Goal: Information Seeking & Learning: Learn about a topic

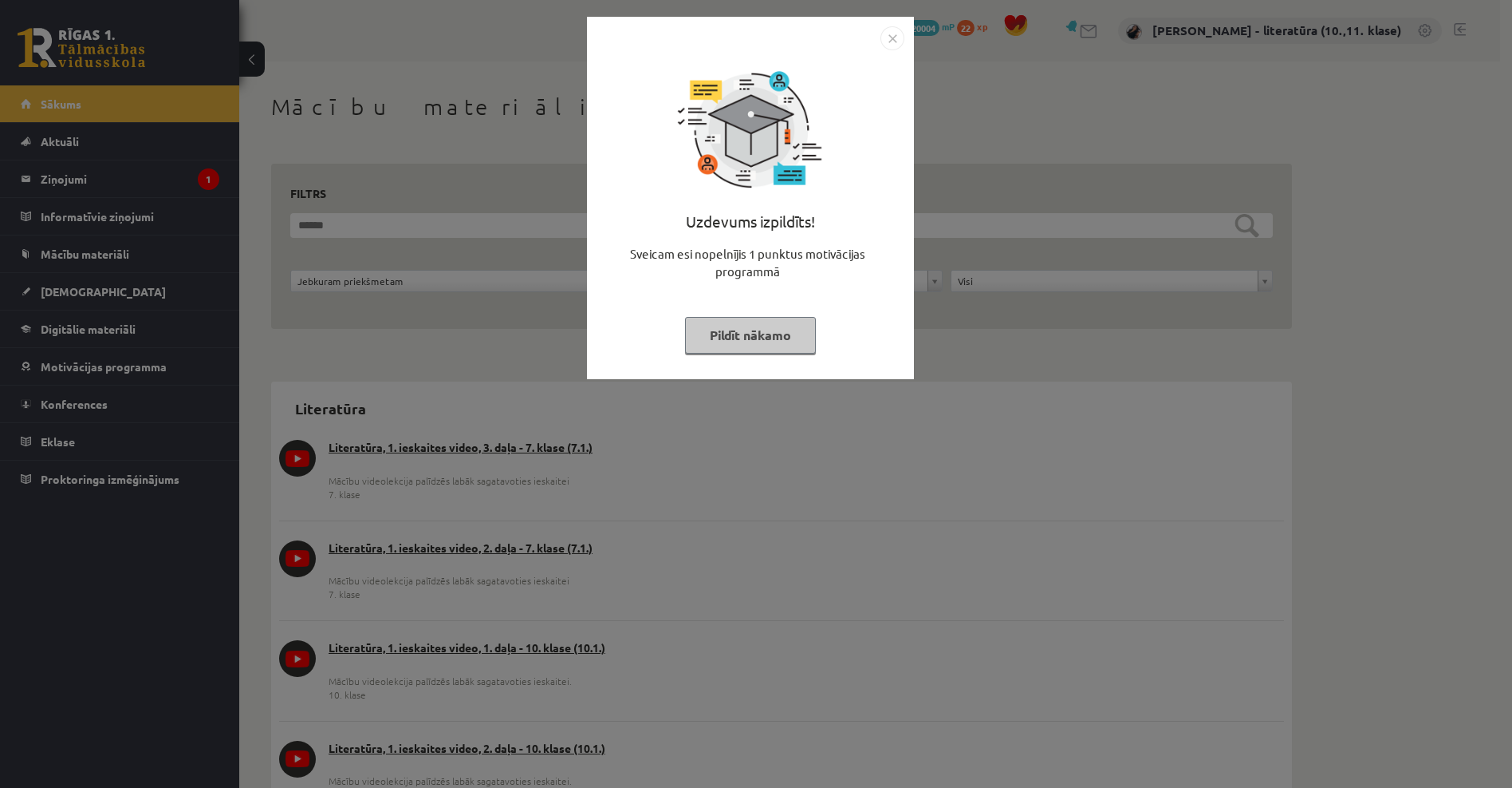
click at [762, 332] on button "Pildīt nākamo" at bounding box center [750, 335] width 131 height 37
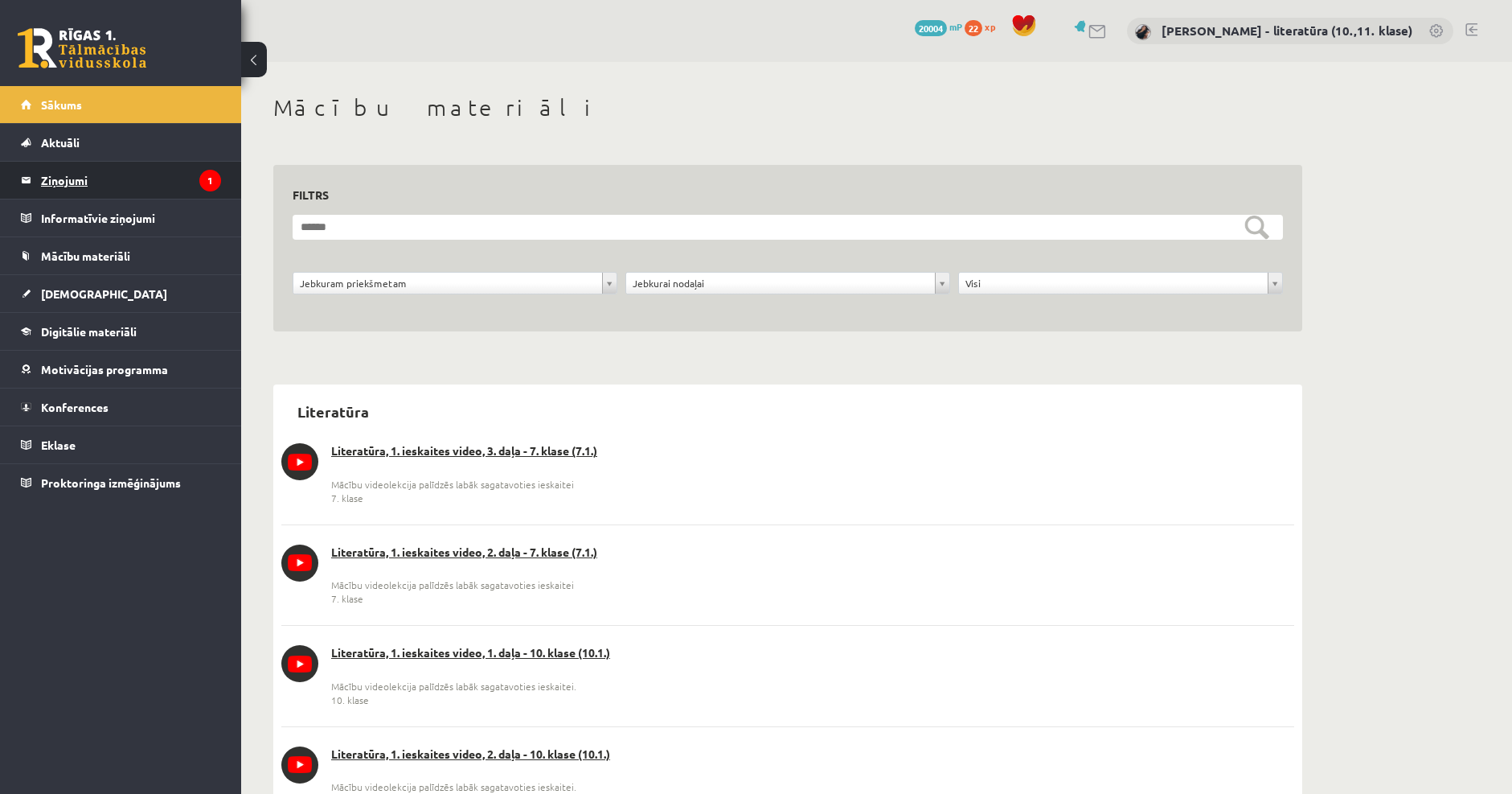
click at [95, 180] on legend "Ziņojumi 1" at bounding box center [131, 181] width 180 height 37
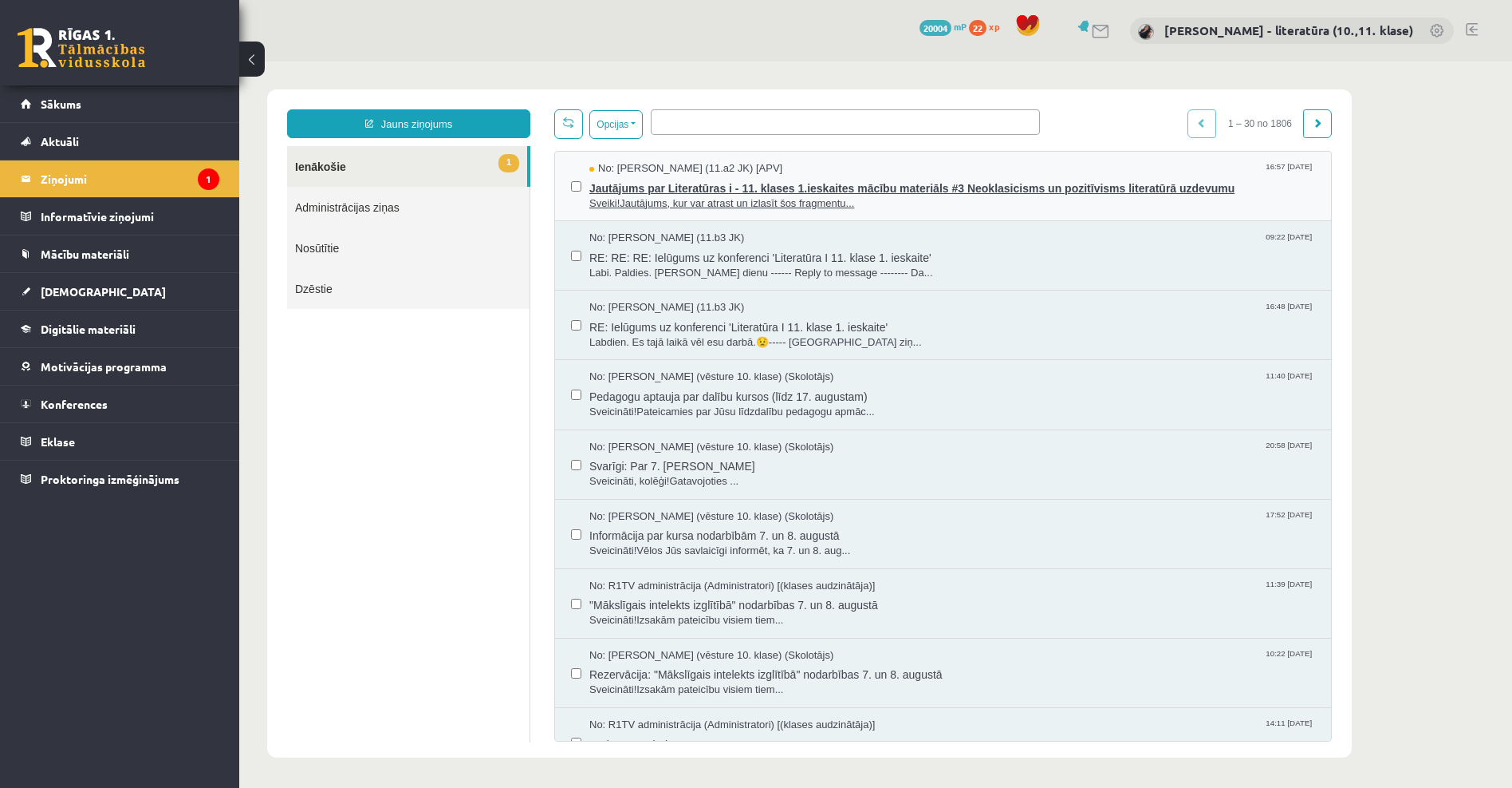
click at [707, 202] on span "Sveiki!Jautājums, kur var atrast un izlasīt šos fragmentu..." at bounding box center [953, 204] width 726 height 15
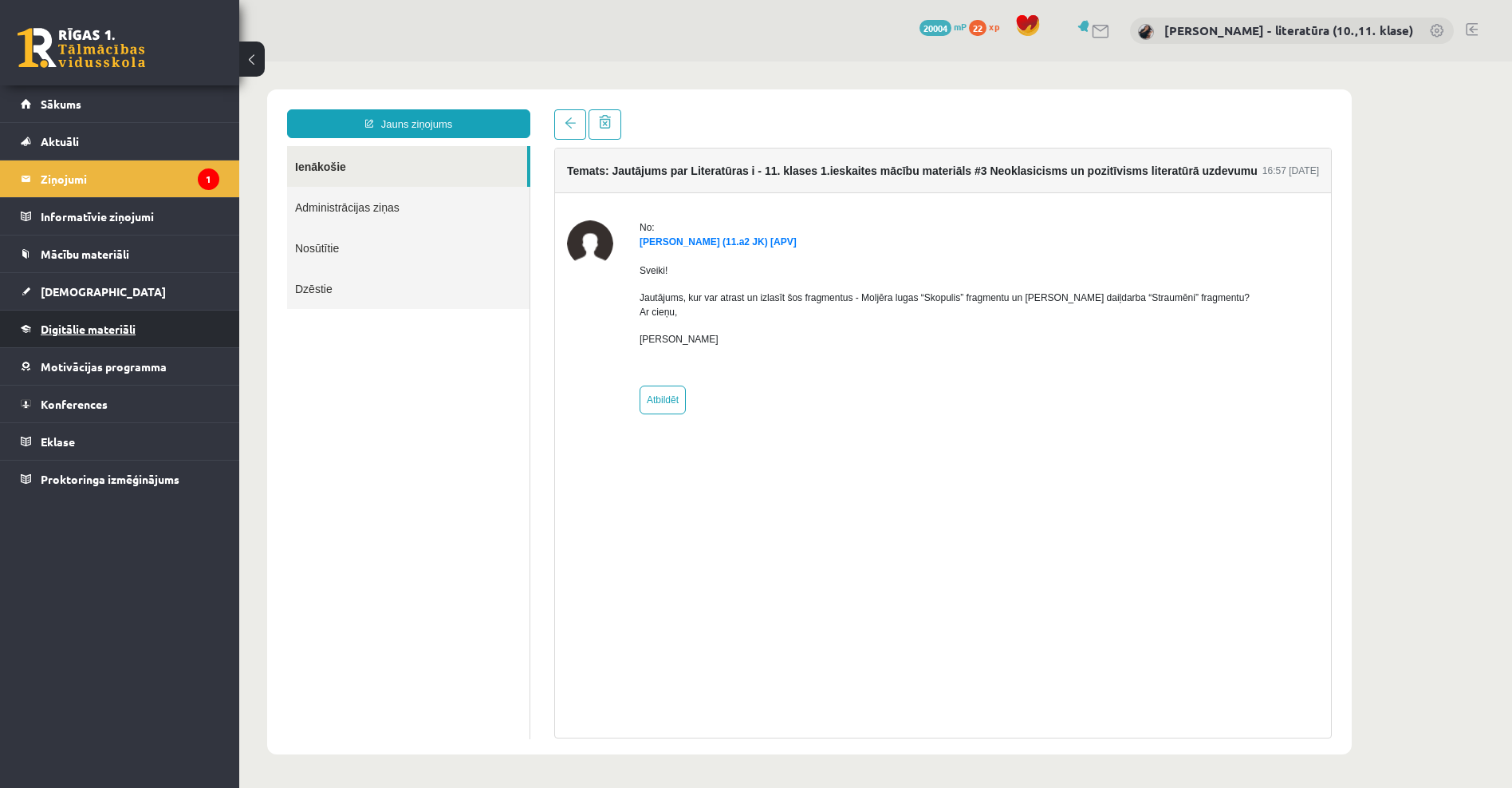
click at [118, 322] on span "Digitālie materiāli" at bounding box center [88, 328] width 95 height 14
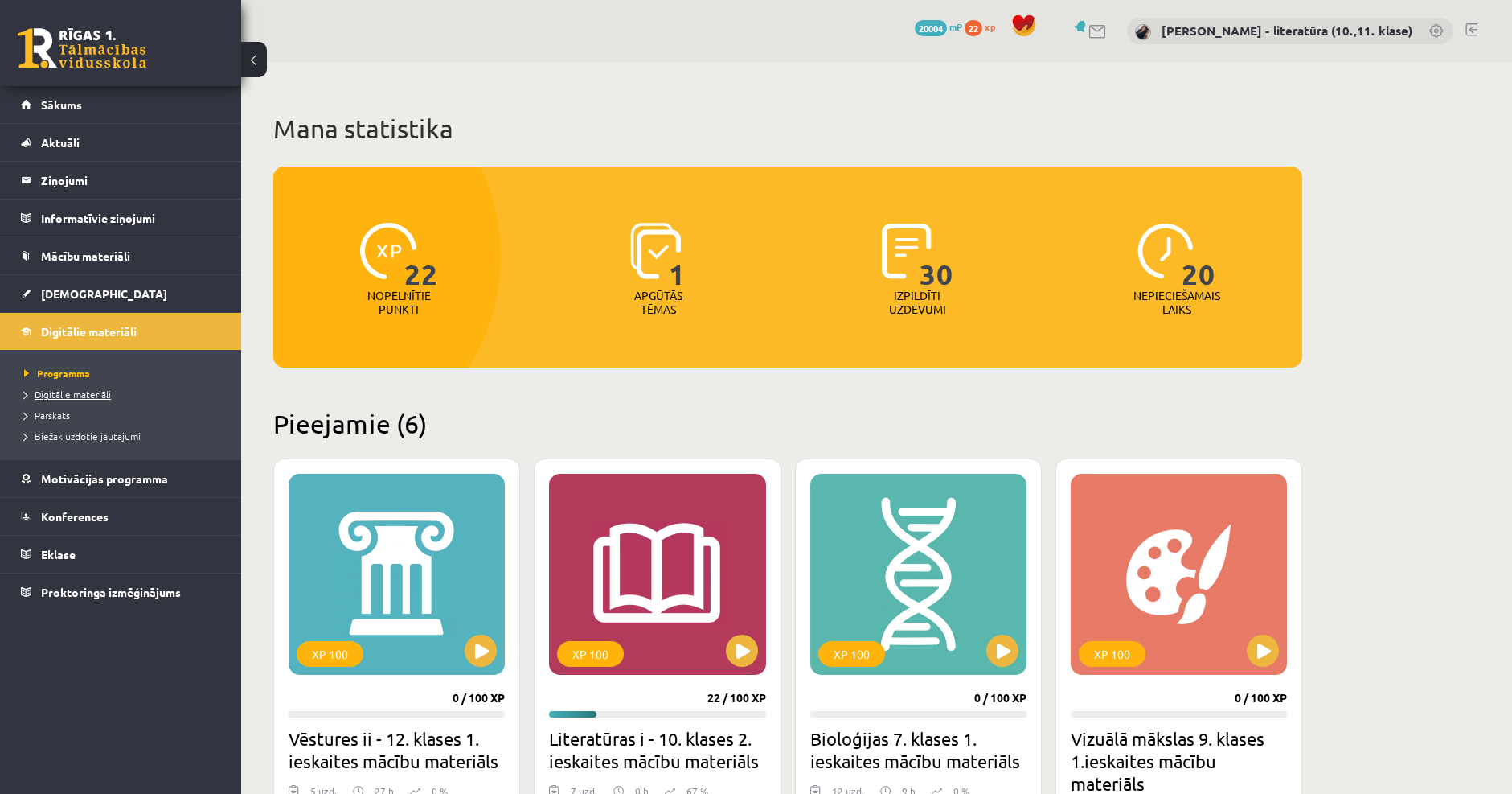
click at [87, 395] on span "Digitālie materiāli" at bounding box center [67, 394] width 87 height 13
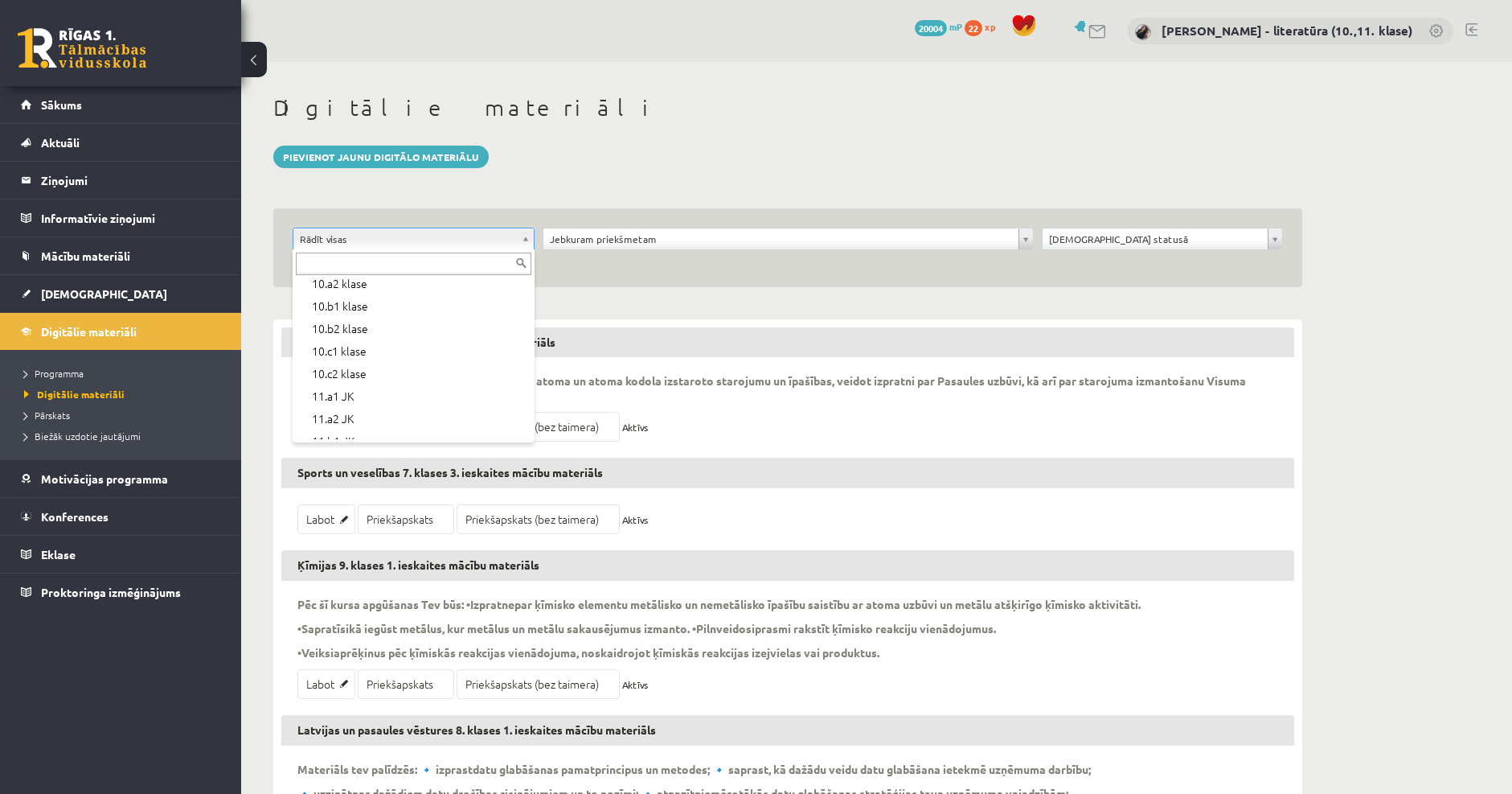
scroll to position [322, 0]
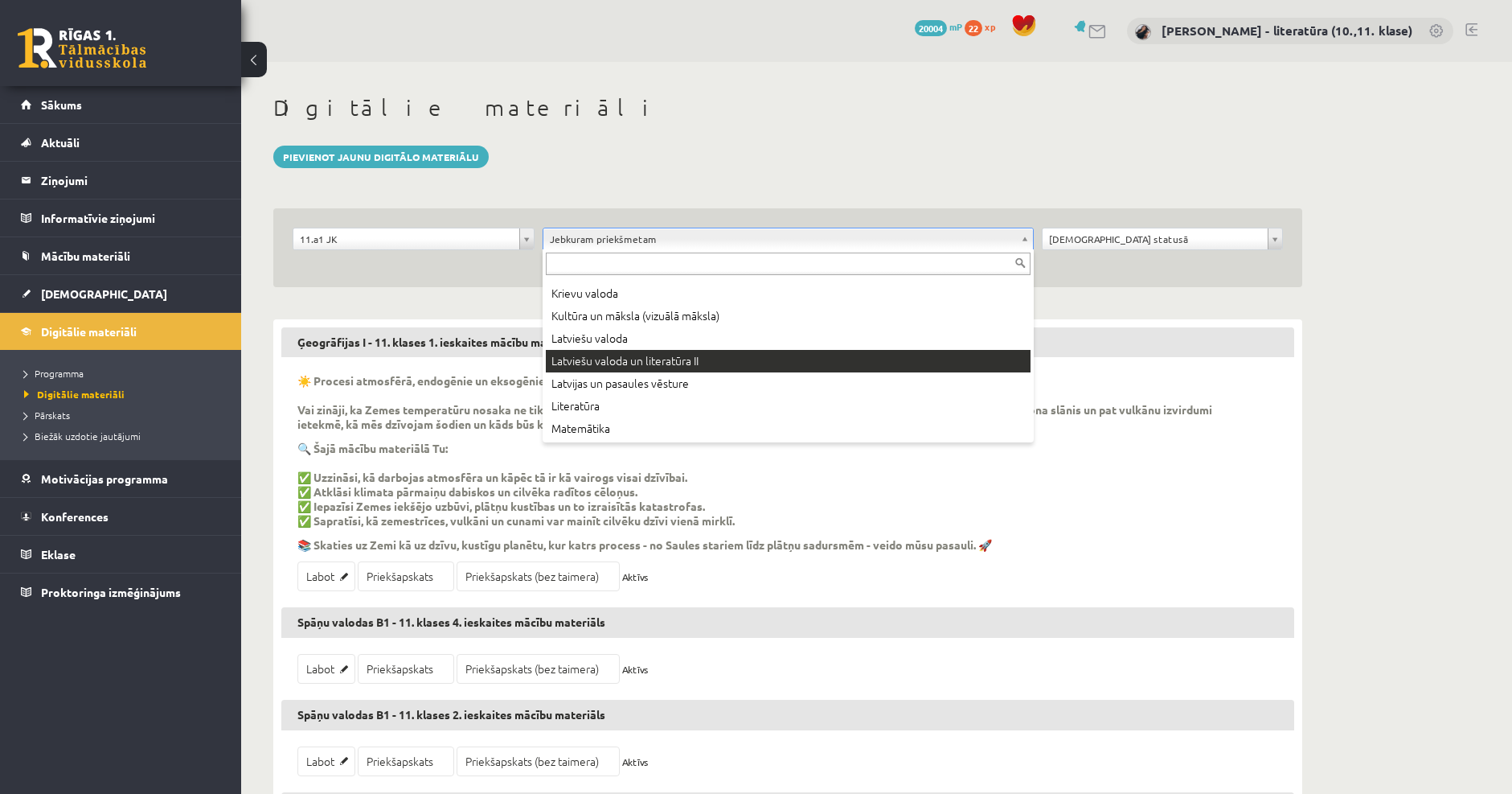
scroll to position [402, 0]
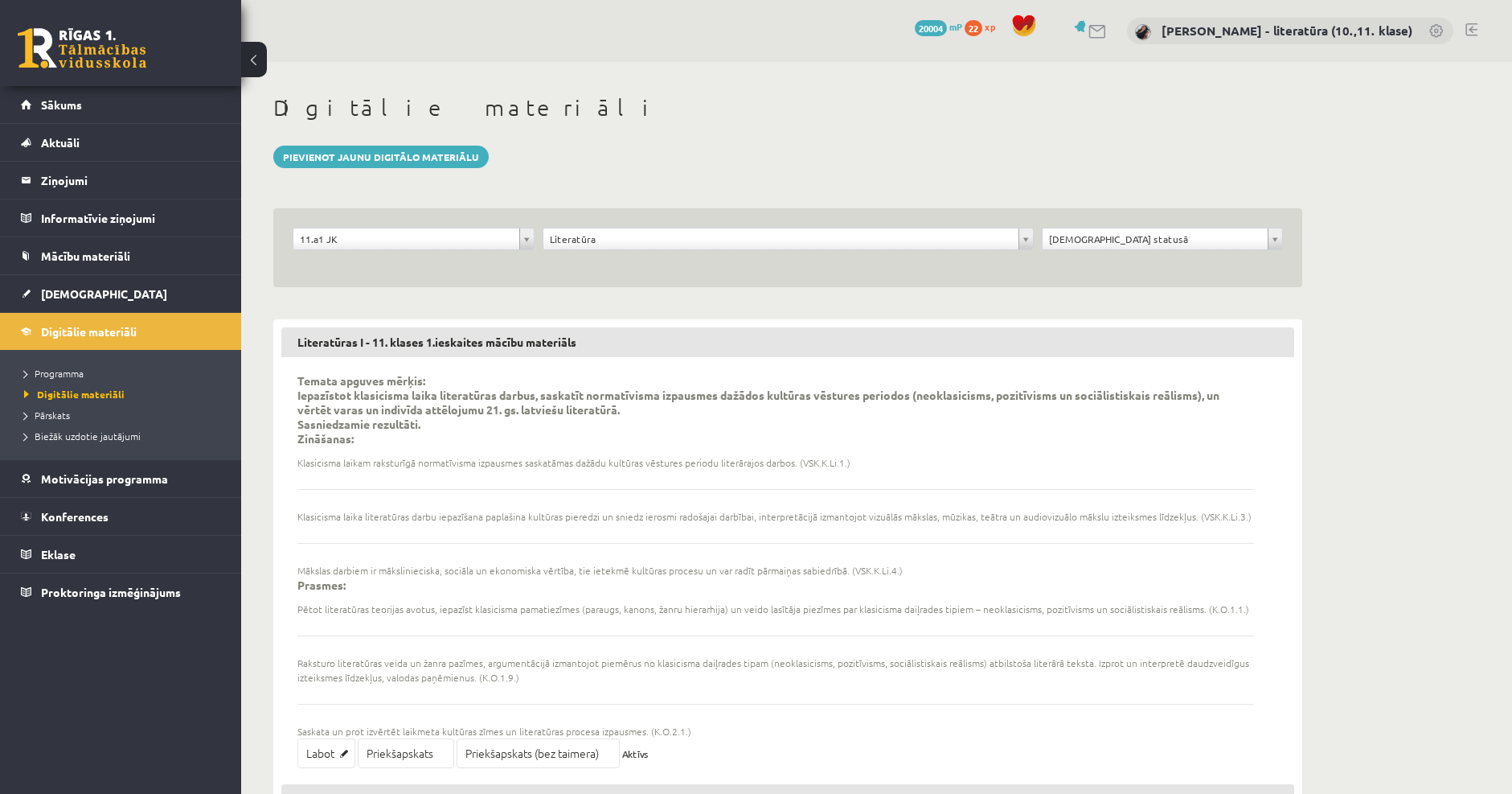
scroll to position [81, 0]
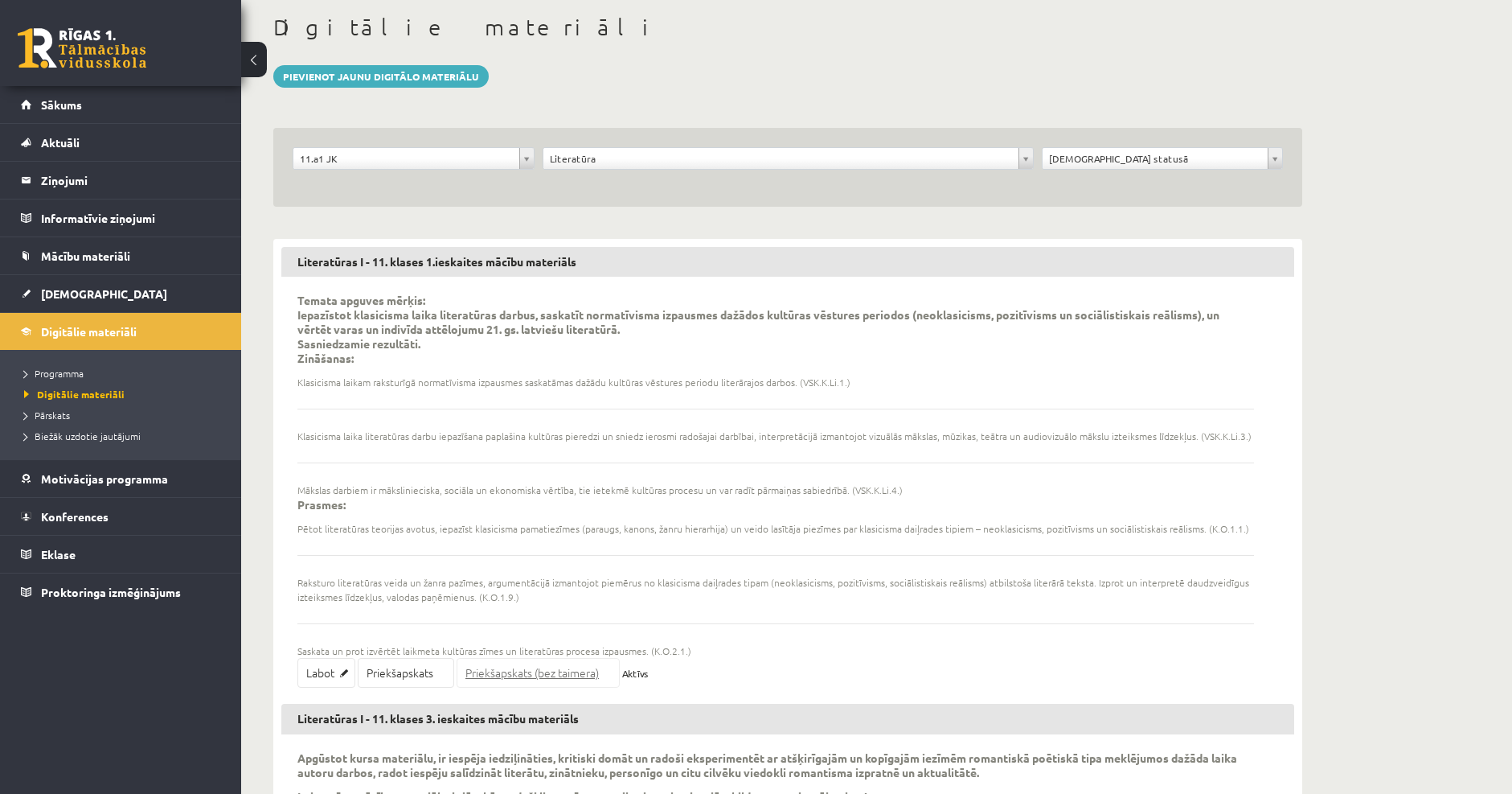
click at [499, 664] on link "Priekšapskats (bez taimera)" at bounding box center [538, 672] width 163 height 30
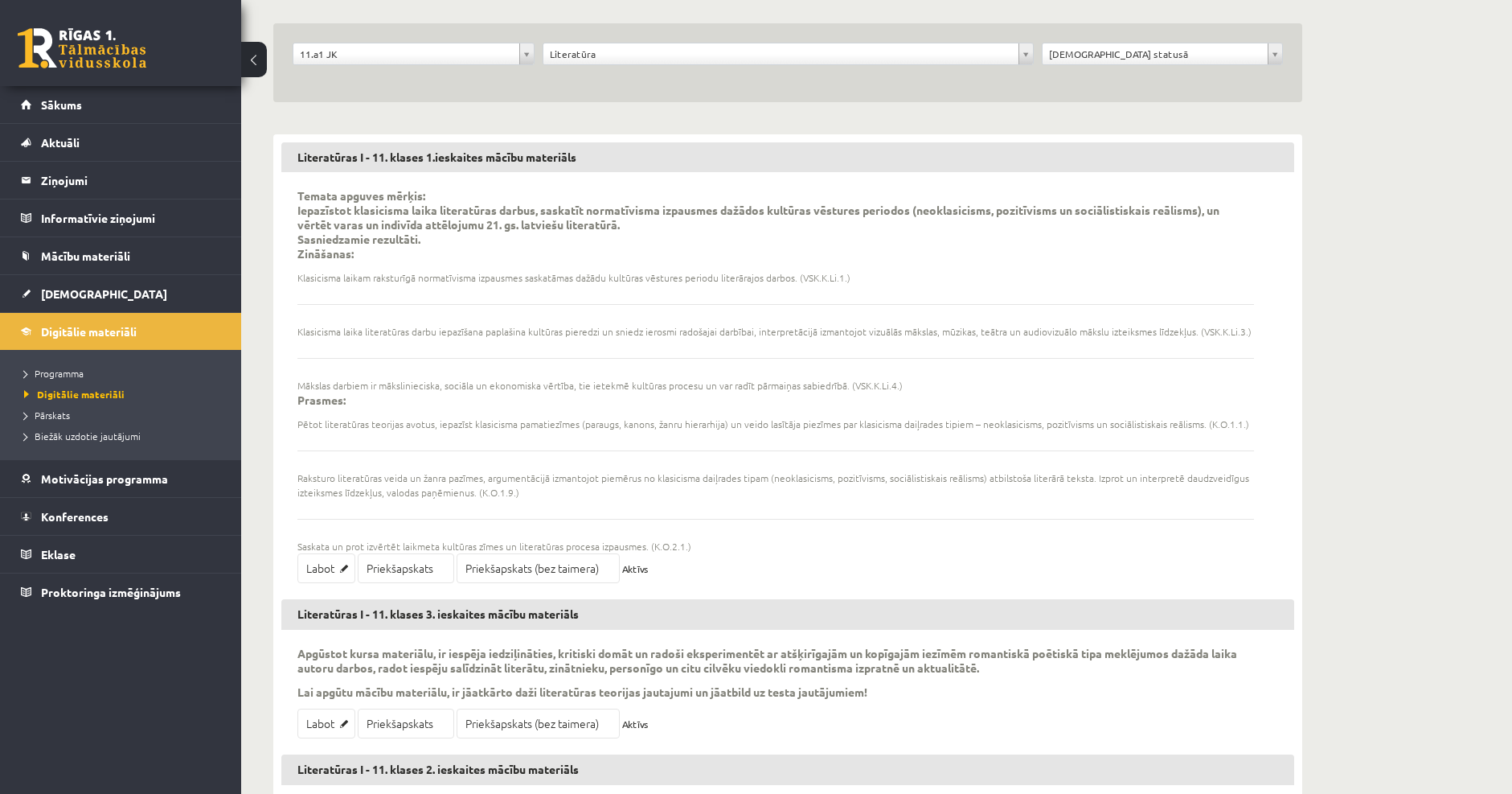
scroll to position [402, 0]
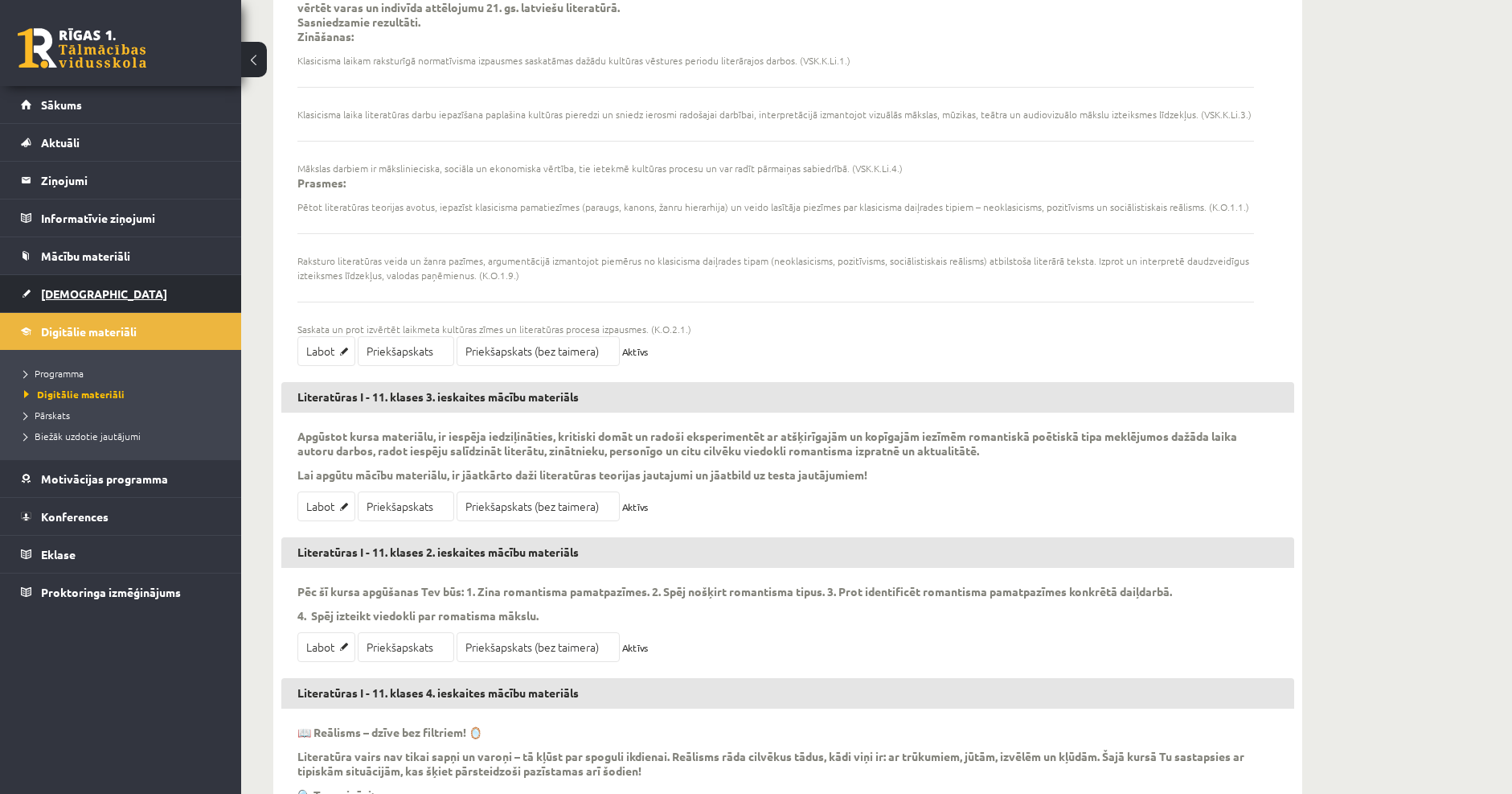
click at [71, 290] on span "[DEMOGRAPHIC_DATA]" at bounding box center [104, 293] width 126 height 14
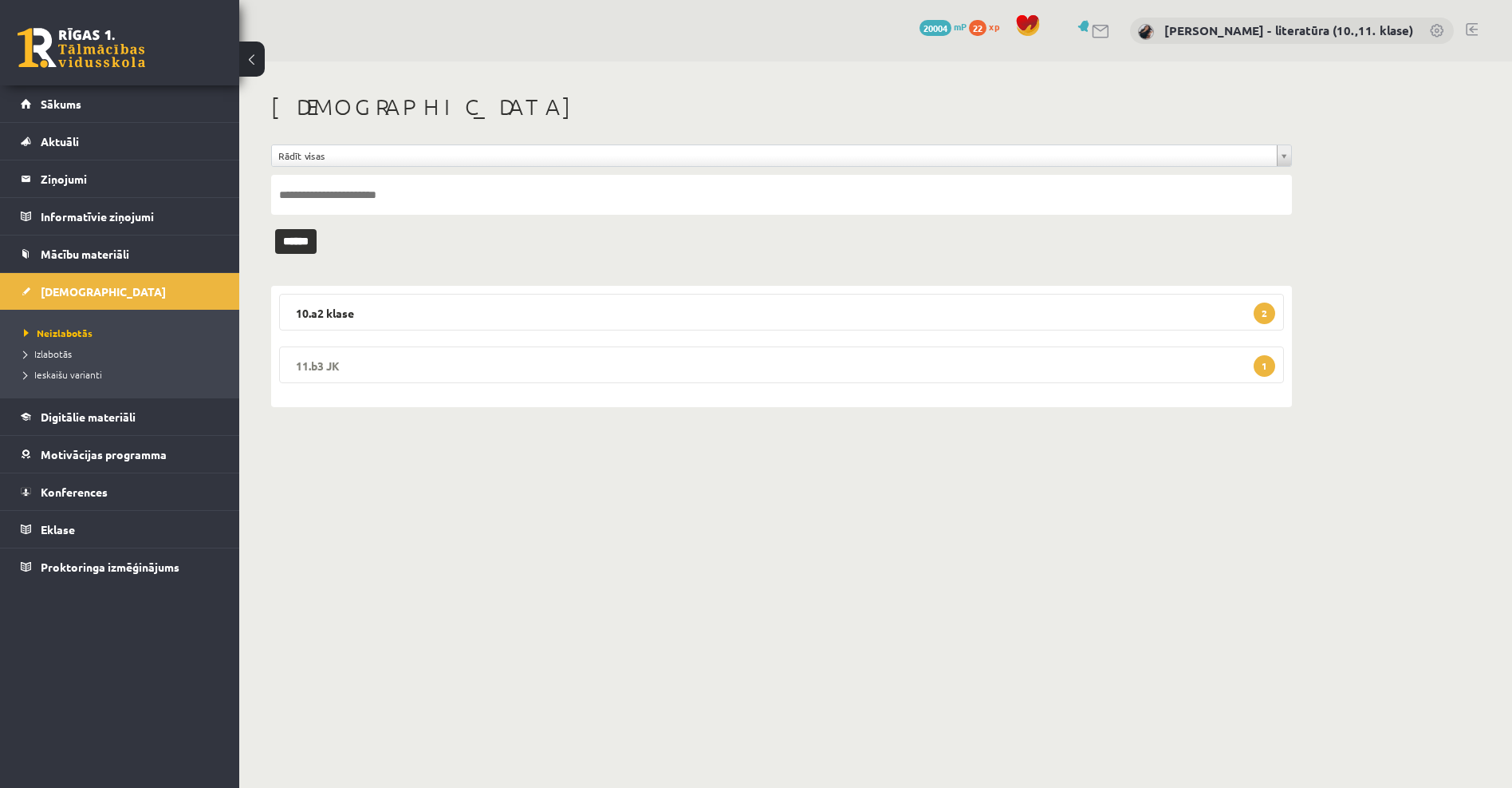
click at [450, 365] on legend "11.b3 JK 1" at bounding box center [782, 365] width 1005 height 37
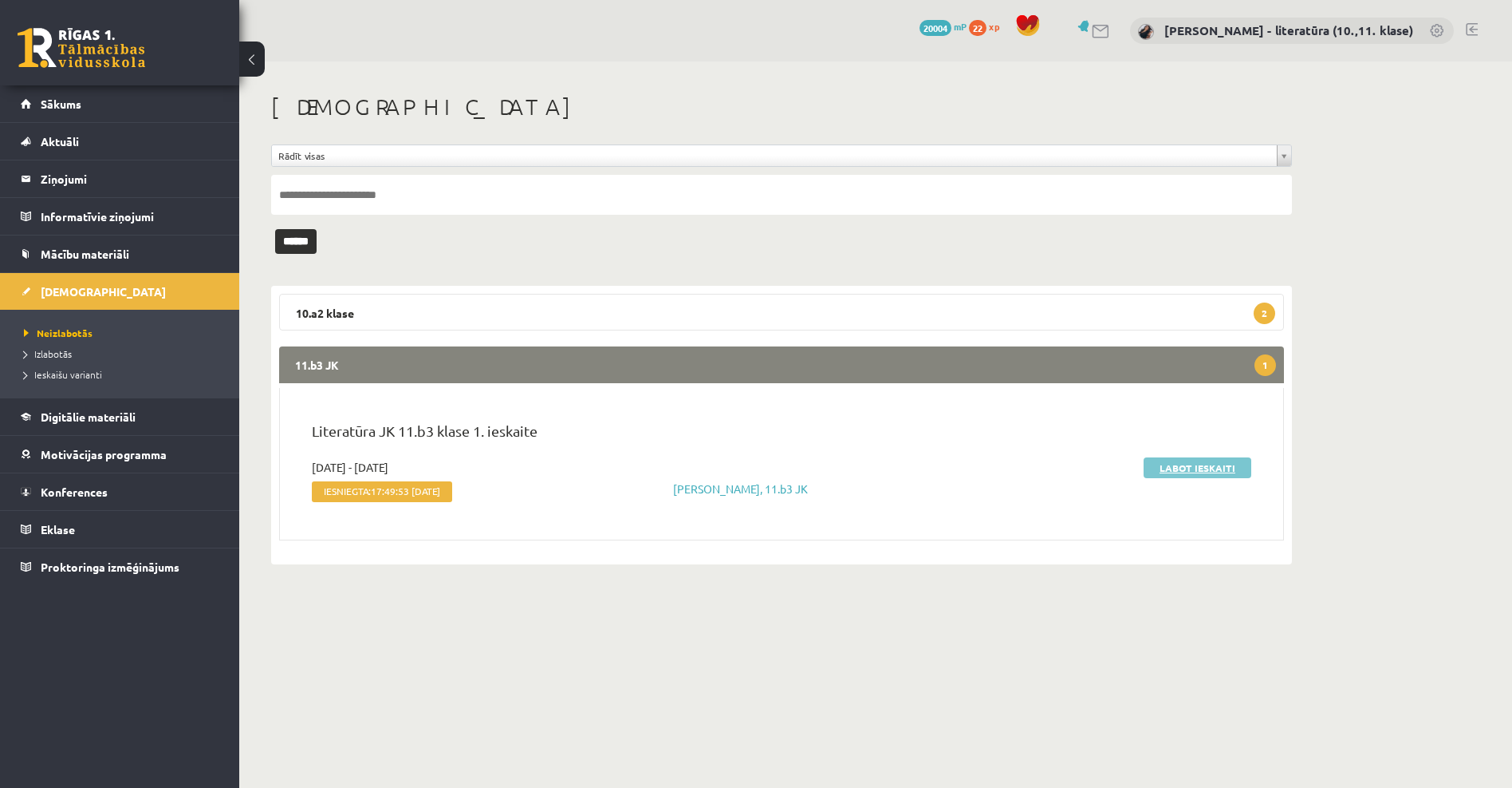
click at [1193, 464] on link "Labot ieskaiti" at bounding box center [1198, 467] width 108 height 20
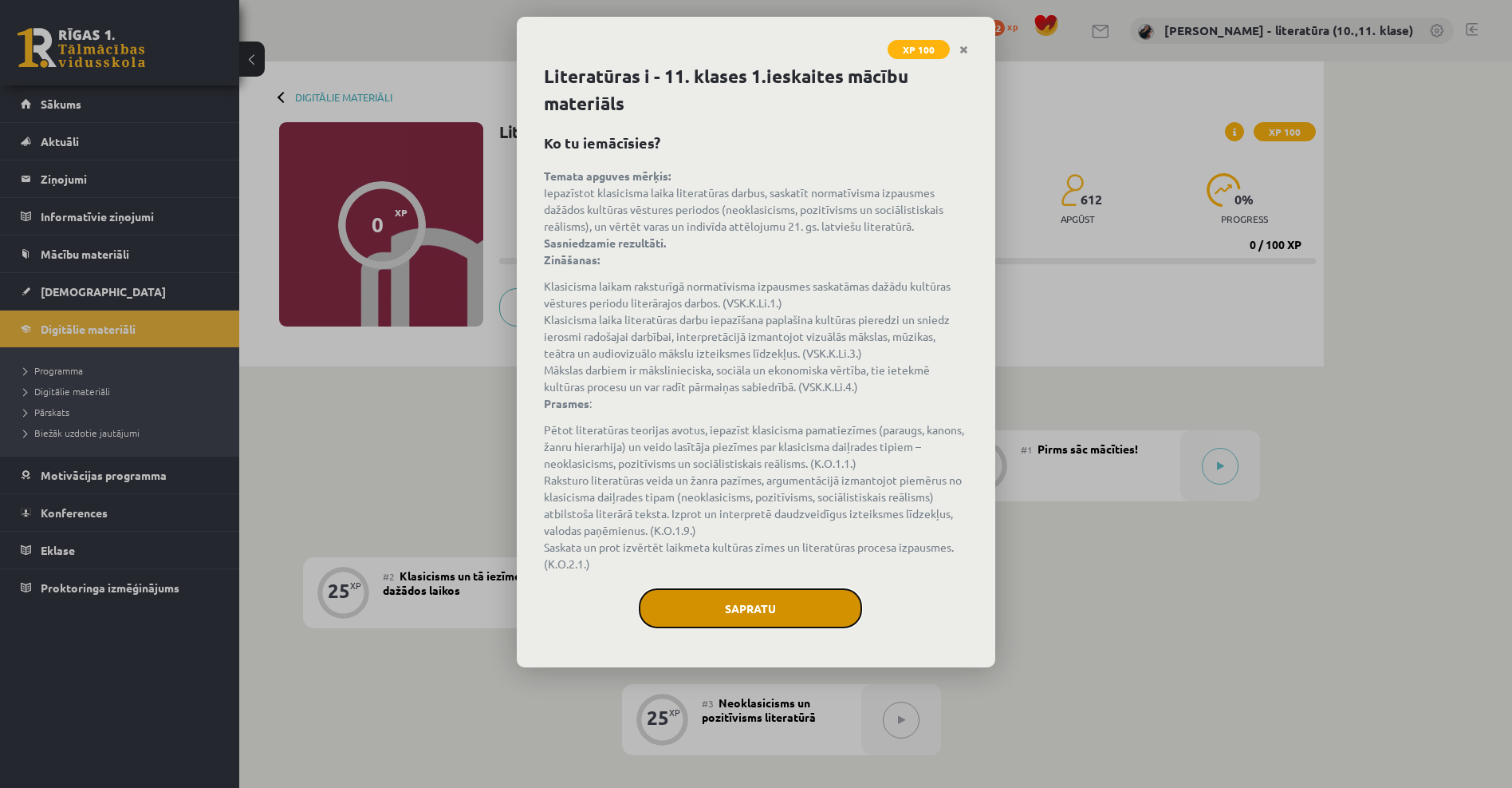
click at [716, 606] on button "Sapratu" at bounding box center [750, 608] width 223 height 40
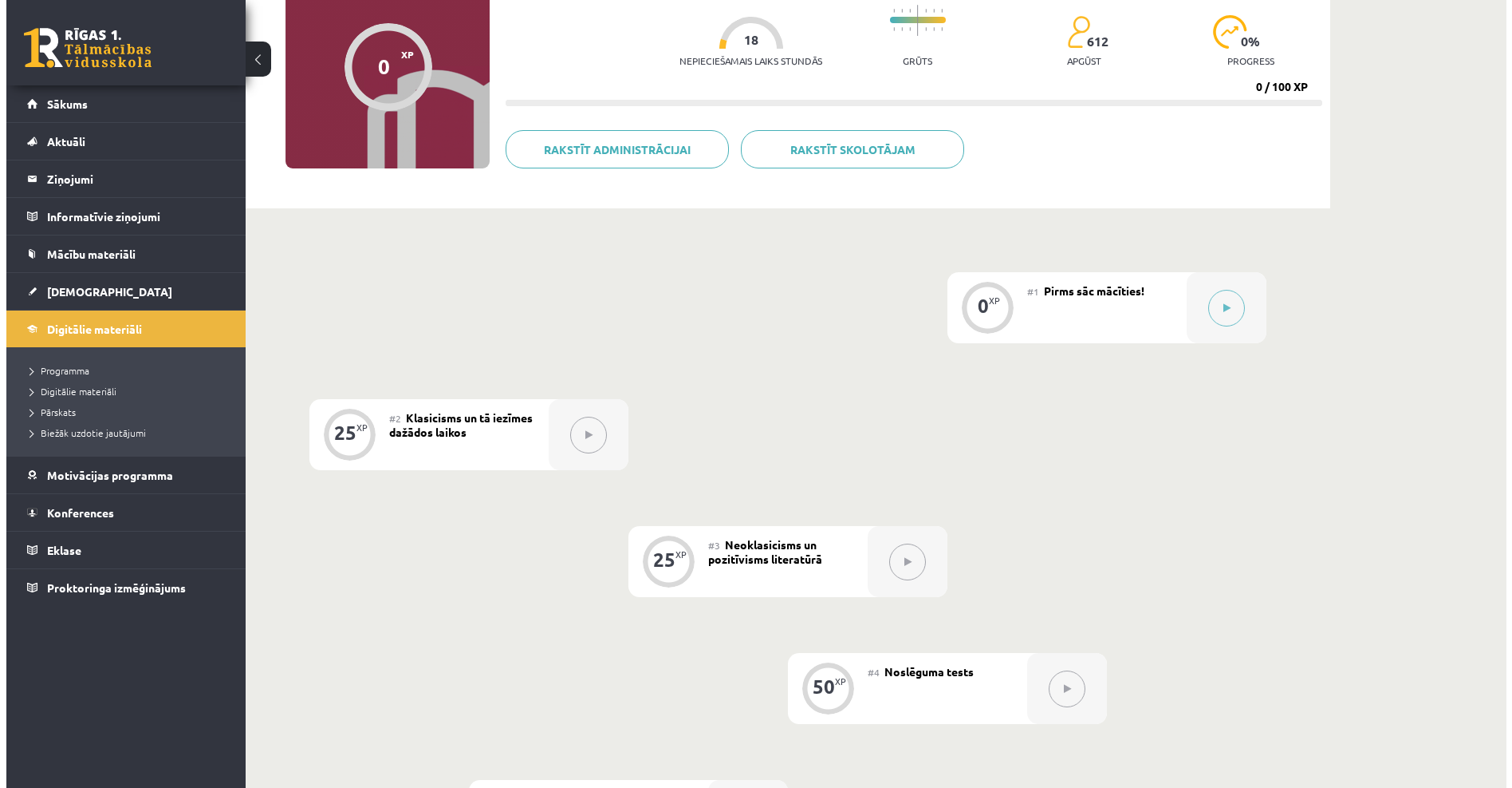
scroll to position [160, 0]
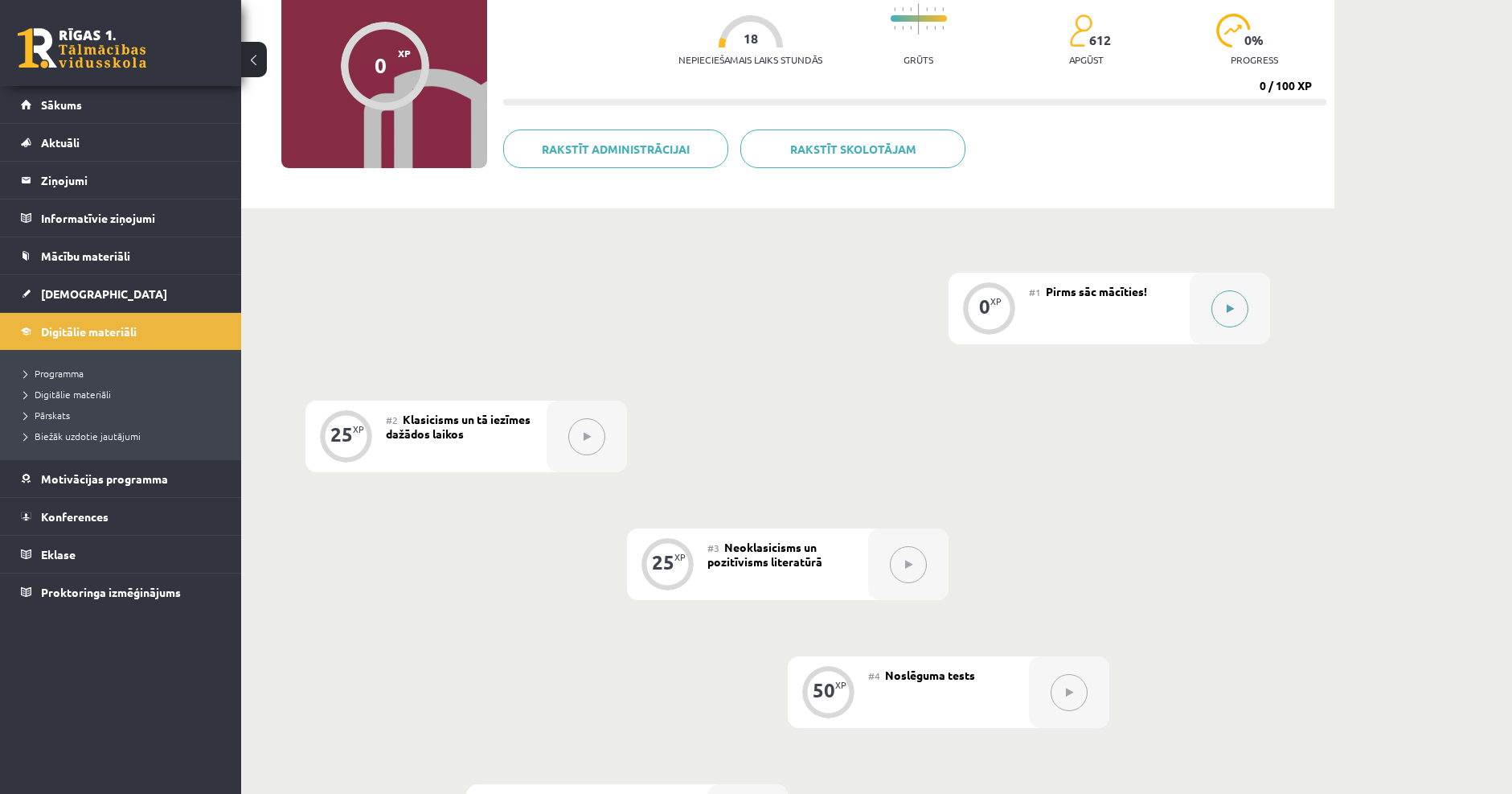
click at [1216, 322] on button at bounding box center [1230, 309] width 37 height 37
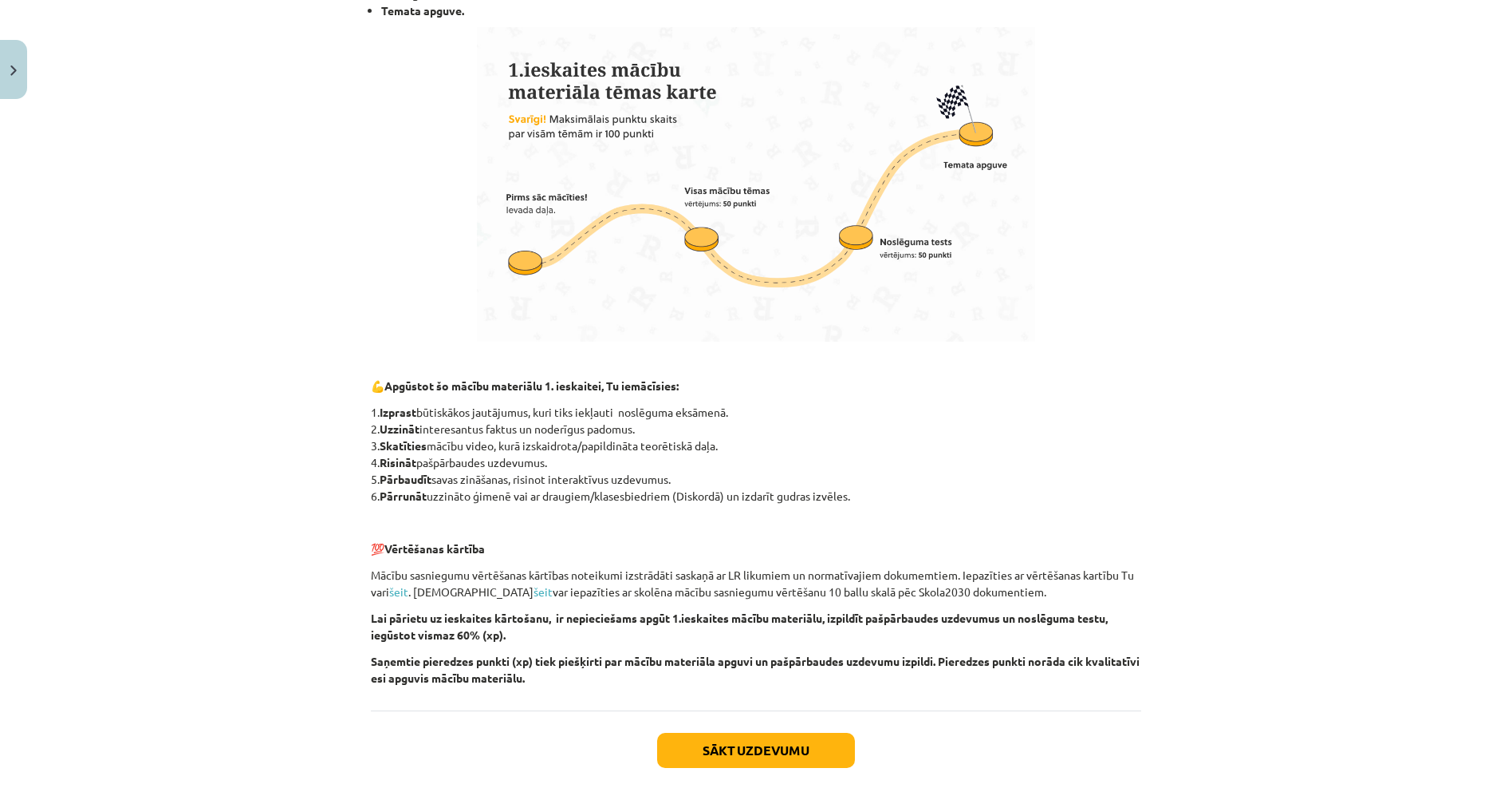
scroll to position [882, 0]
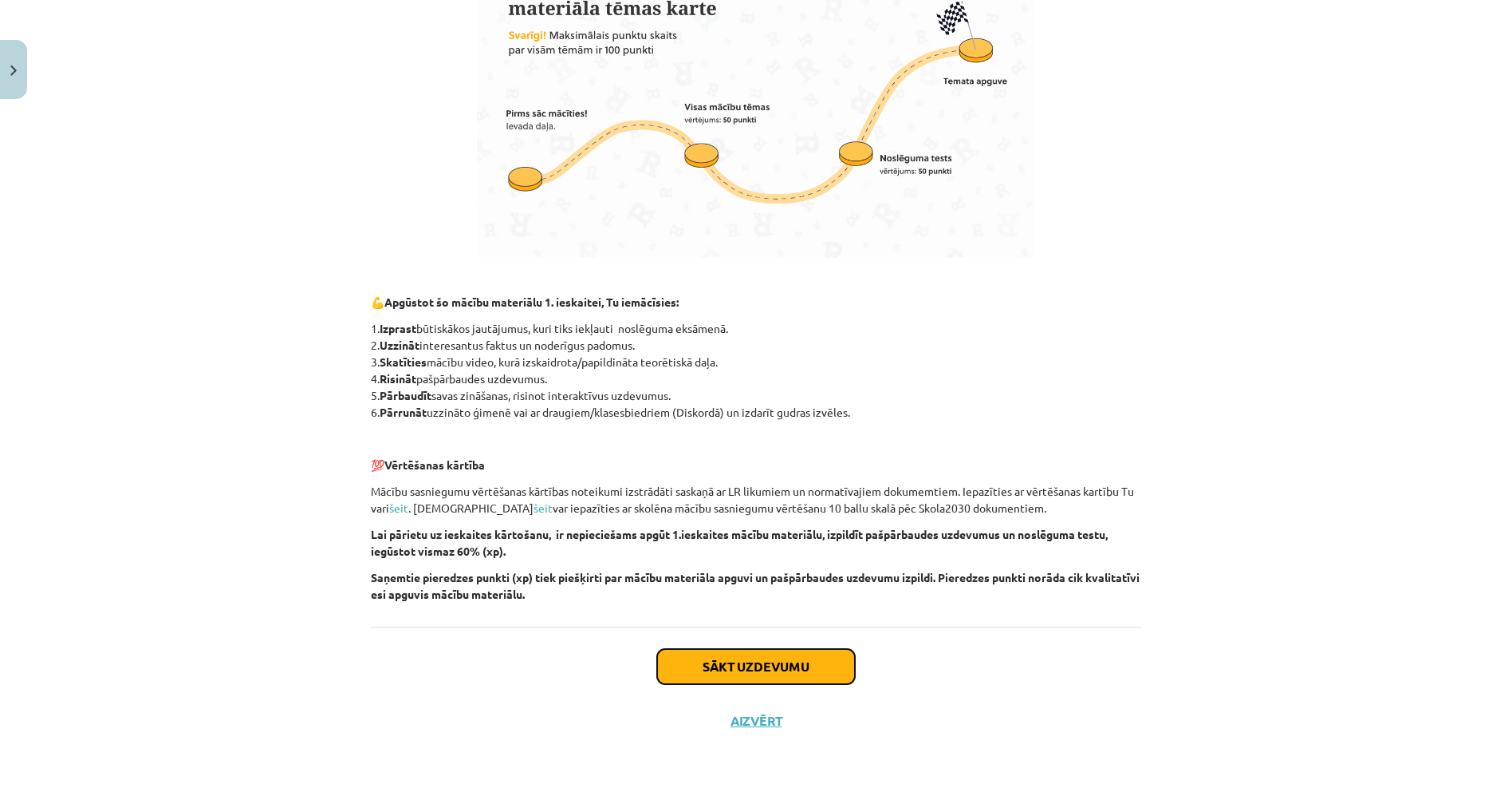
click at [703, 663] on button "Sākt uzdevumu" at bounding box center [756, 666] width 198 height 35
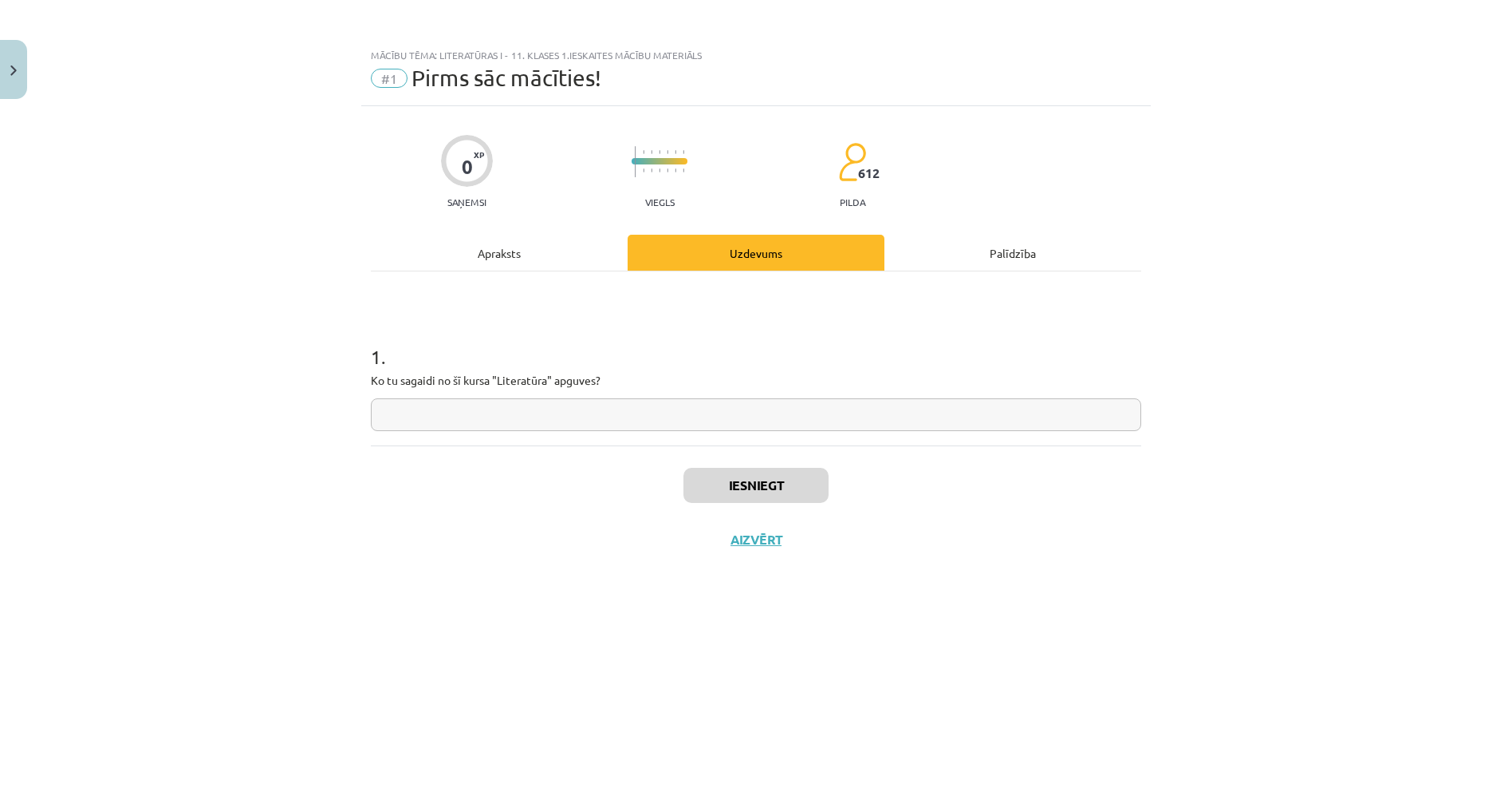
scroll to position [0, 0]
click at [718, 414] on input "text" at bounding box center [756, 414] width 771 height 33
type input "*"
click at [731, 489] on button "Iesniegt" at bounding box center [756, 485] width 145 height 35
click at [752, 548] on button "Nākamā nodarbība" at bounding box center [756, 550] width 156 height 37
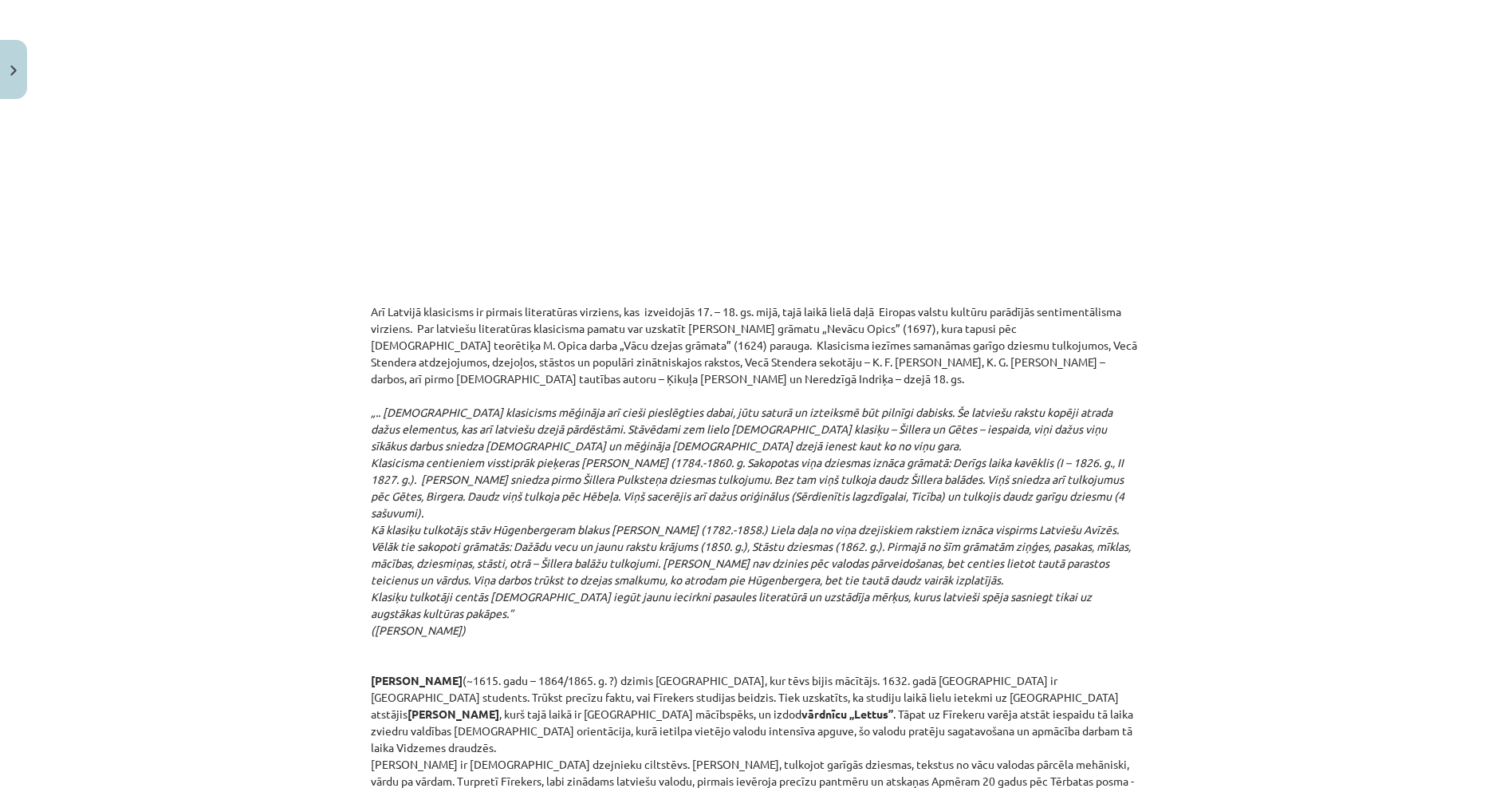
scroll to position [2793, 0]
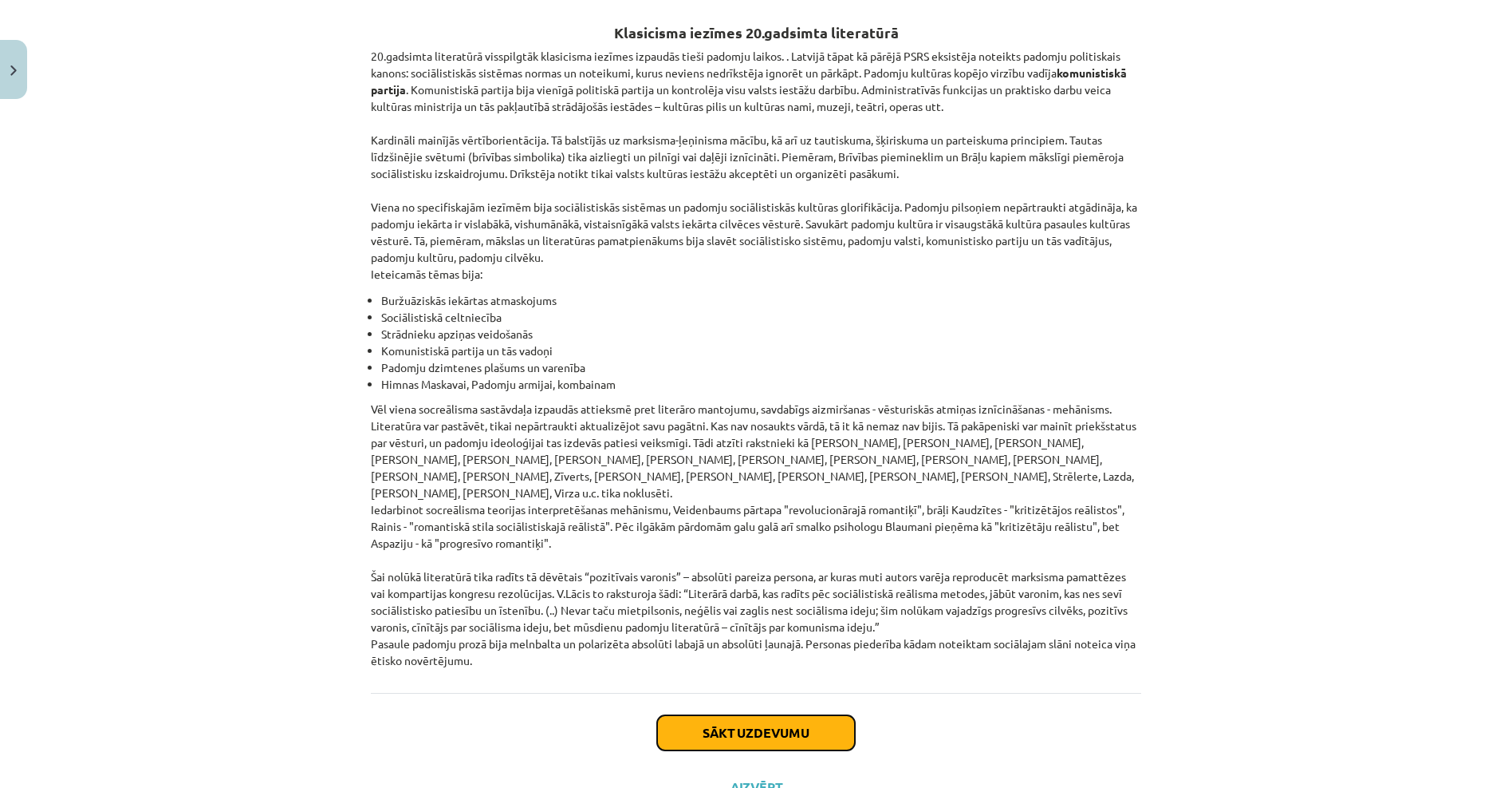
click at [740, 715] on button "Sākt uzdevumu" at bounding box center [756, 732] width 198 height 35
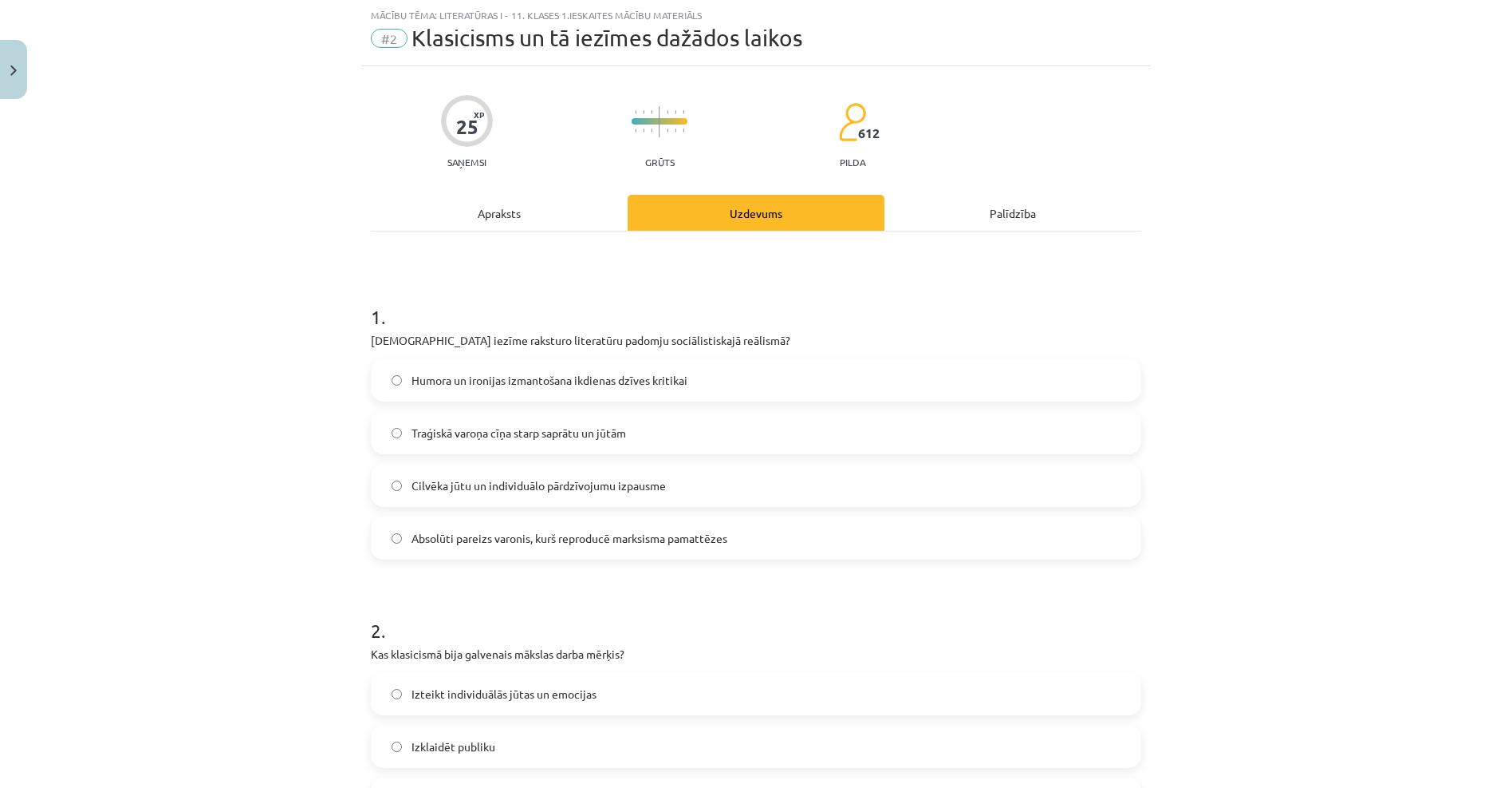
click at [459, 385] on span "Humora un ironijas izmantošana ikdienas dzīves kritikai" at bounding box center [549, 380] width 276 height 17
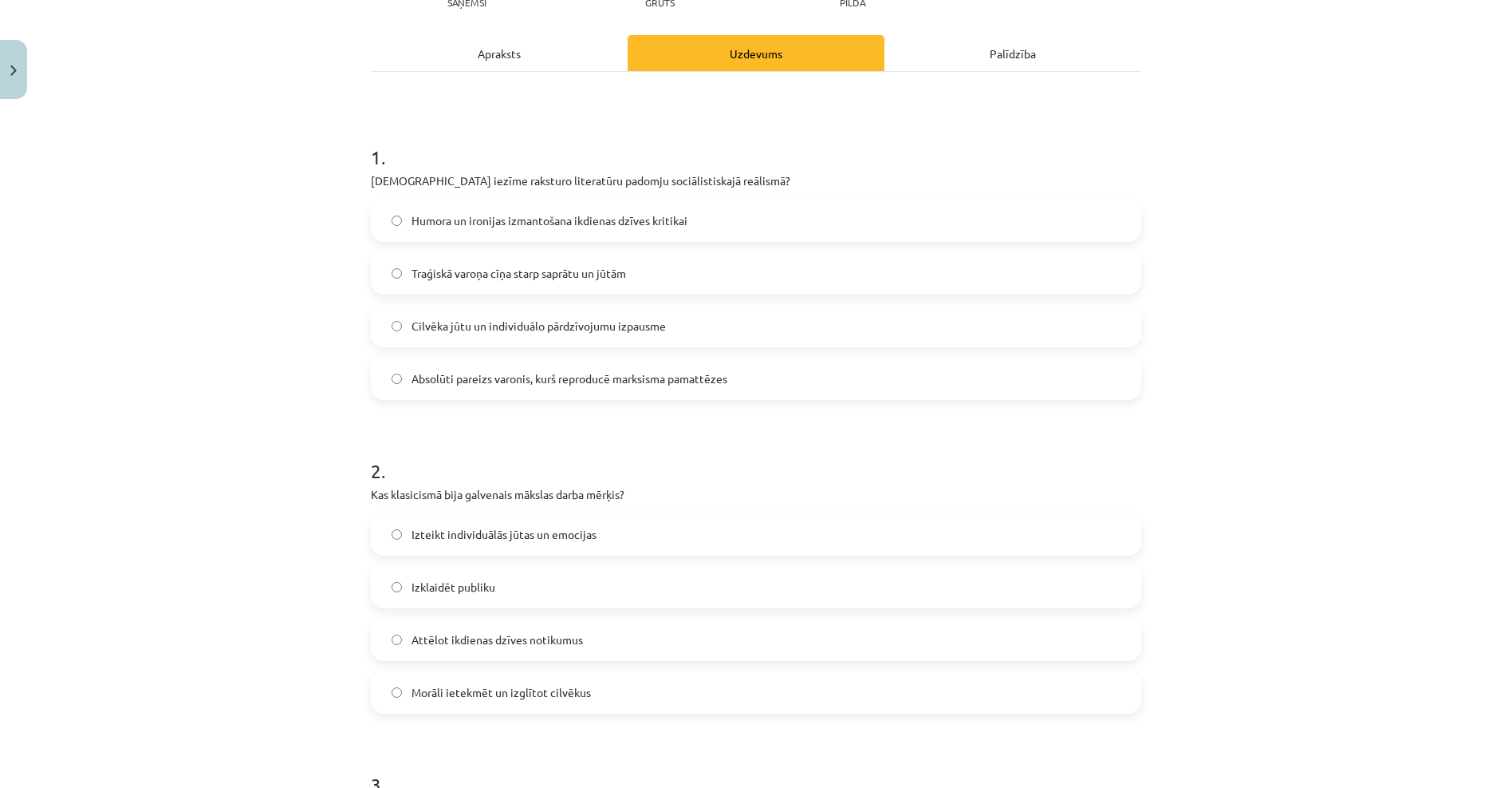
click at [463, 533] on span "Izteikt individuālās jūtas un emocijas" at bounding box center [503, 534] width 185 height 17
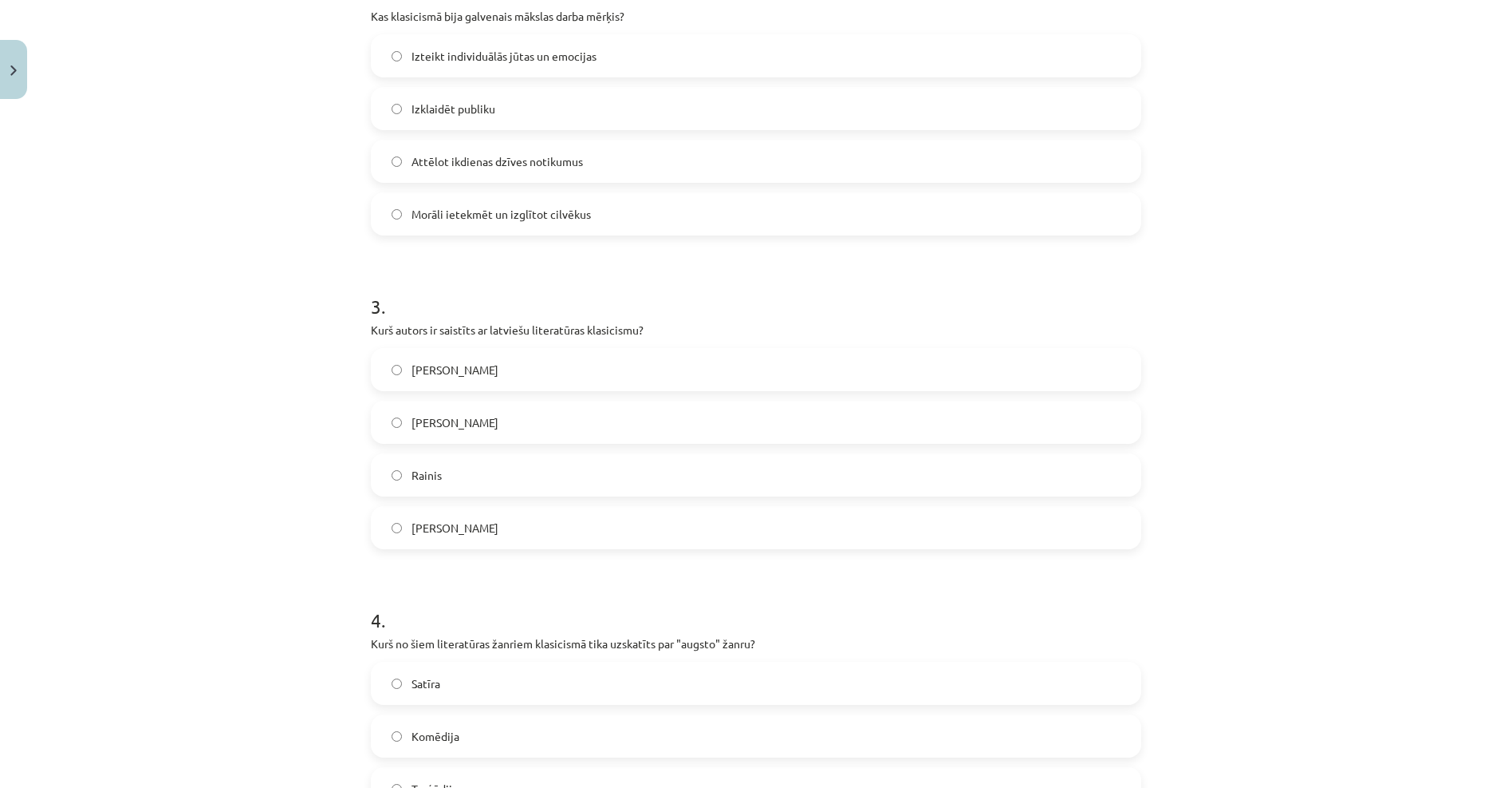
scroll to position [678, 0]
click at [437, 368] on span "[PERSON_NAME]" at bounding box center [455, 369] width 87 height 17
click at [444, 679] on label "Satīra" at bounding box center [756, 682] width 767 height 40
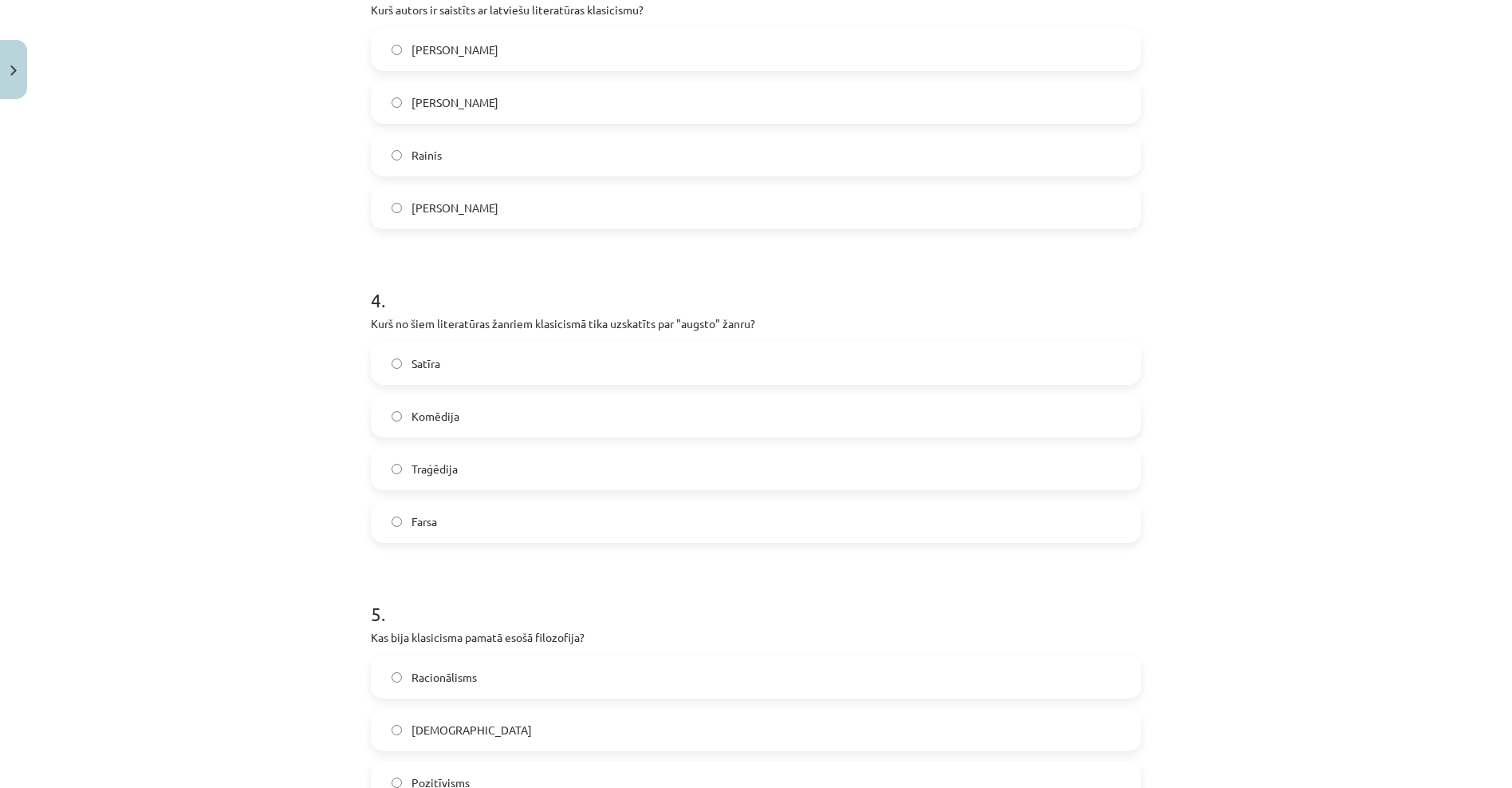
click at [428, 669] on span "Racionālisms" at bounding box center [444, 677] width 65 height 17
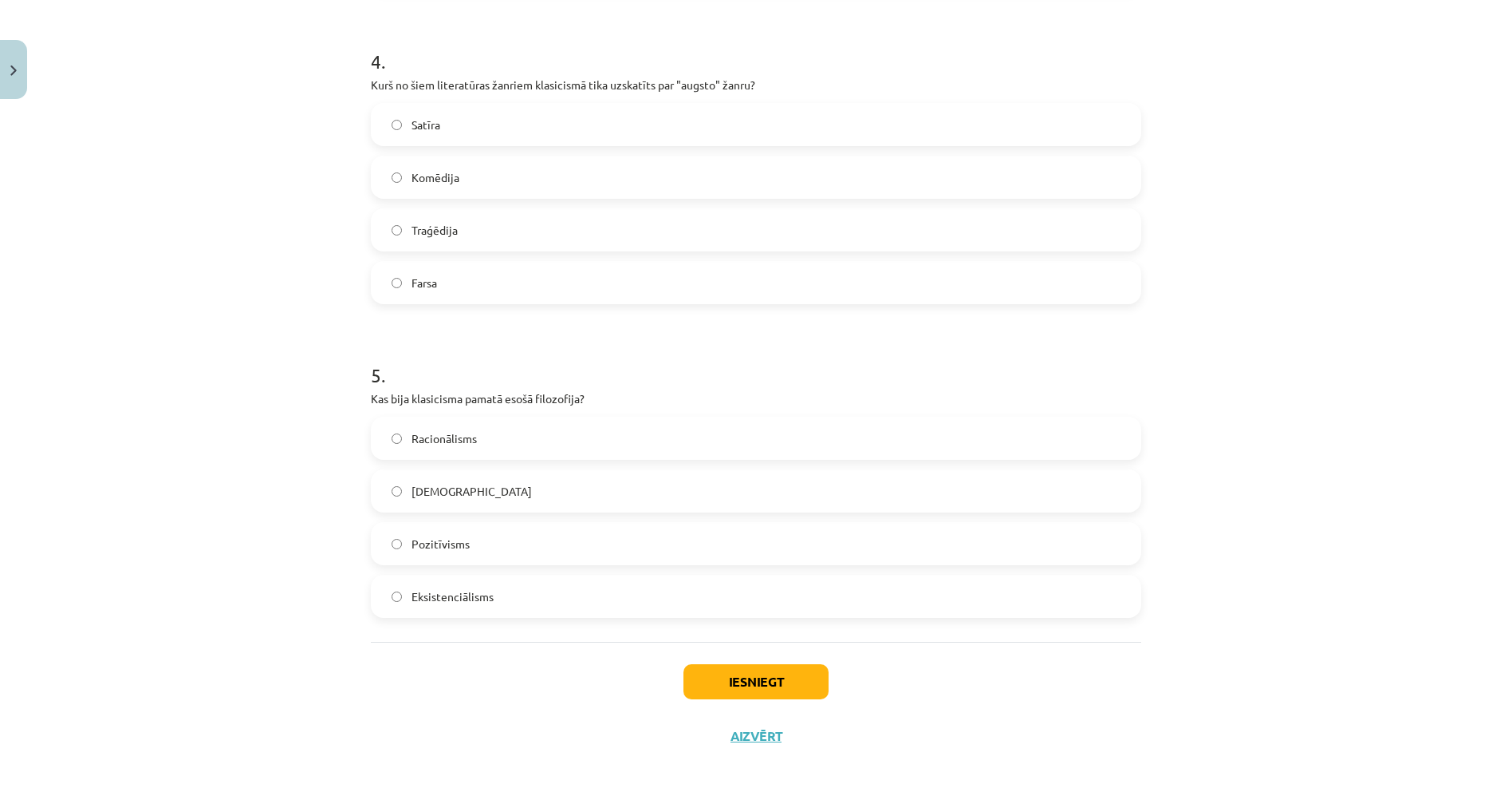
scroll to position [1252, 0]
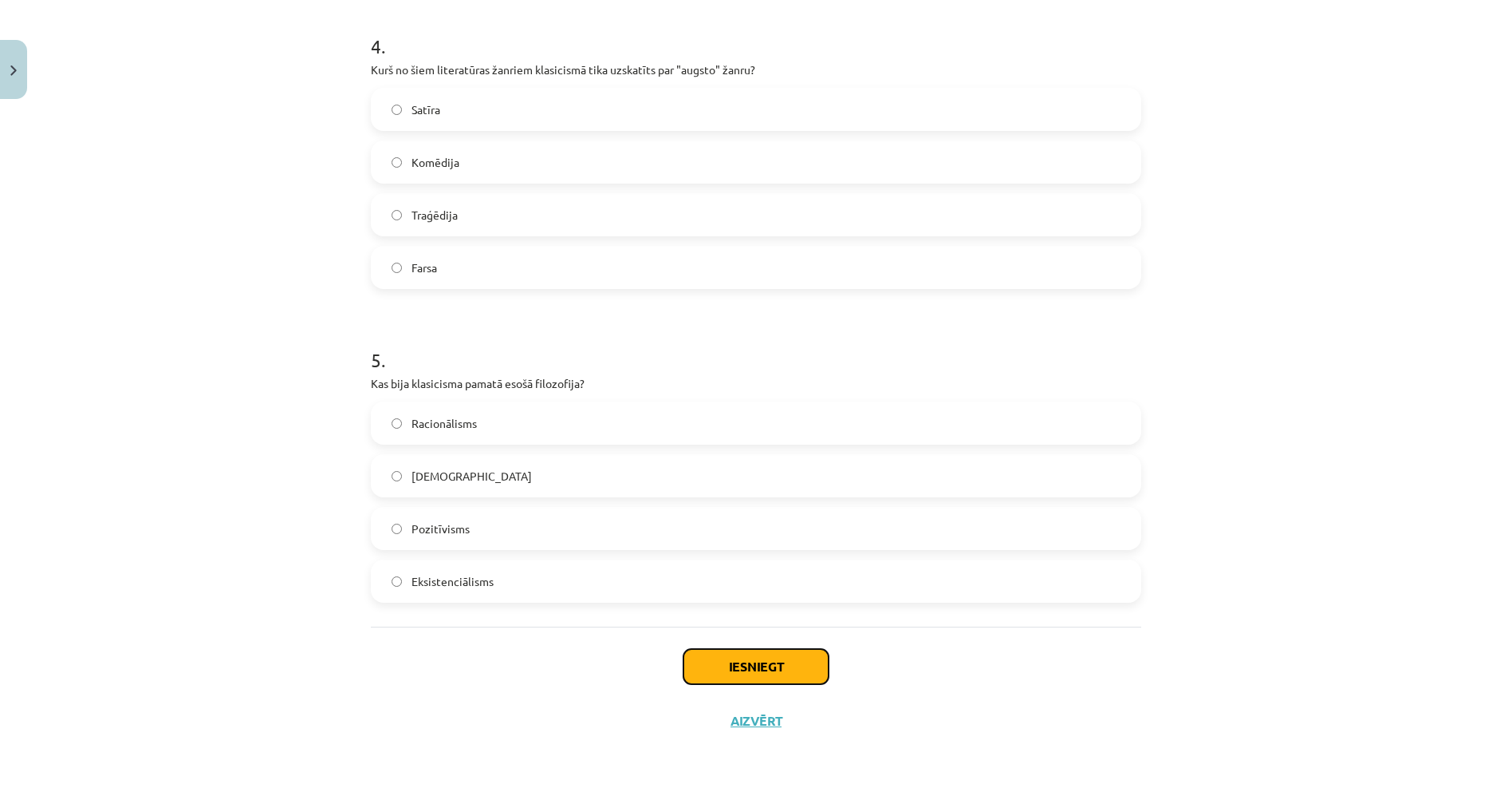
click at [770, 659] on button "Iesniegt" at bounding box center [756, 666] width 145 height 35
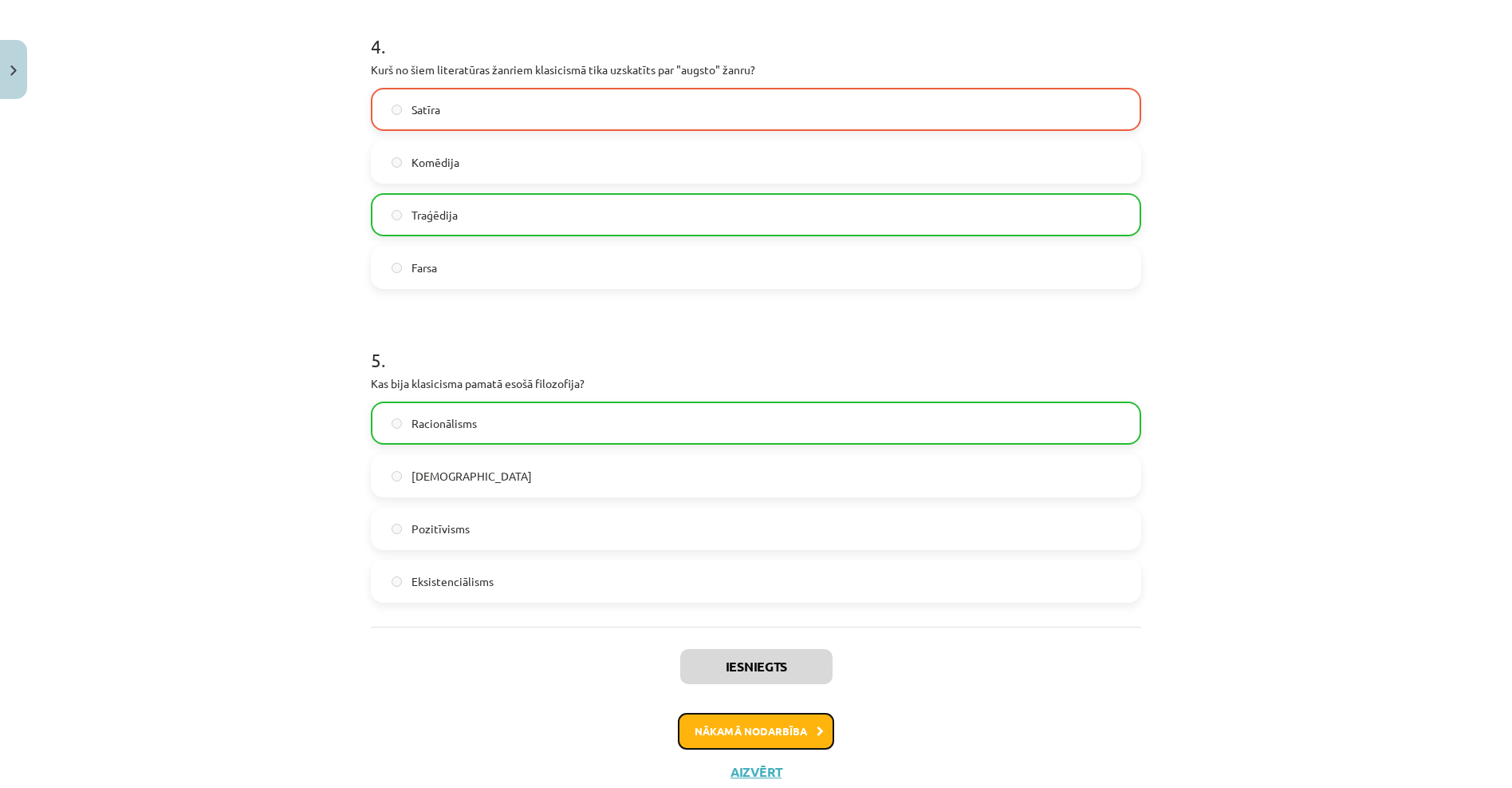
click at [745, 716] on button "Nākamā nodarbība" at bounding box center [756, 731] width 156 height 37
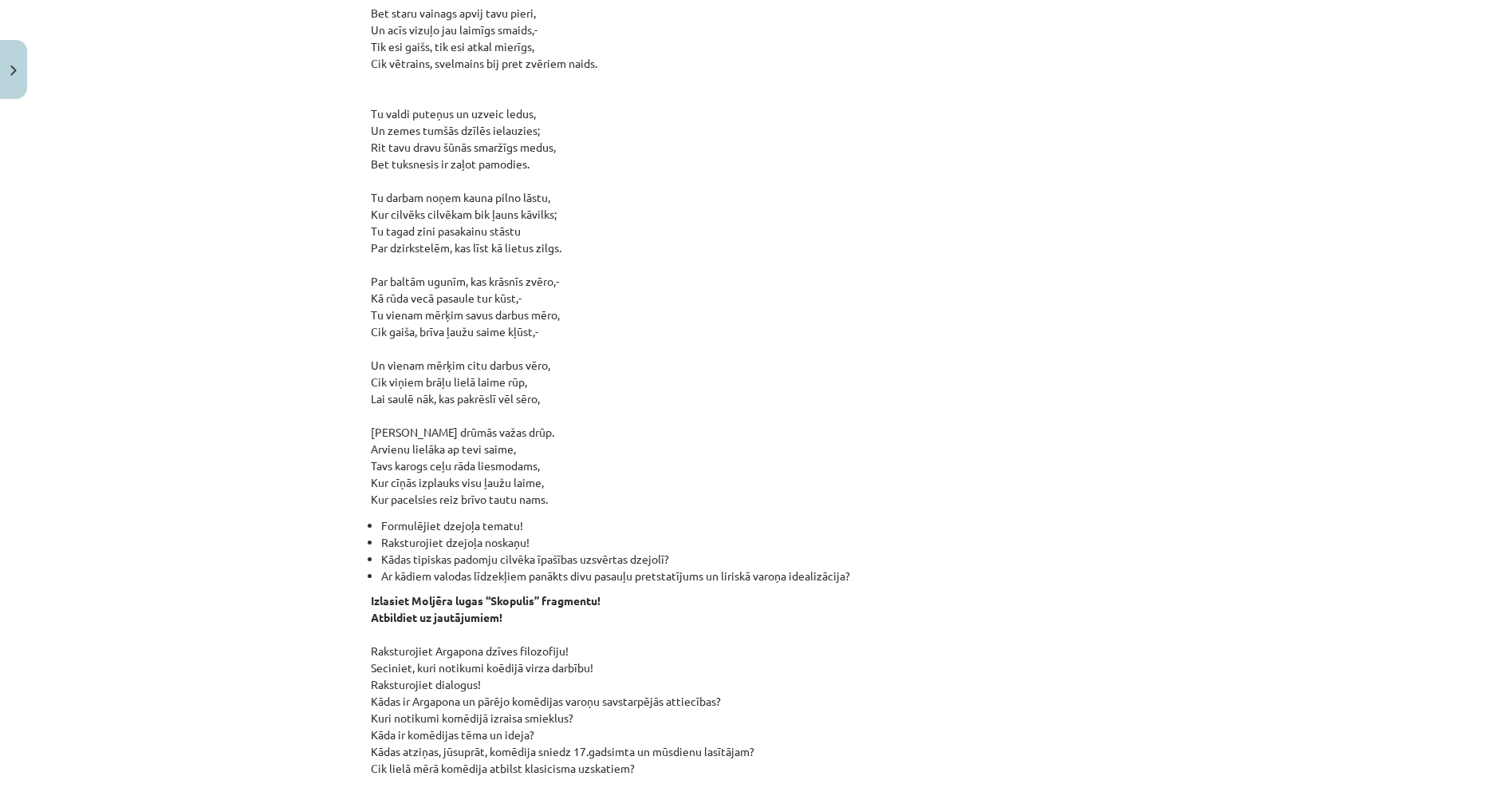
scroll to position [1317, 0]
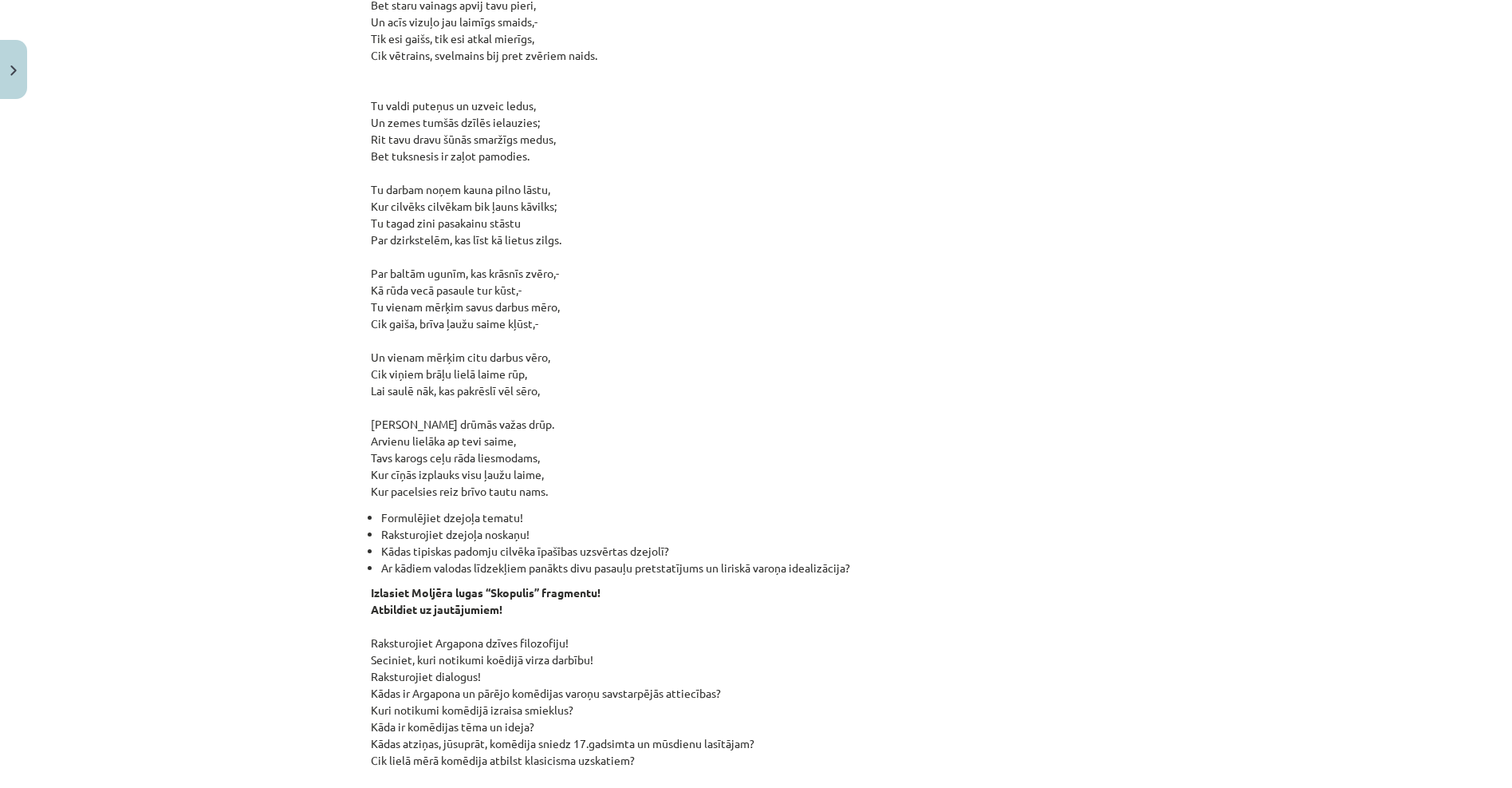
click at [427, 584] on strong "Izlasiet Moljēra lugas “Skopulis” fragmentu!" at bounding box center [485, 591] width 229 height 14
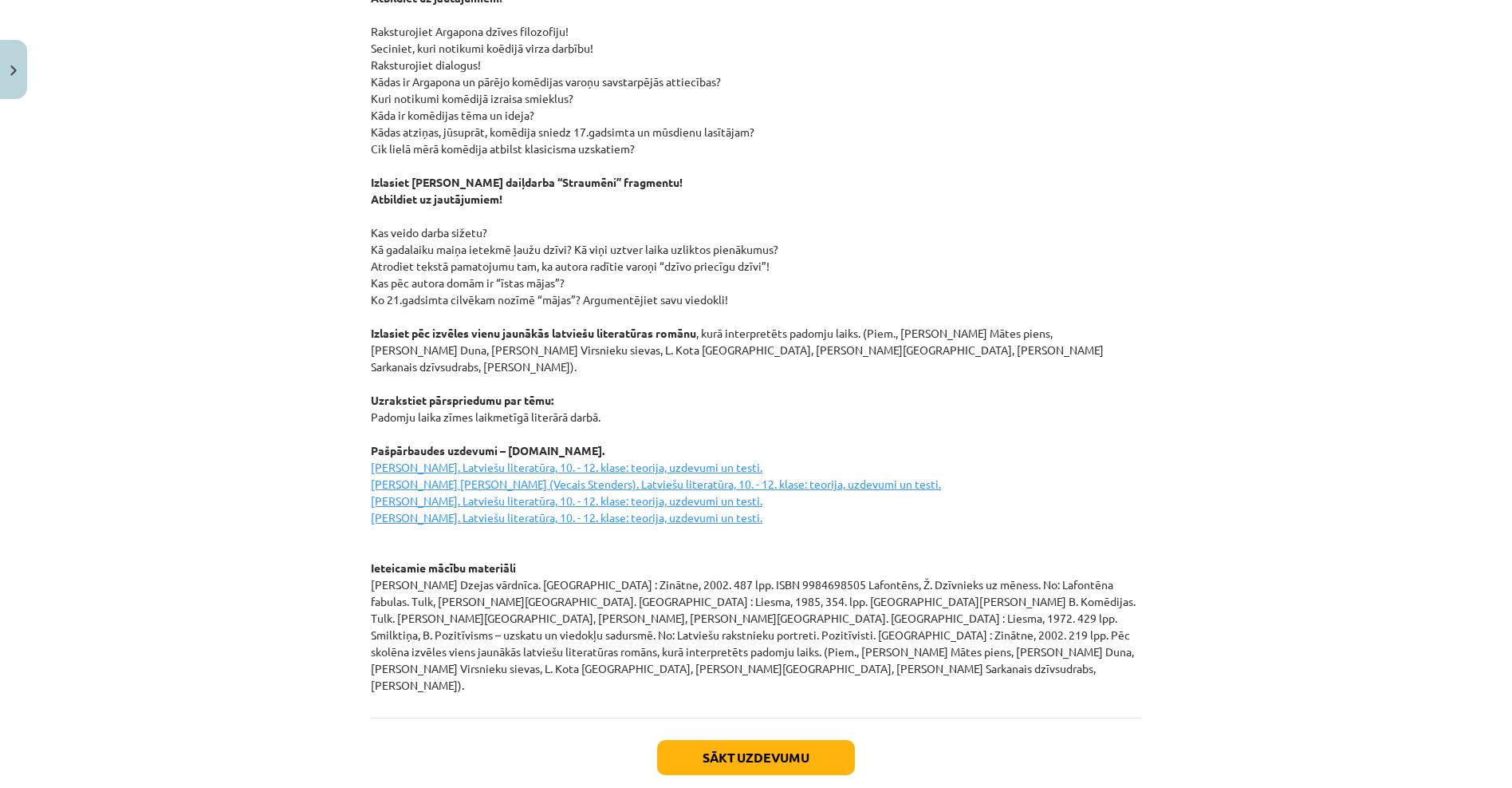
scroll to position [1952, 0]
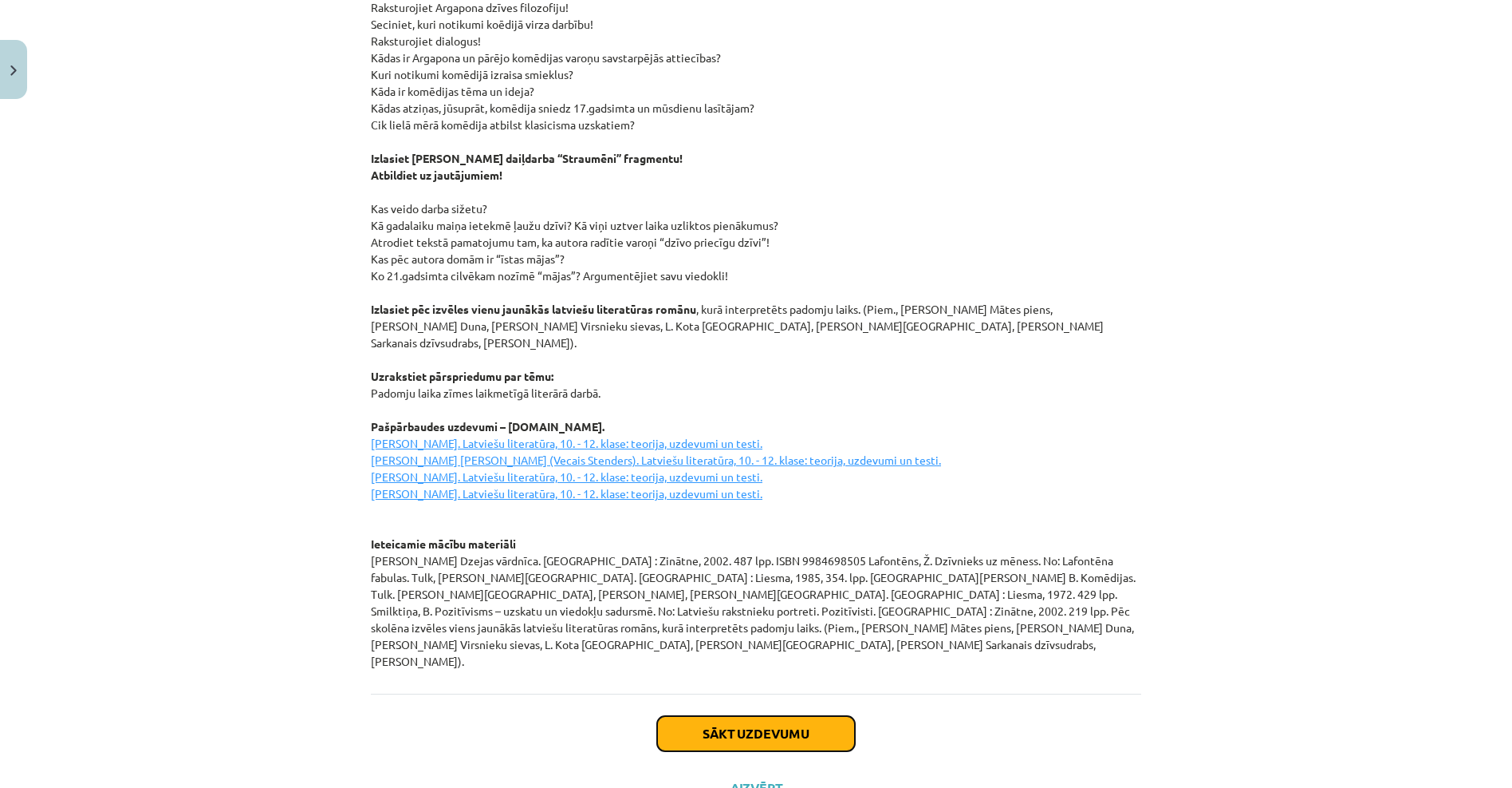
click at [733, 716] on button "Sākt uzdevumu" at bounding box center [756, 733] width 198 height 35
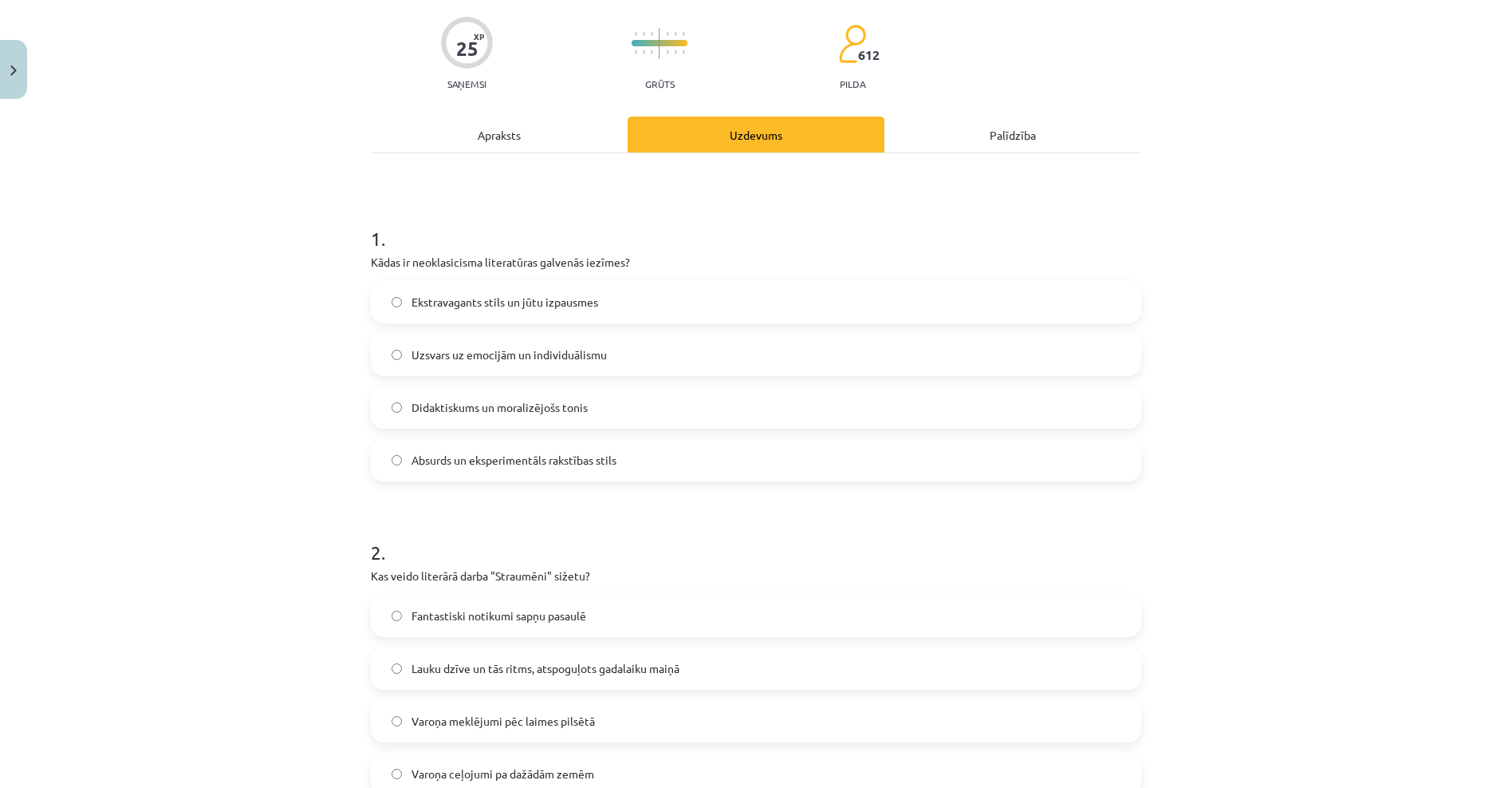
scroll to position [40, 0]
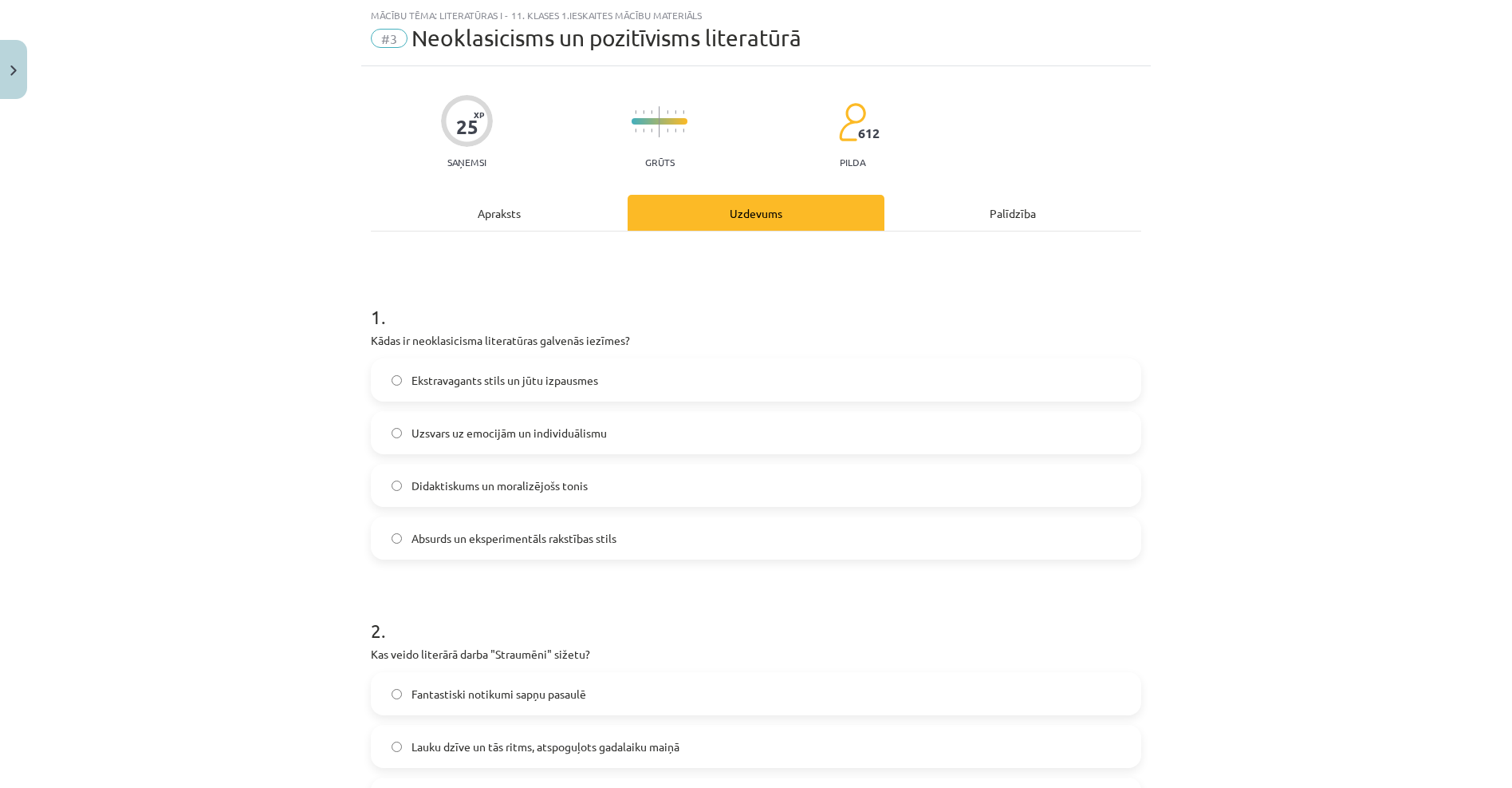
click at [514, 383] on span "Ekstravagants stils un jūtu izpausmes" at bounding box center [504, 380] width 187 height 17
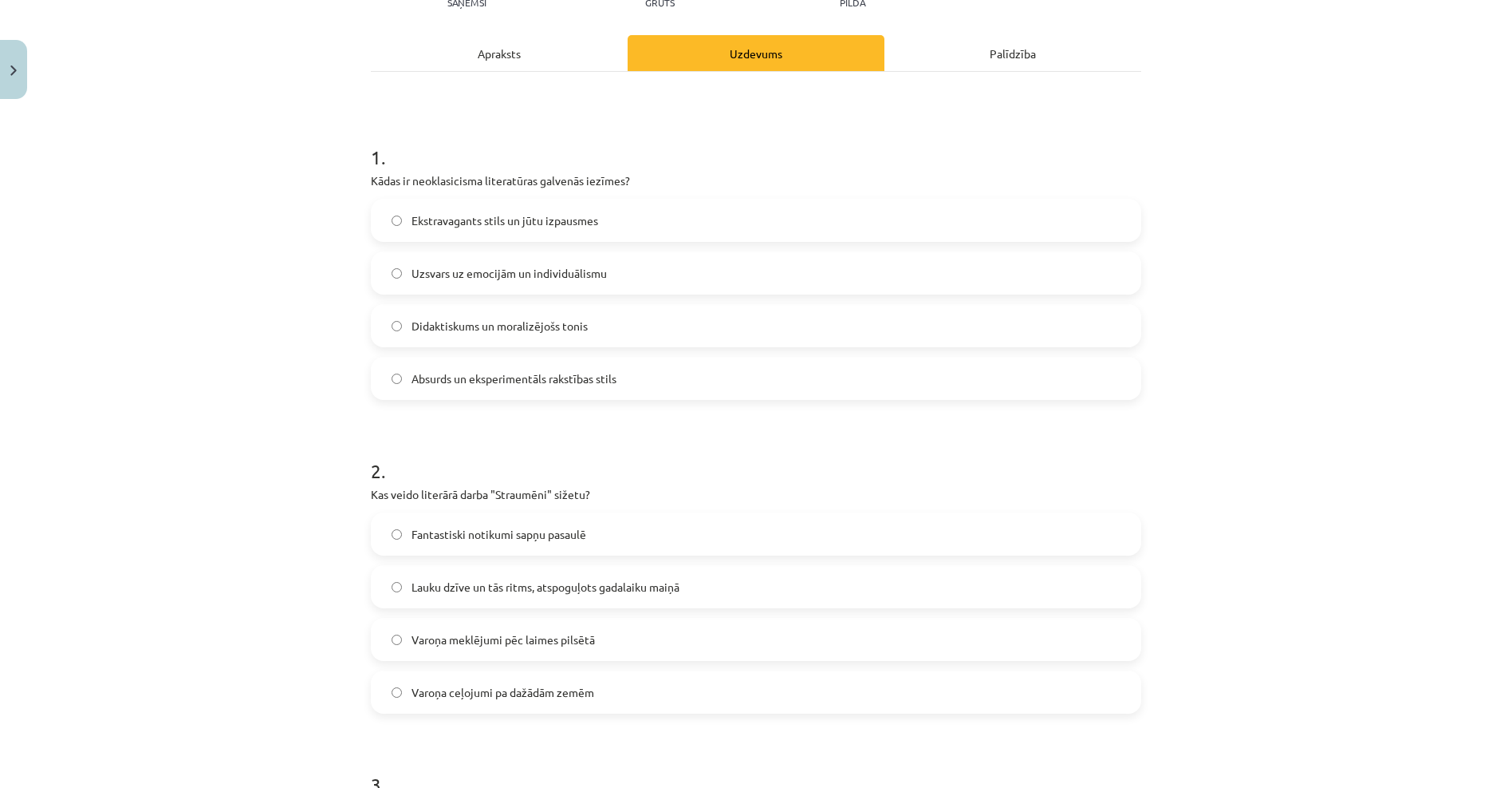
click at [514, 550] on label "Fantastiski notikumi sapņu pasaulē" at bounding box center [756, 533] width 767 height 40
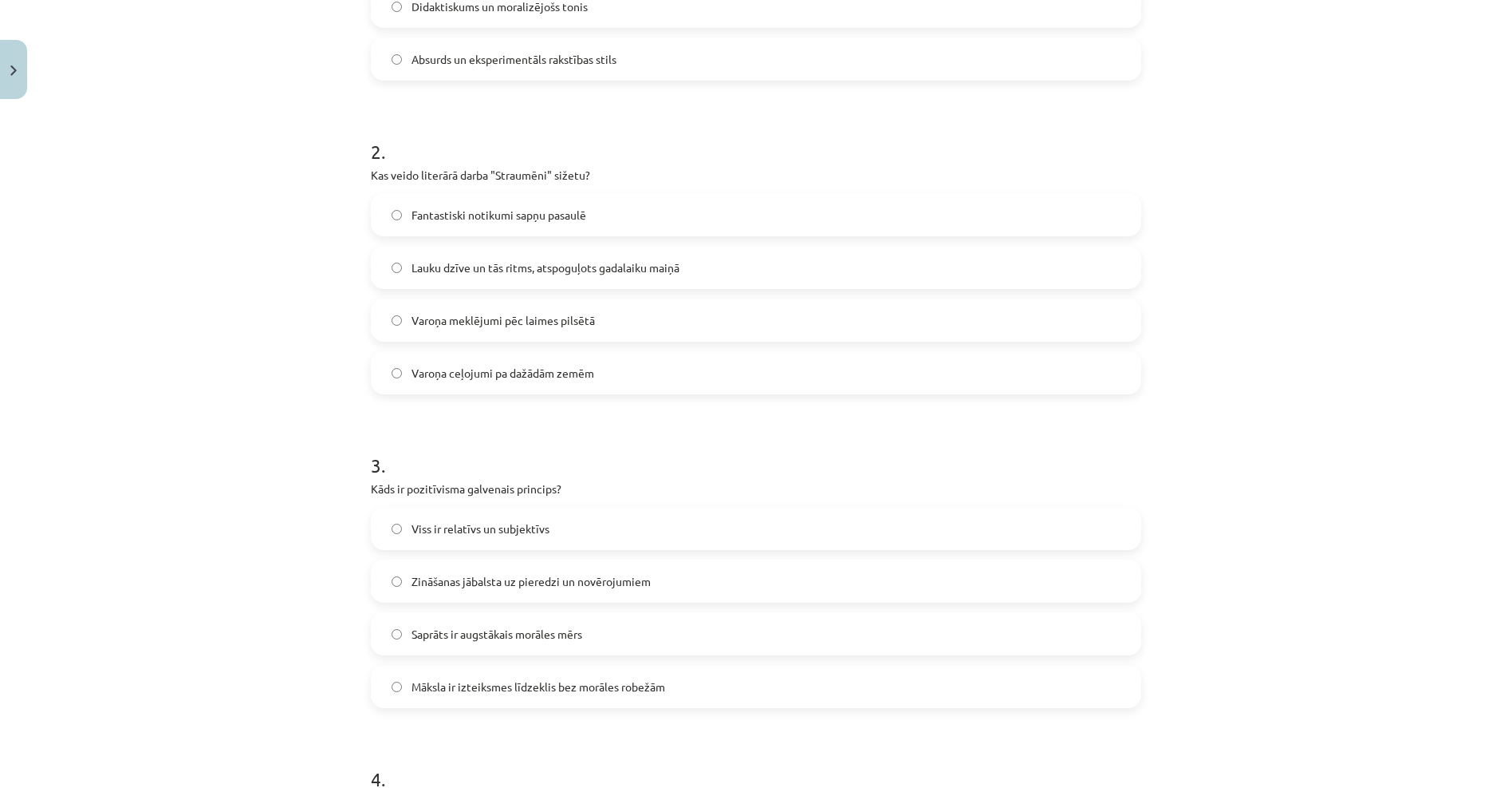
click at [493, 544] on label "Viss ir relatīvs un subjektīvs" at bounding box center [756, 528] width 767 height 40
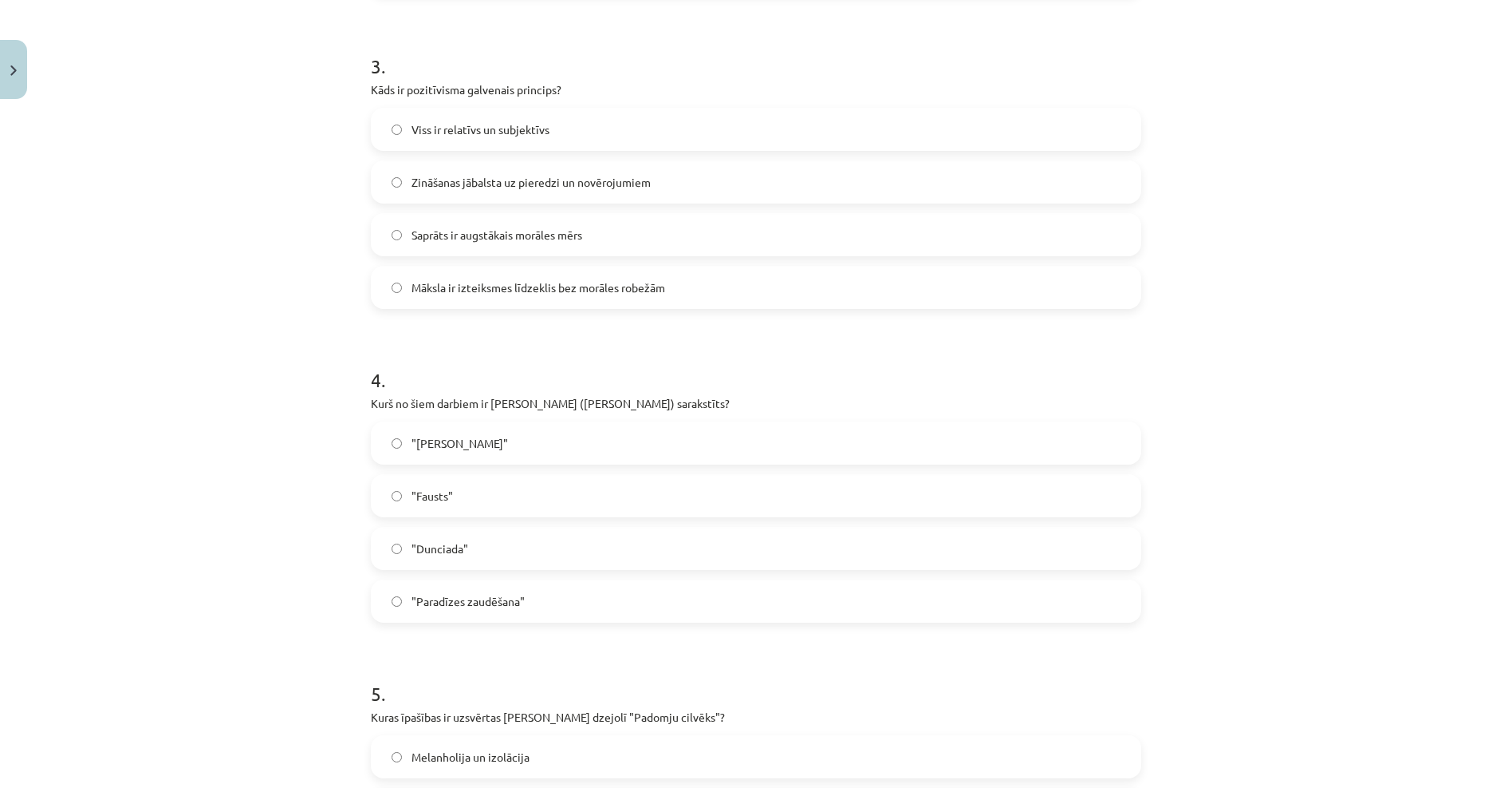
click at [452, 444] on span ""Don Kihots"" at bounding box center [460, 443] width 97 height 17
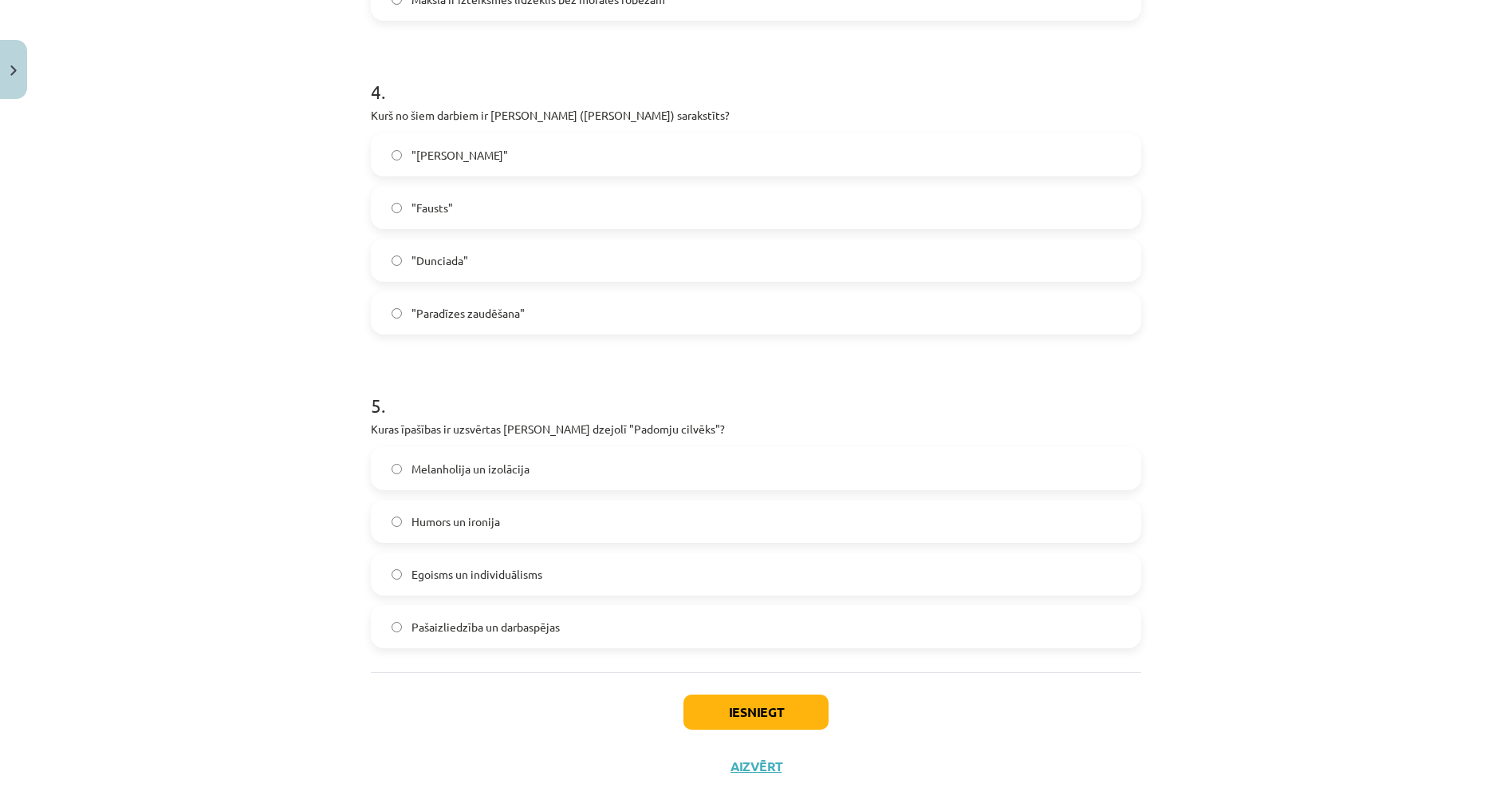
scroll to position [1237, 0]
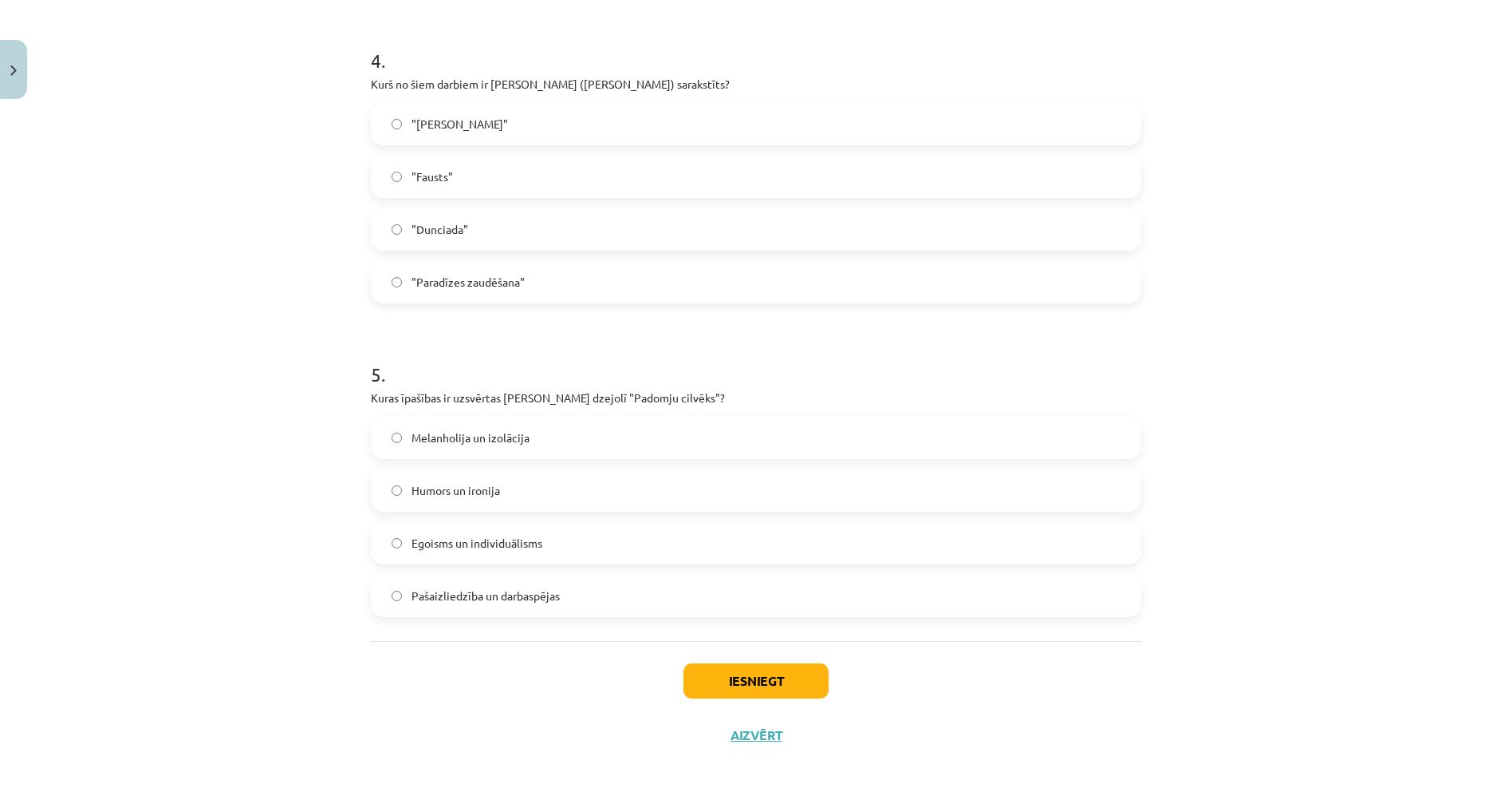
click at [478, 426] on label "Melanholija un izolācija" at bounding box center [756, 437] width 767 height 40
click at [756, 690] on button "Iesniegt" at bounding box center [756, 681] width 145 height 35
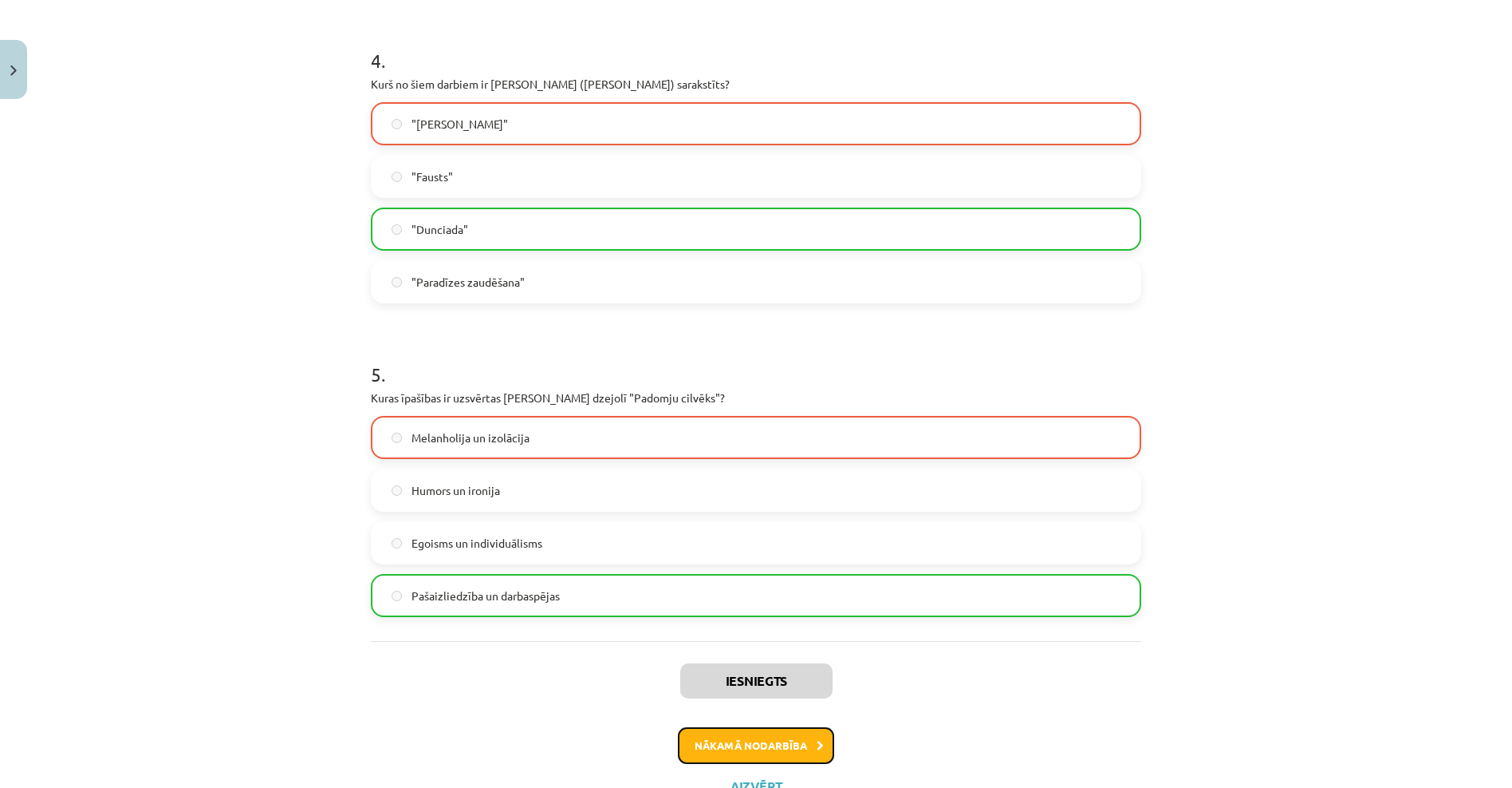
click at [788, 733] on button "Nākamā nodarbība" at bounding box center [756, 745] width 156 height 37
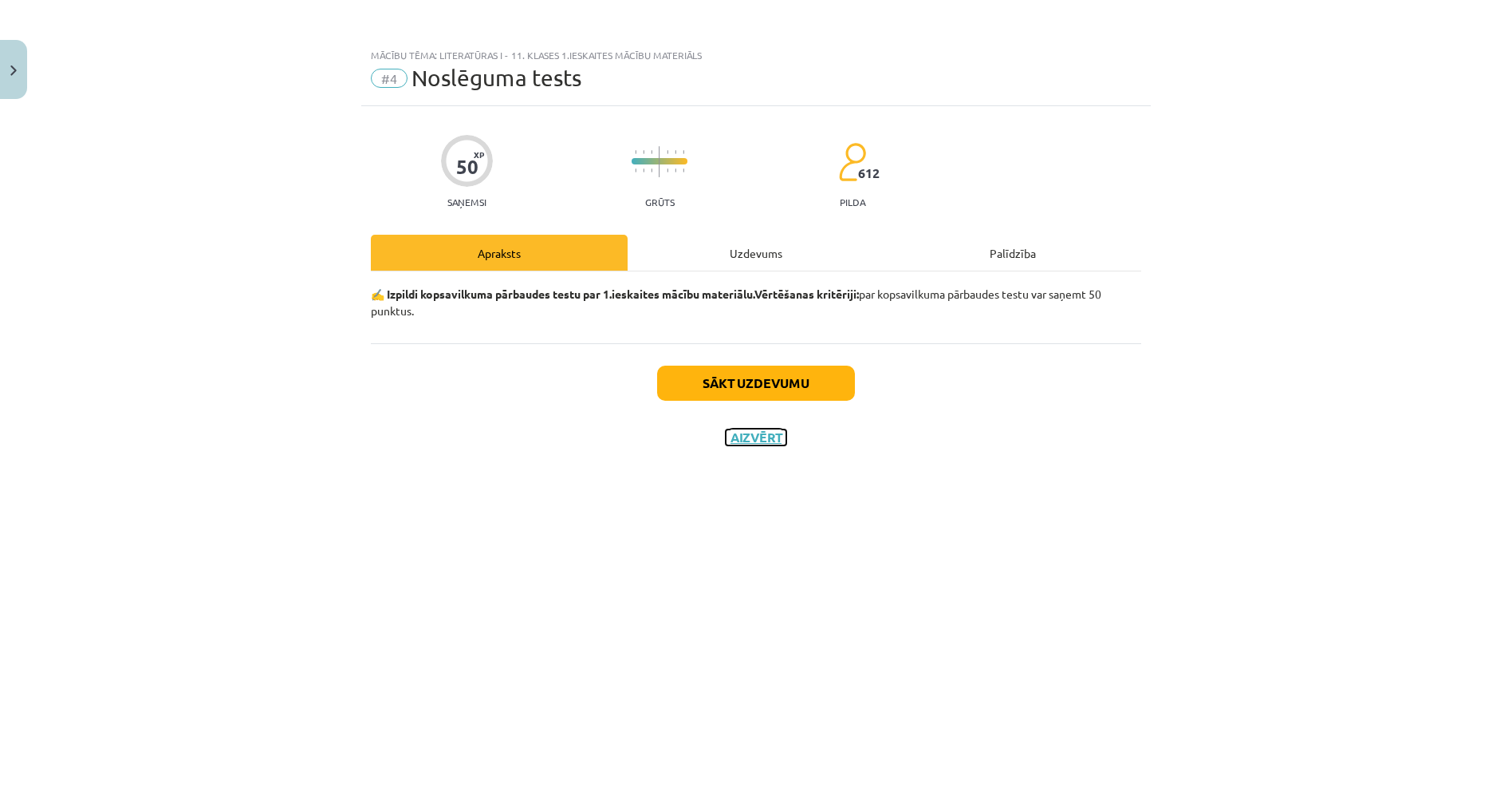
click at [753, 440] on button "Aizvērt" at bounding box center [756, 437] width 60 height 16
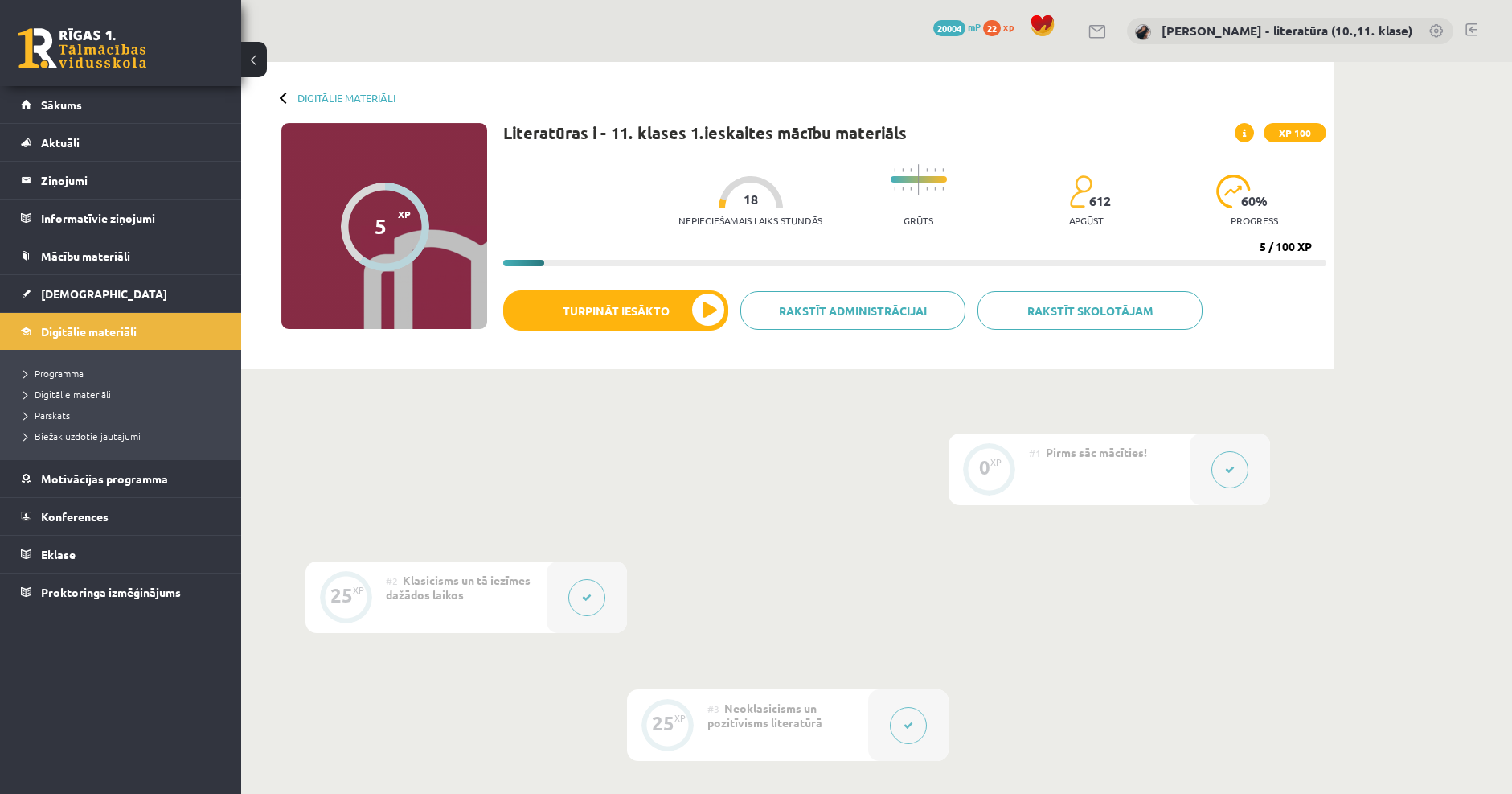
click at [1202, 469] on div at bounding box center [1230, 469] width 81 height 71
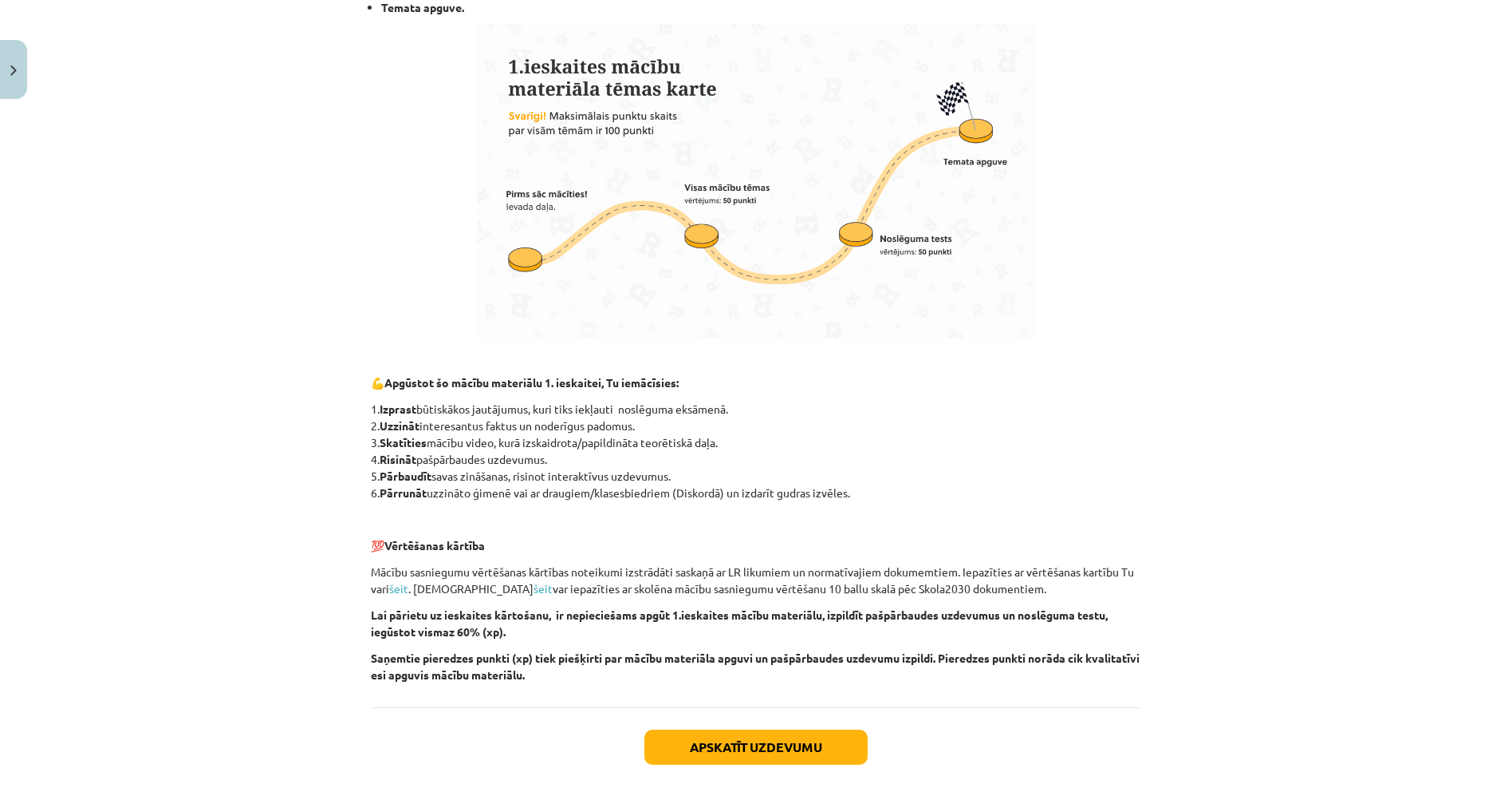
scroll to position [932, 0]
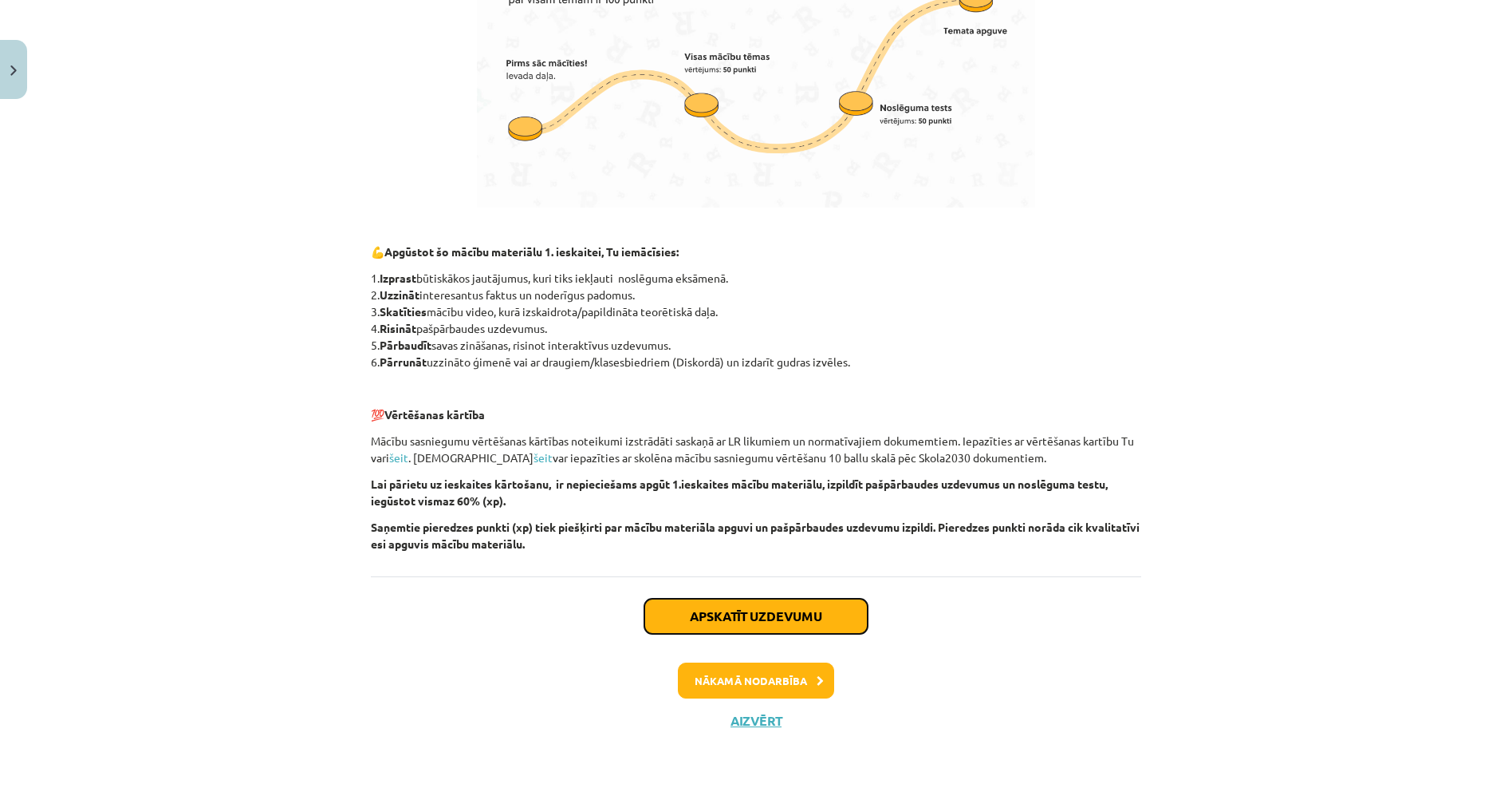
click at [779, 607] on button "Apskatīt uzdevumu" at bounding box center [756, 616] width 223 height 35
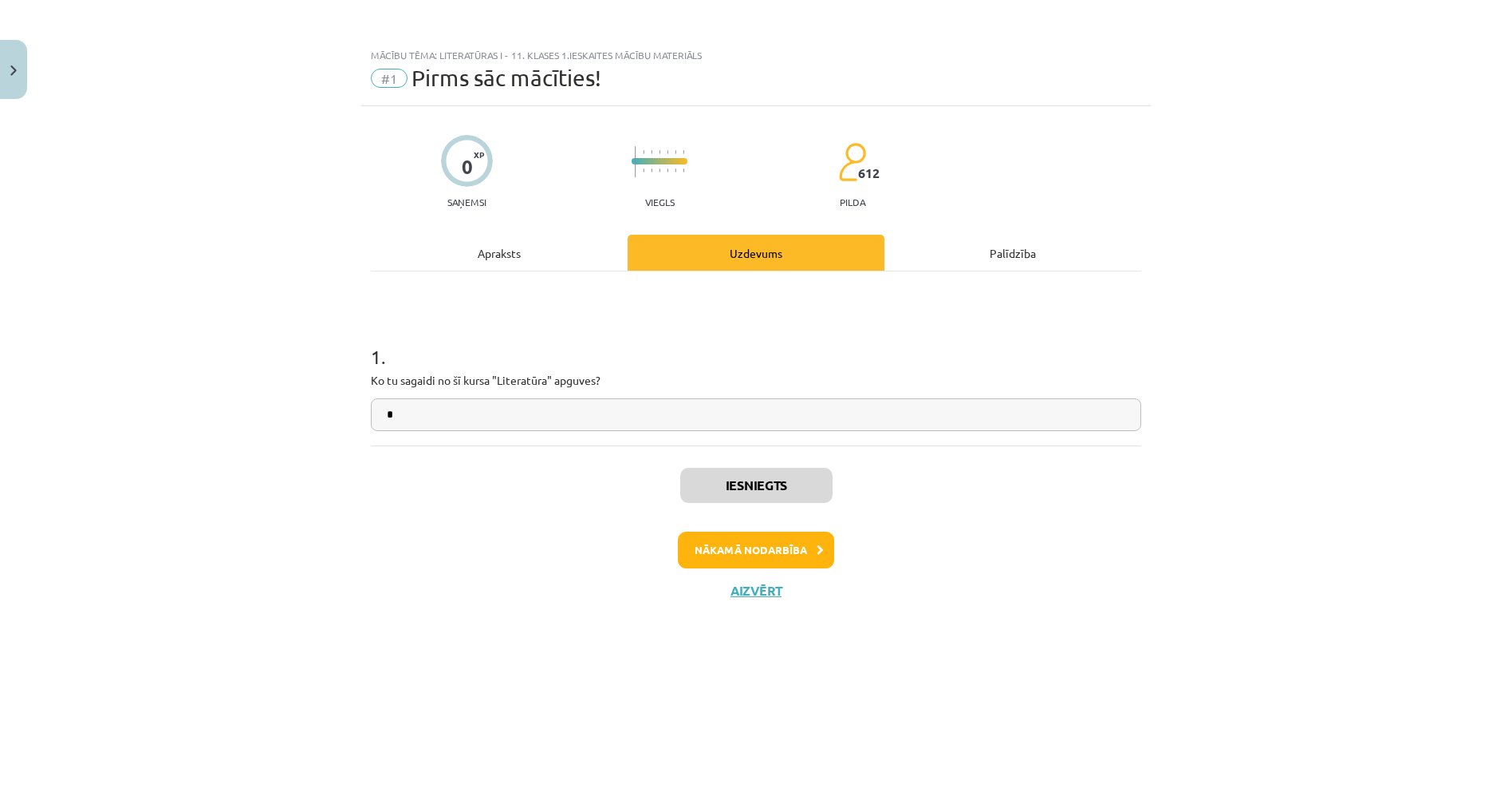
scroll to position [0, 0]
click at [763, 550] on button "Nākamā nodarbība" at bounding box center [756, 550] width 156 height 37
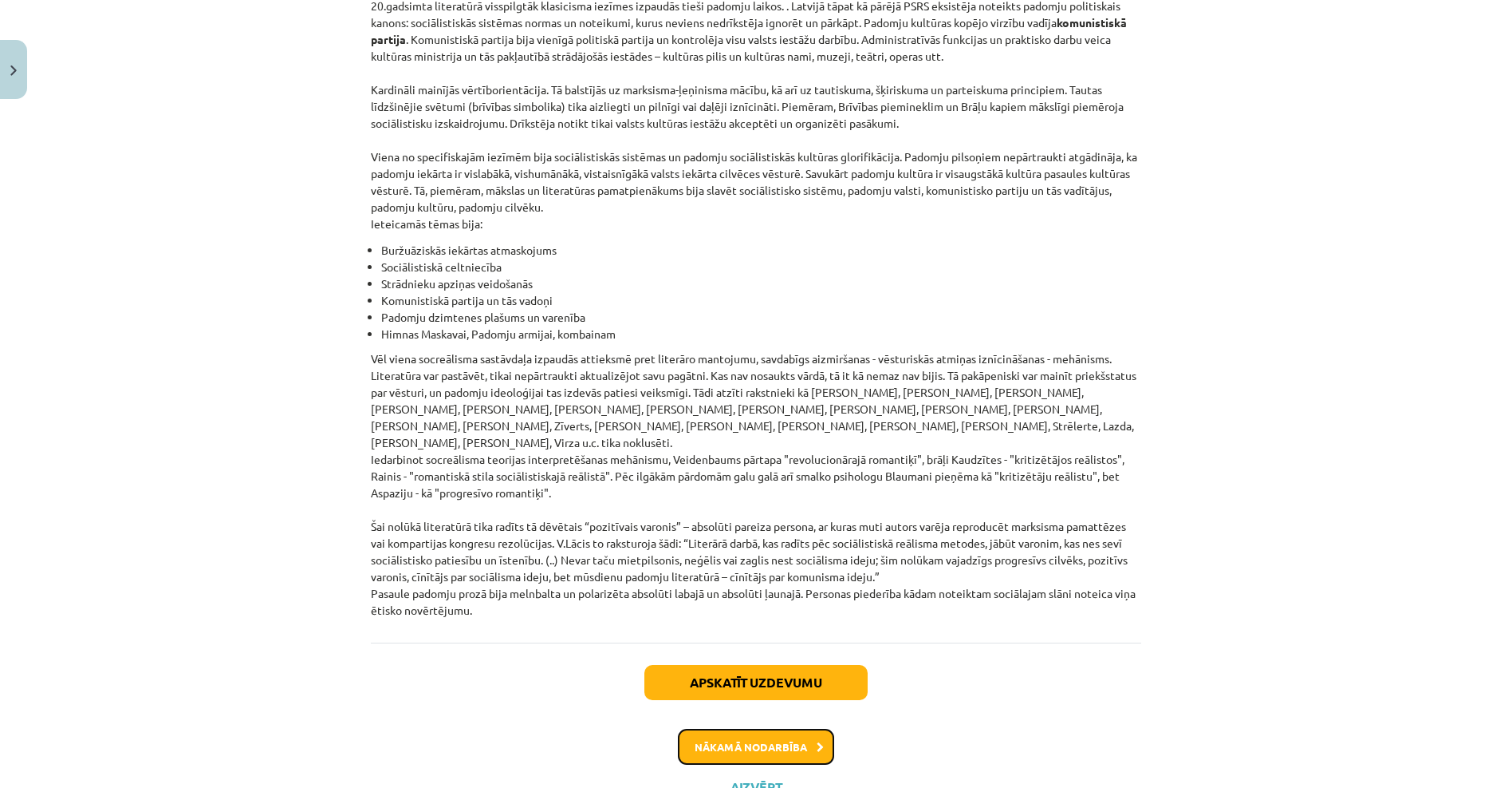
click at [737, 729] on button "Nākamā nodarbība" at bounding box center [756, 747] width 156 height 37
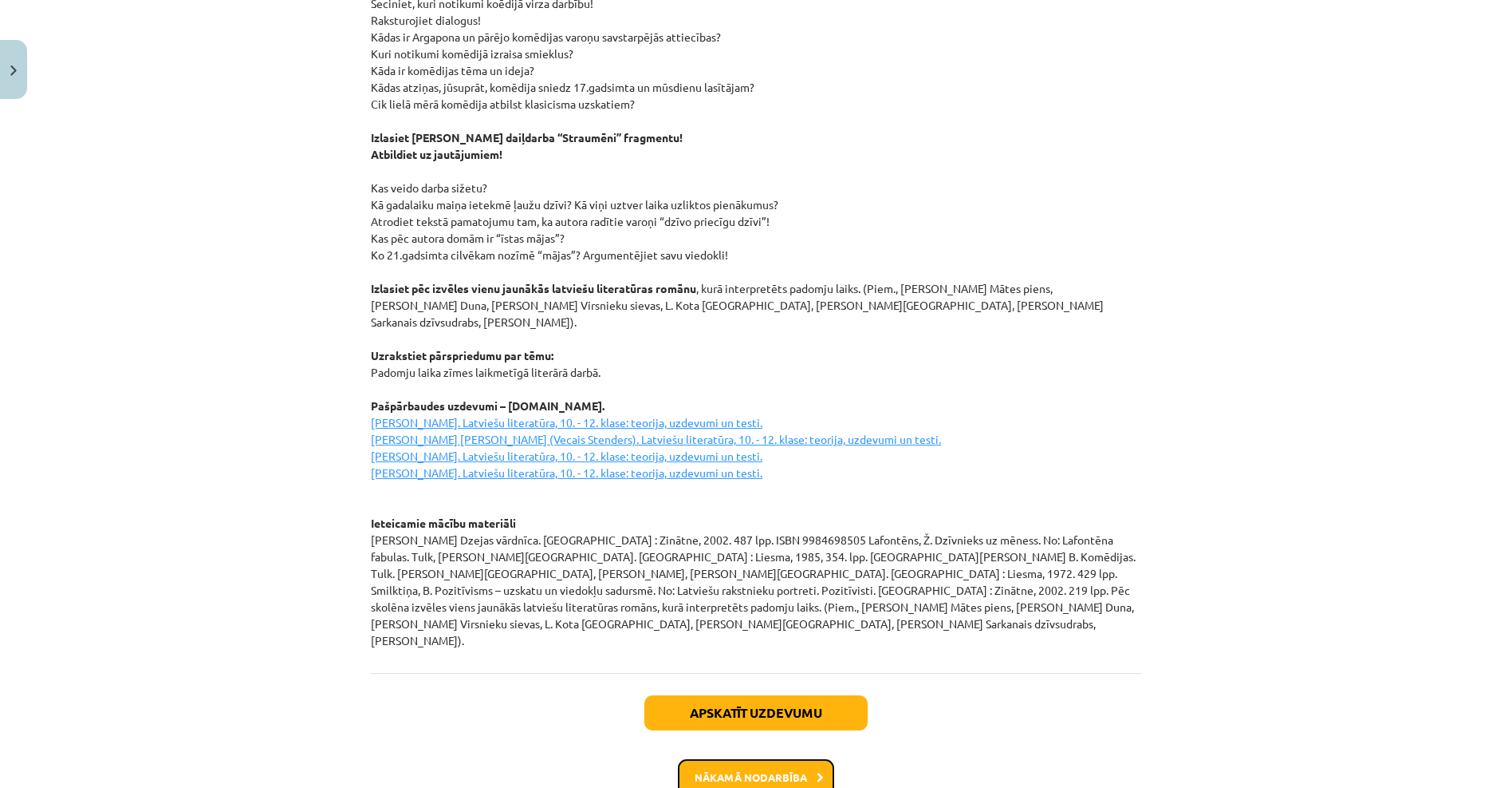
scroll to position [2003, 0]
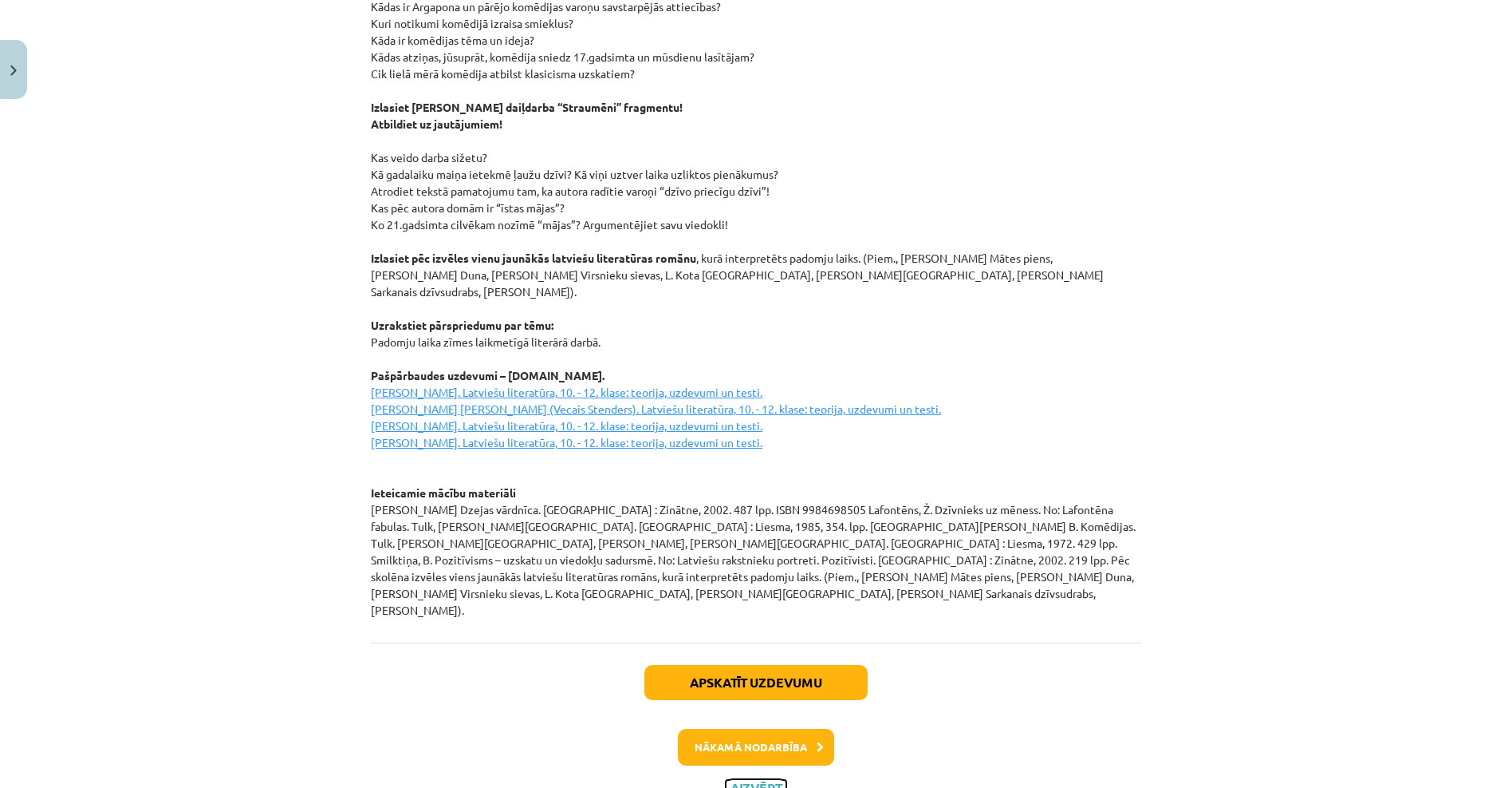
click at [764, 780] on button "Aizvērt" at bounding box center [756, 787] width 60 height 16
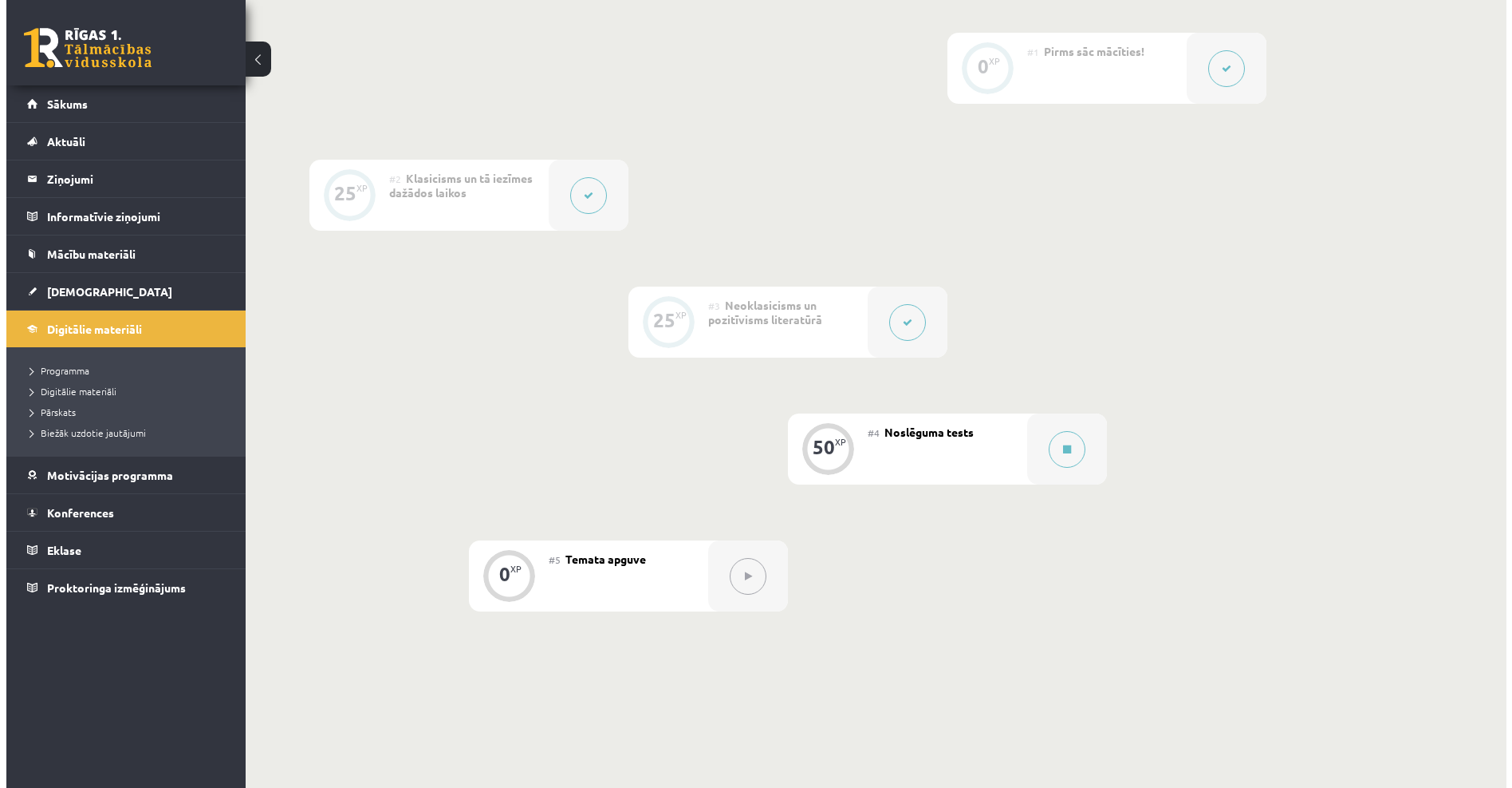
scroll to position [399, 0]
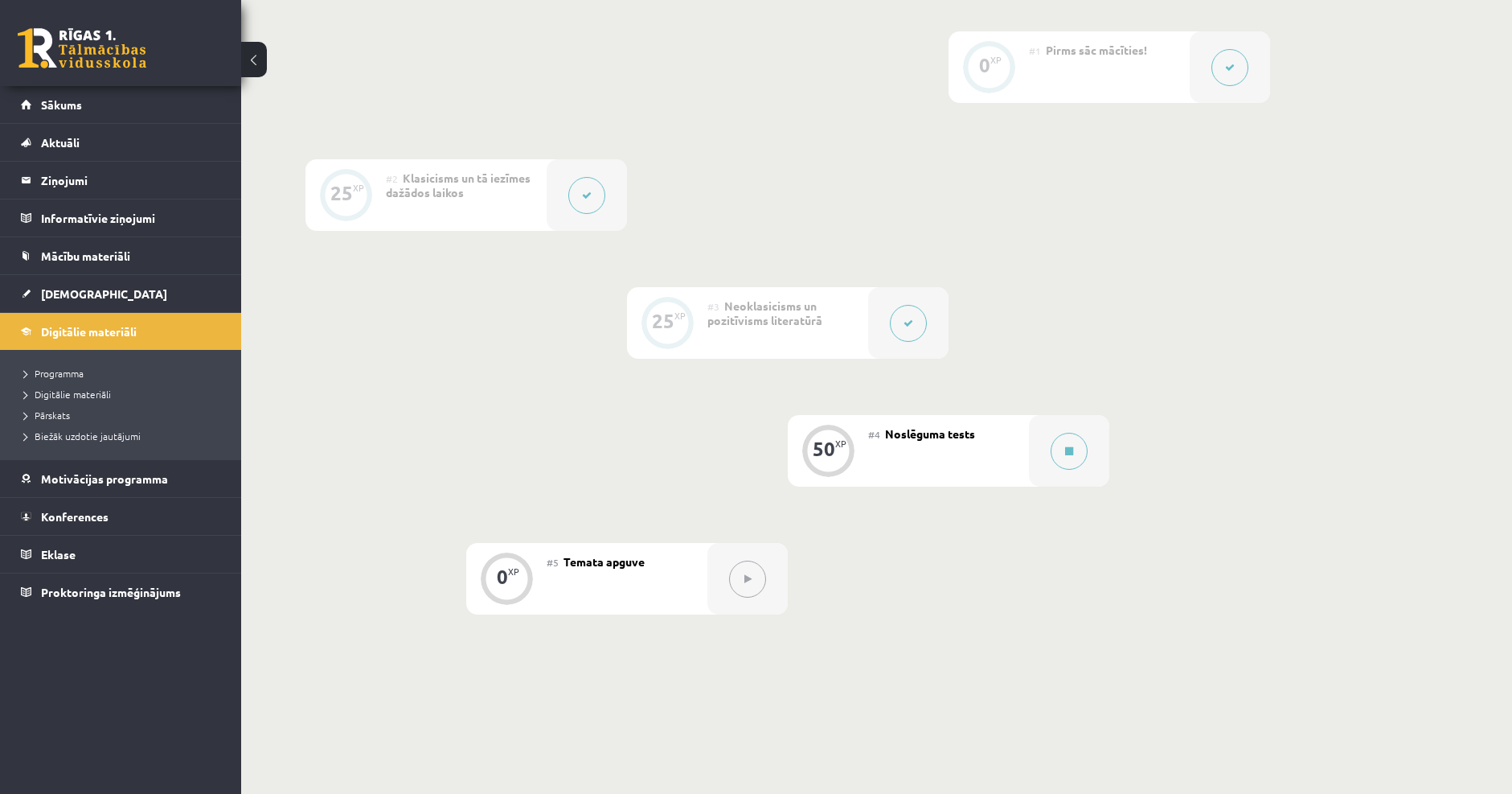
click at [595, 198] on button at bounding box center [587, 196] width 37 height 37
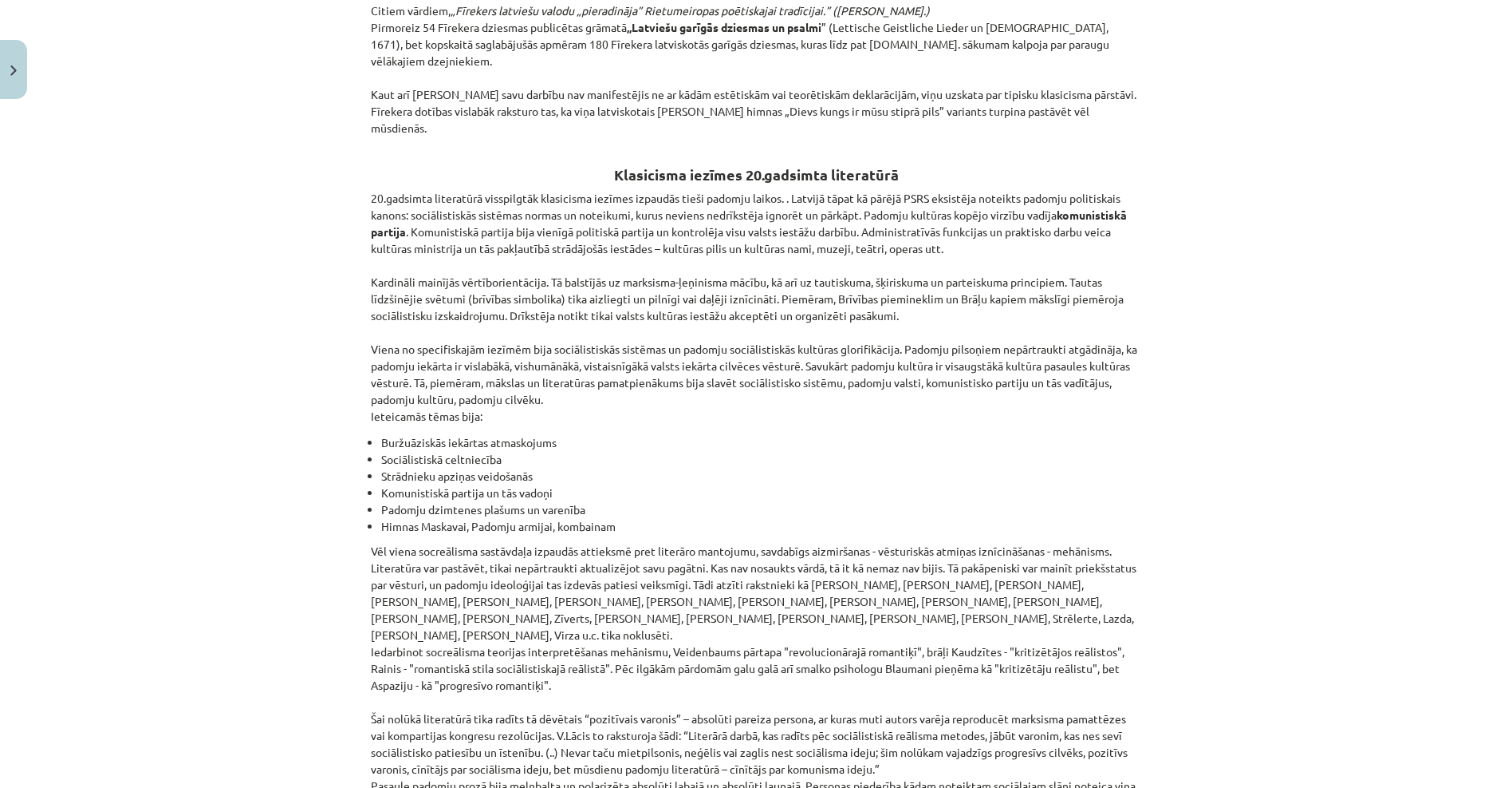
scroll to position [3508, 0]
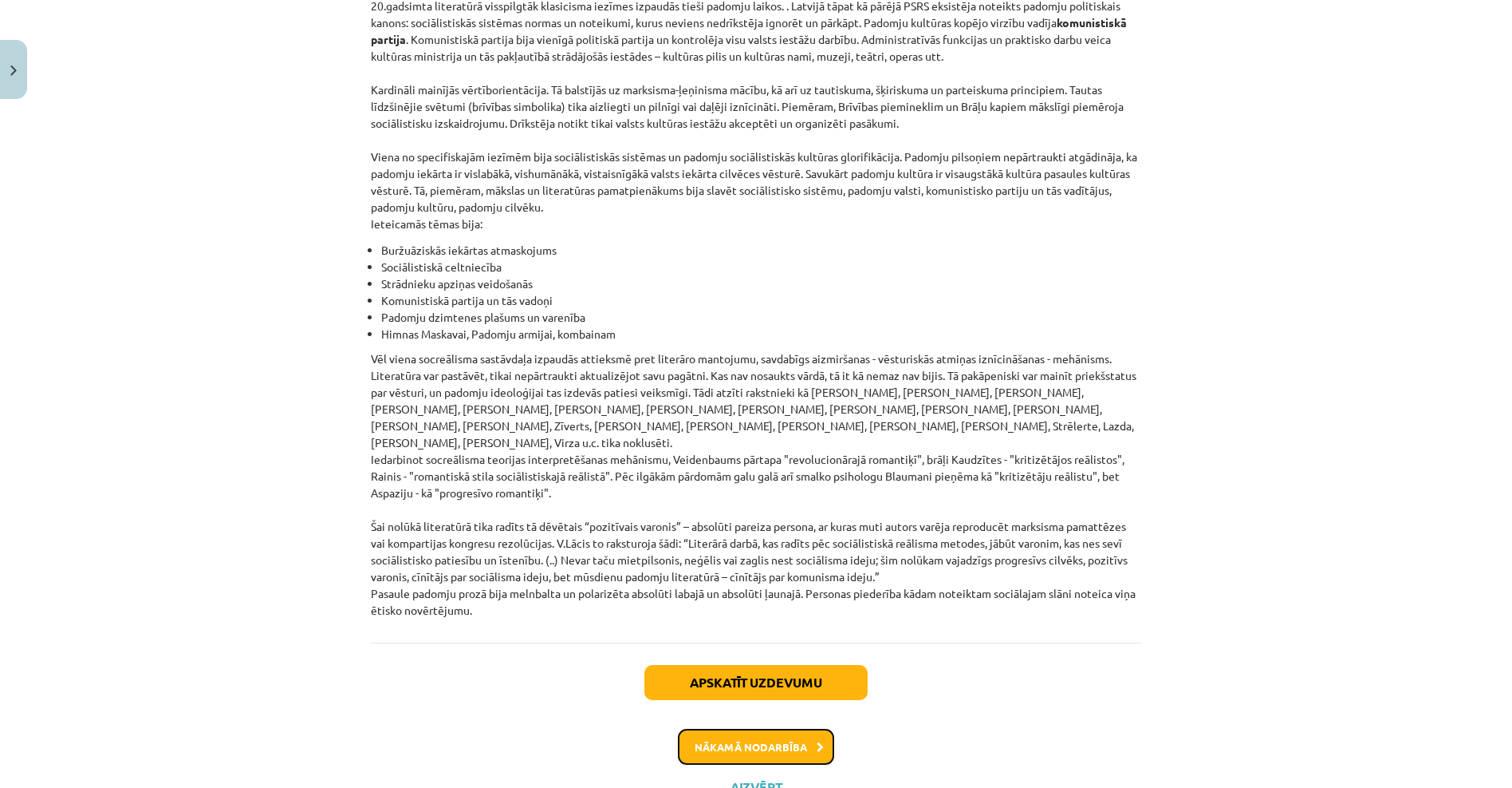
click at [772, 729] on button "Nākamā nodarbība" at bounding box center [756, 747] width 156 height 37
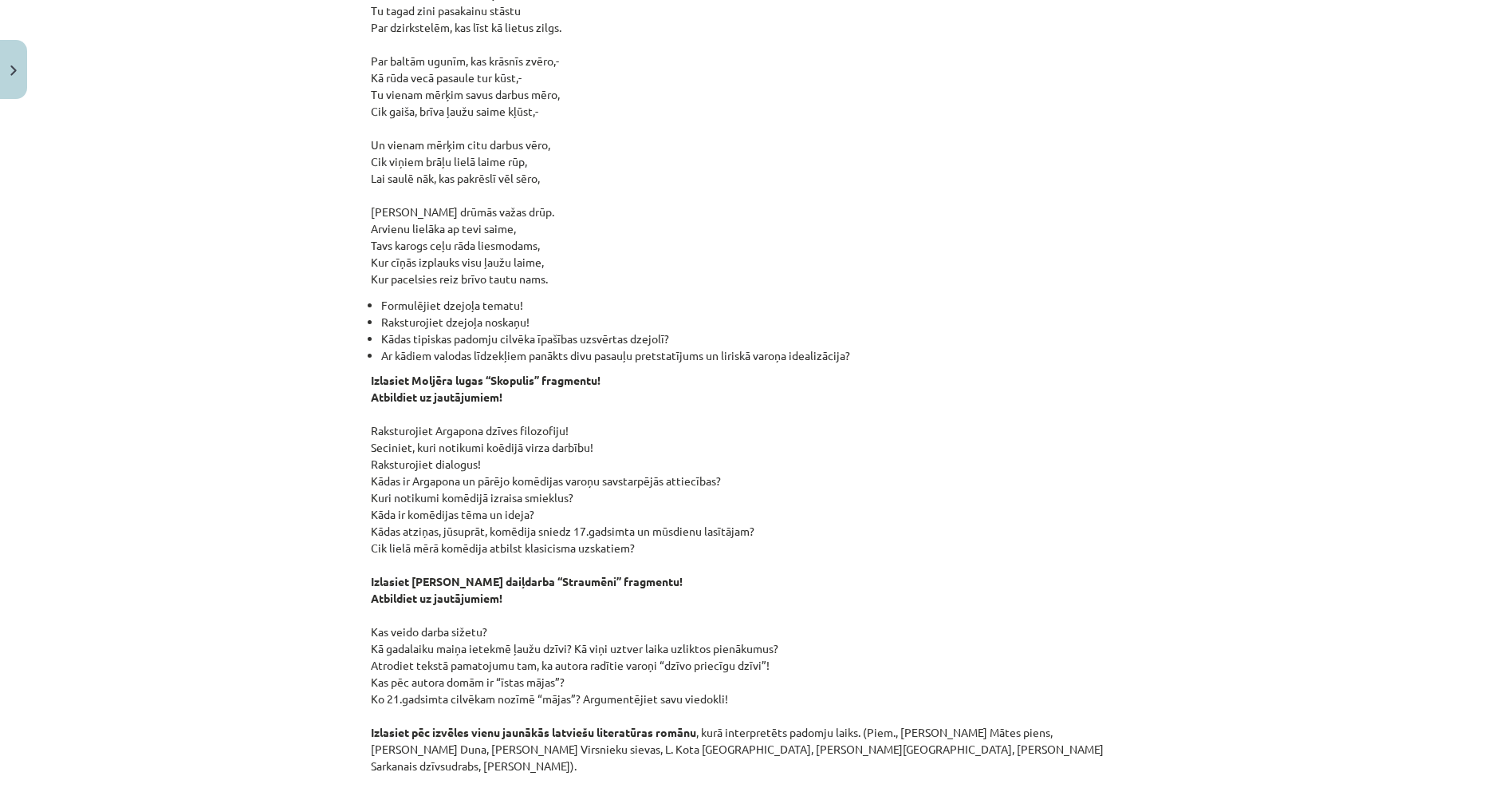
scroll to position [1556, 0]
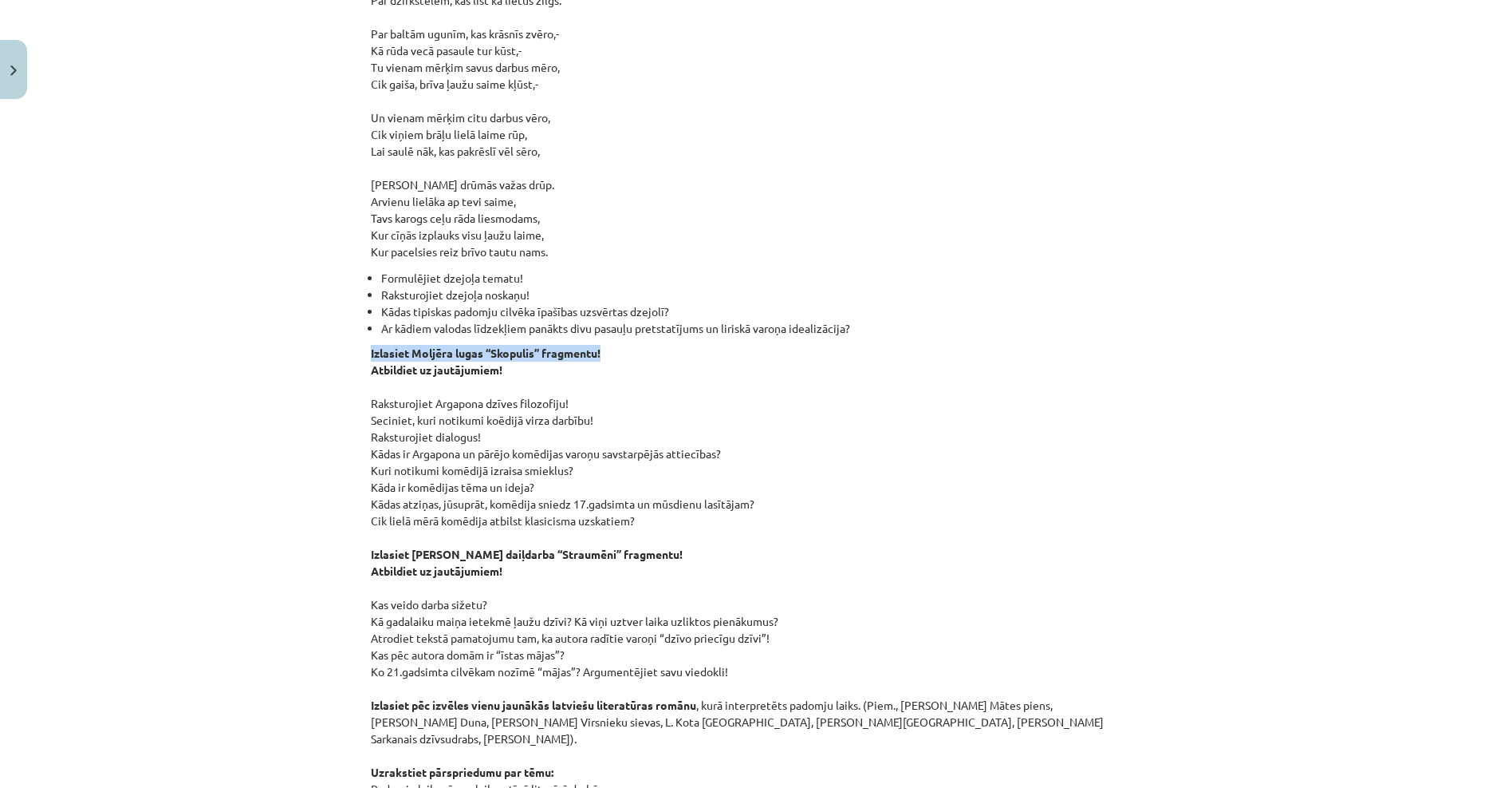
drag, startPoint x: 611, startPoint y: 339, endPoint x: 360, endPoint y: 342, distance: 251.0
copy strong "Izlasiet Moljēra lugas “Skopulis” fragmentu!"
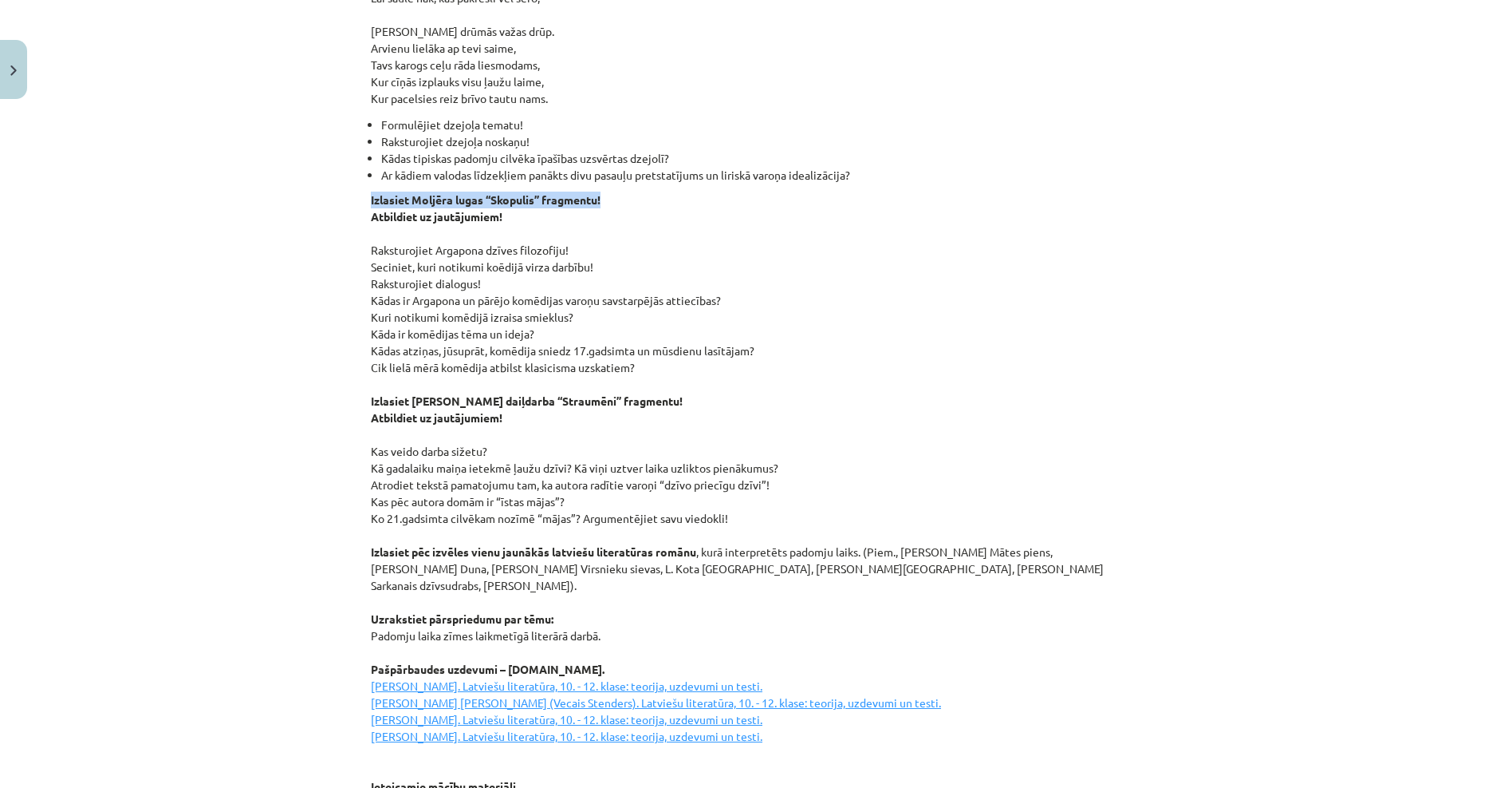
scroll to position [1715, 0]
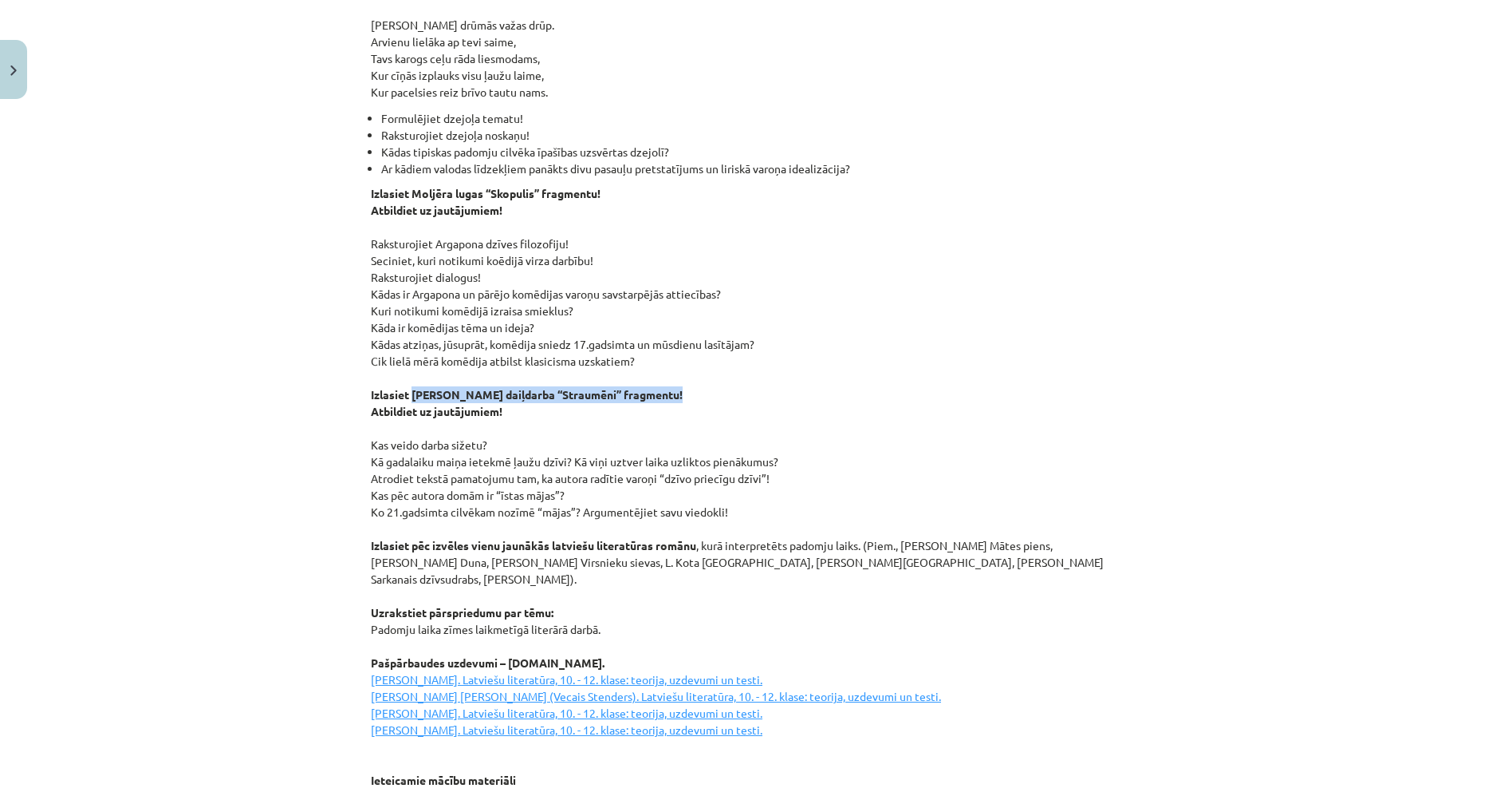
drag, startPoint x: 408, startPoint y: 376, endPoint x: 667, endPoint y: 381, distance: 259.0
click at [667, 387] on strong "Izlasiet [PERSON_NAME] daiļdarba “Straumēni” fragmentu!" at bounding box center [527, 394] width 312 height 14
copy strong "Eduarda Virzas daiļdarba “Straumēni” fragmentu"
click at [744, 328] on p "Izlasiet Moljēra lugas “Skopulis” fragmentu! Atbildiet uz jautājumiem! Raksturo…" at bounding box center [756, 545] width 771 height 720
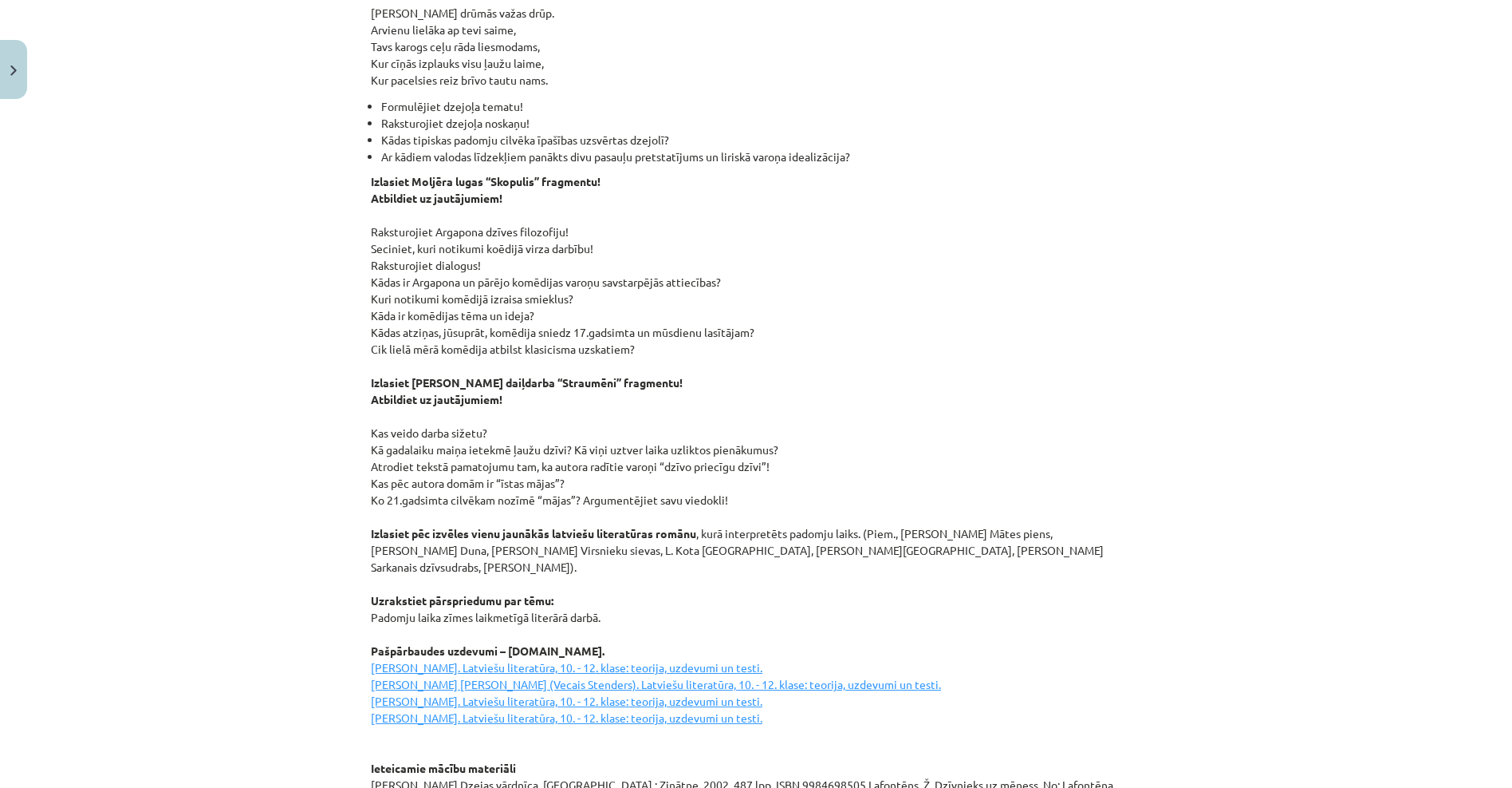
scroll to position [2003, 0]
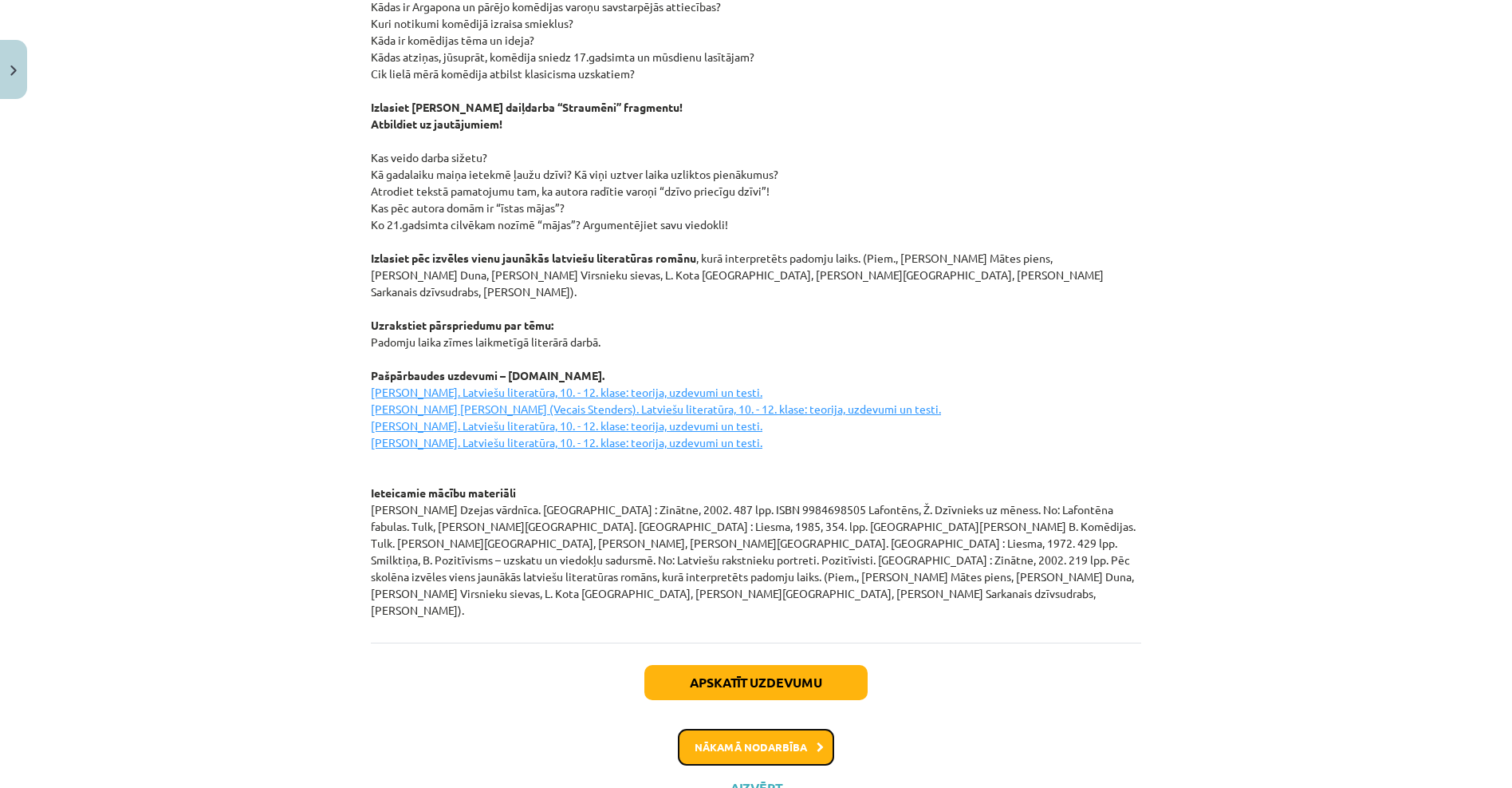
click at [725, 729] on button "Nākamā nodarbība" at bounding box center [756, 747] width 156 height 37
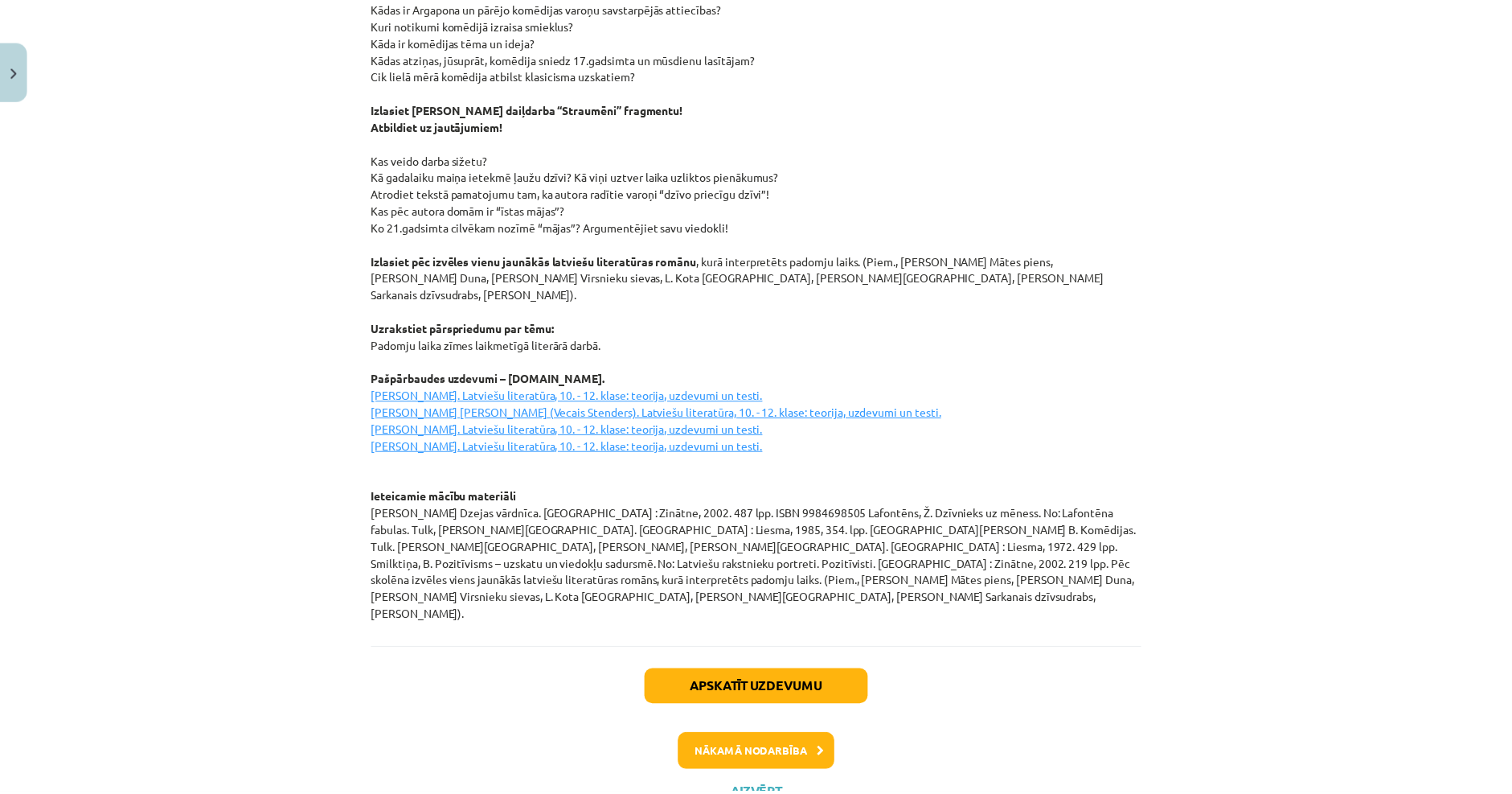
scroll to position [0, 0]
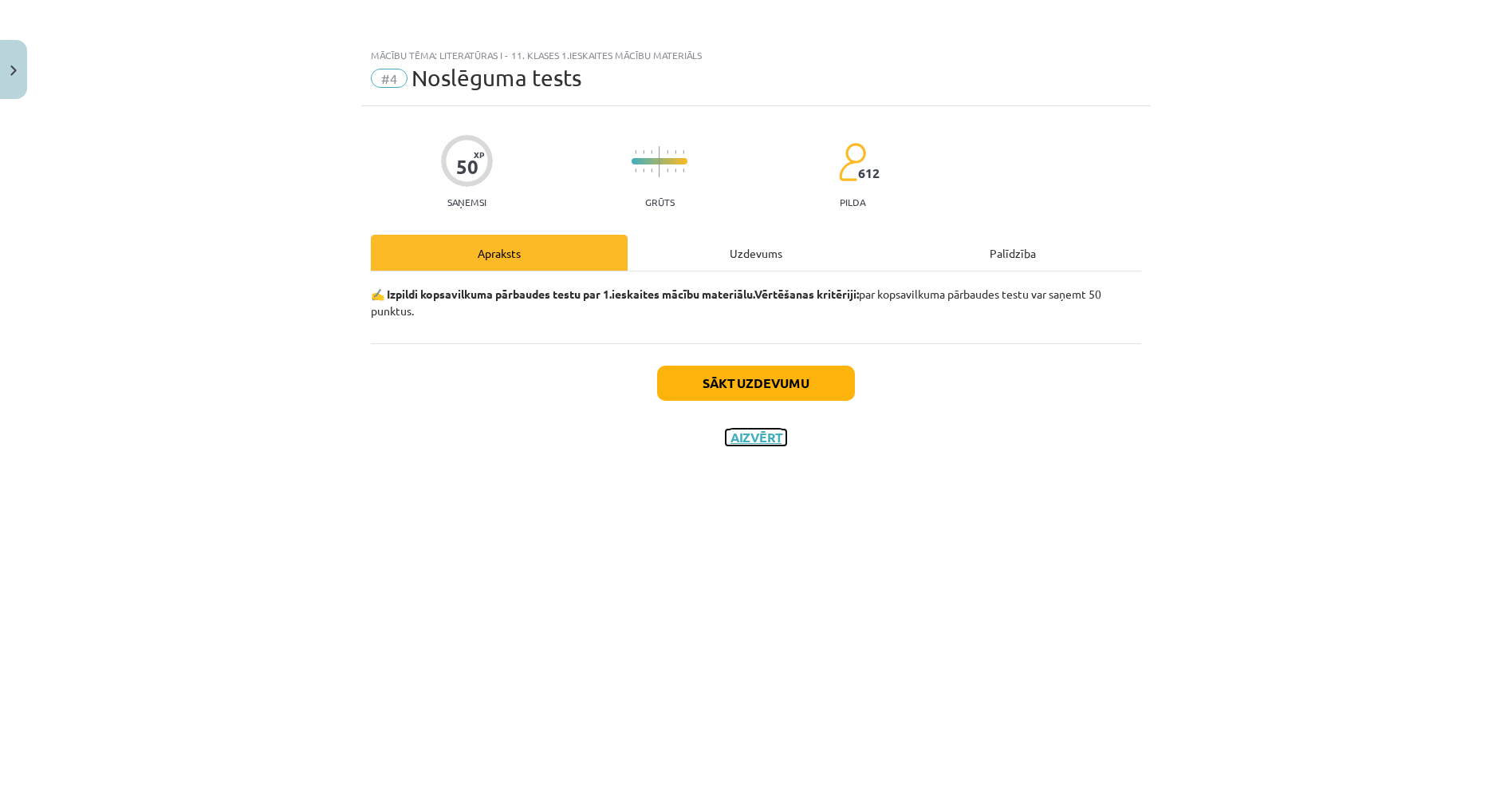
click at [743, 435] on button "Aizvērt" at bounding box center [756, 437] width 60 height 16
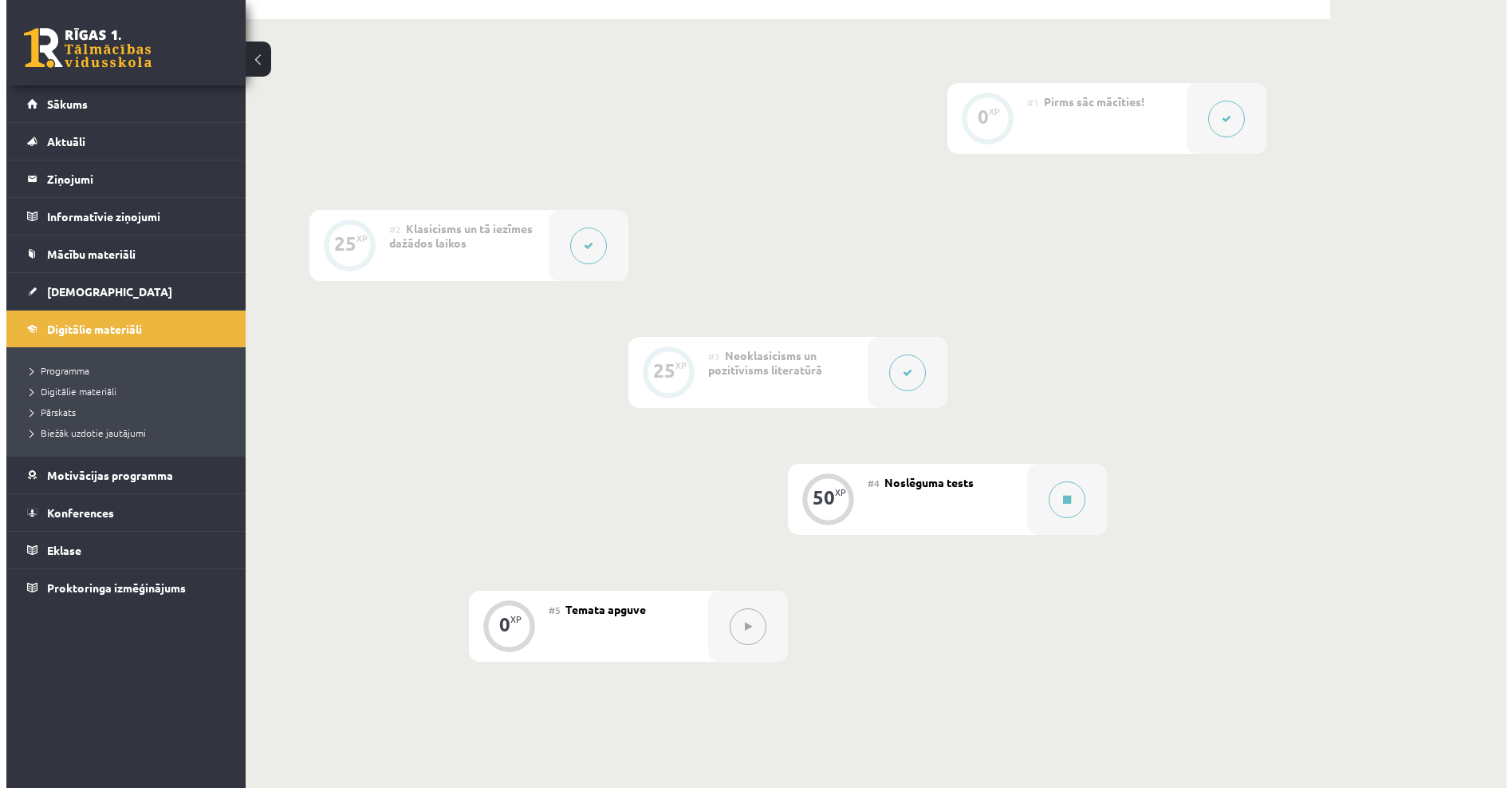
scroll to position [320, 0]
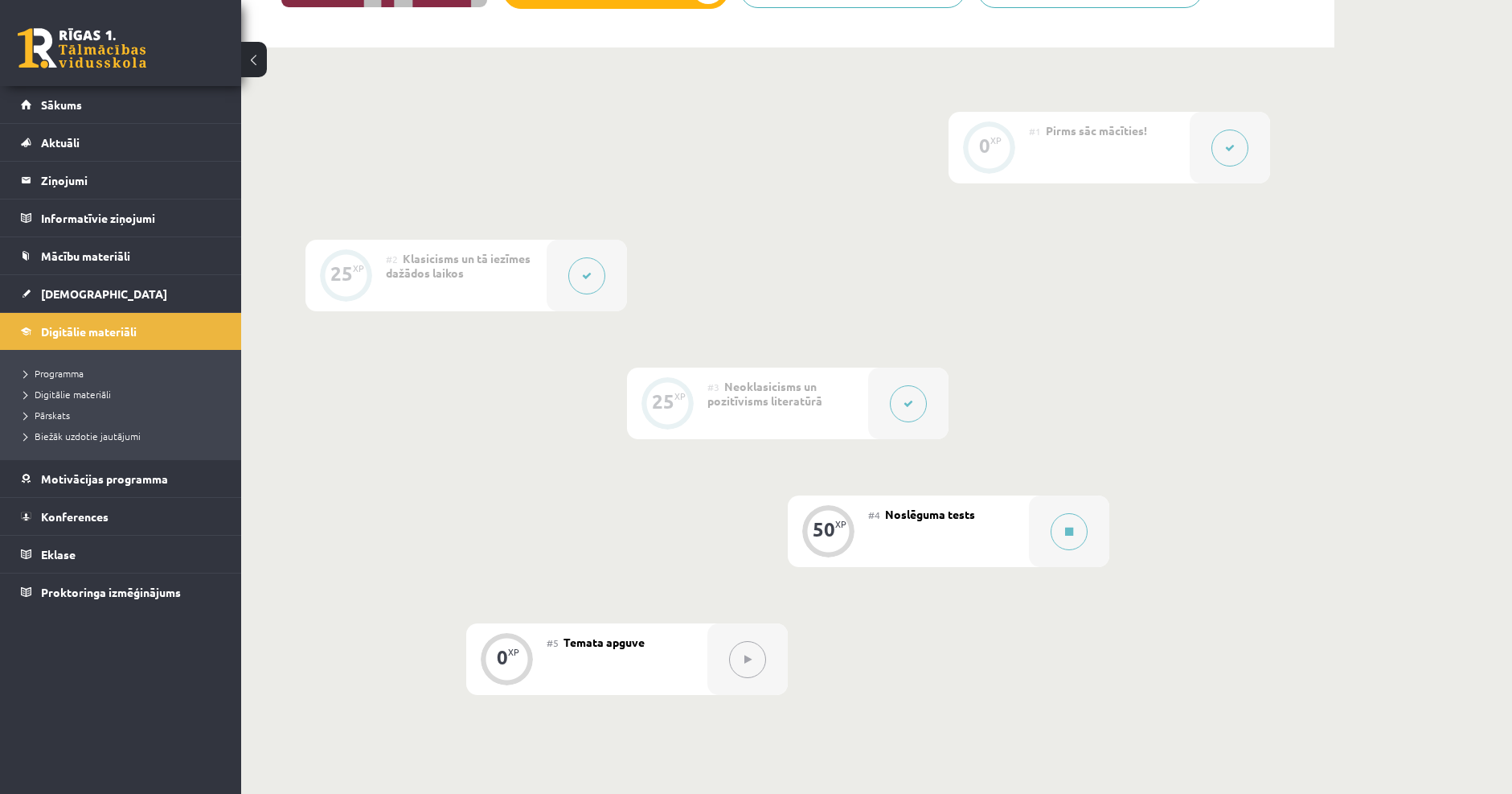
click at [1240, 147] on button at bounding box center [1230, 148] width 37 height 37
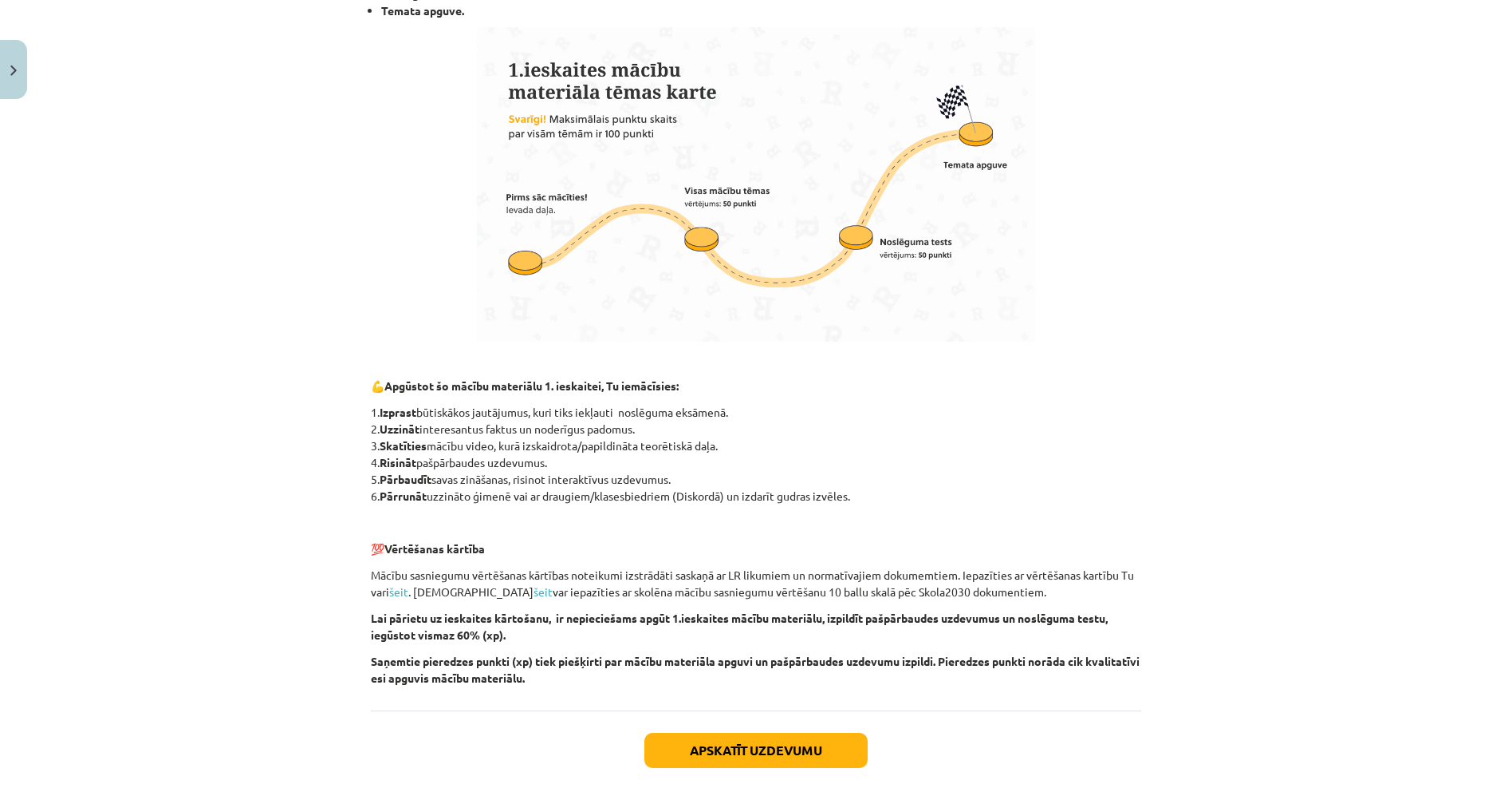
scroll to position [878, 0]
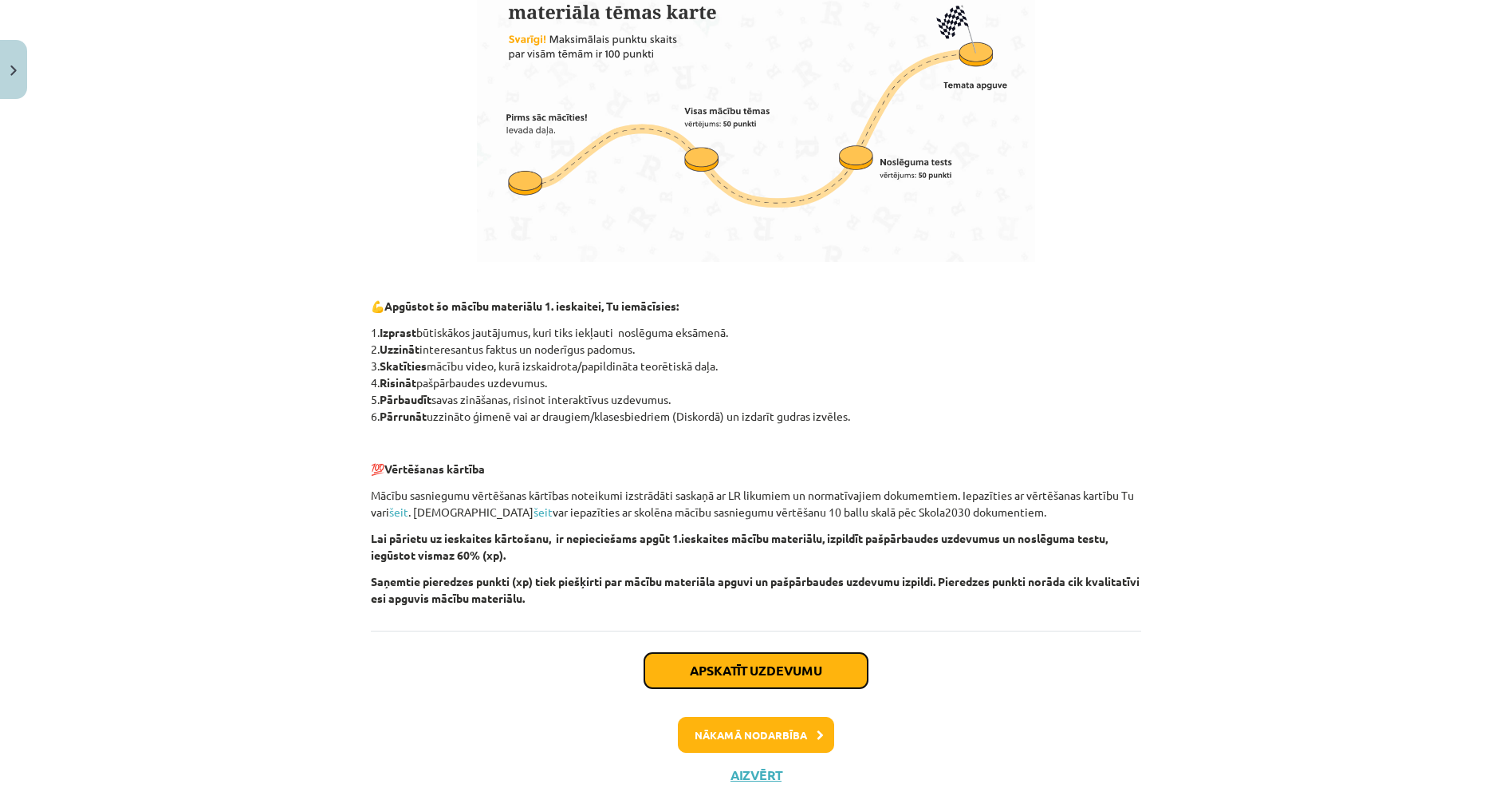
click at [748, 670] on button "Apskatīt uzdevumu" at bounding box center [756, 670] width 223 height 35
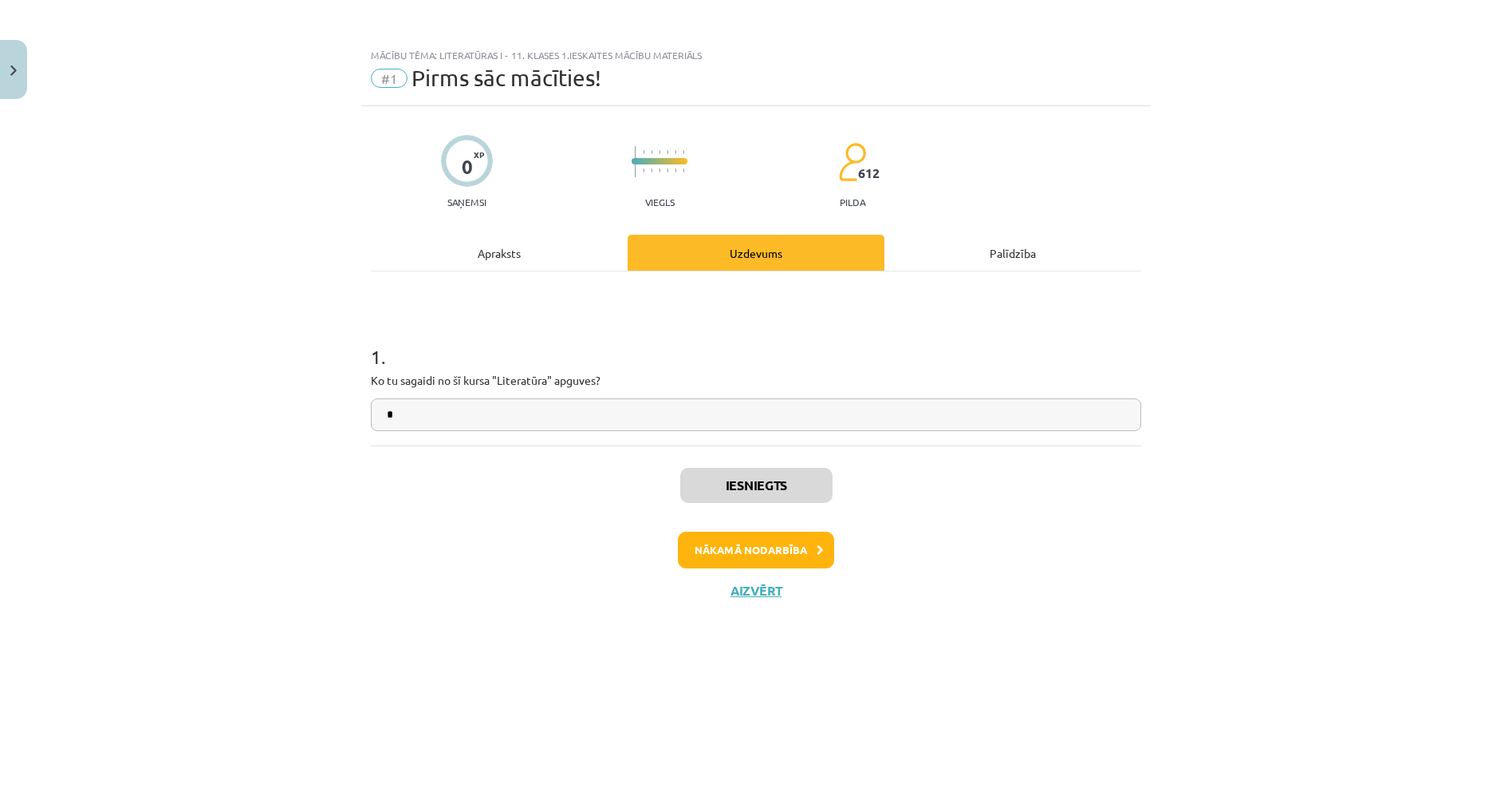
scroll to position [0, 0]
click at [763, 551] on button "Nākamā nodarbība" at bounding box center [756, 550] width 156 height 37
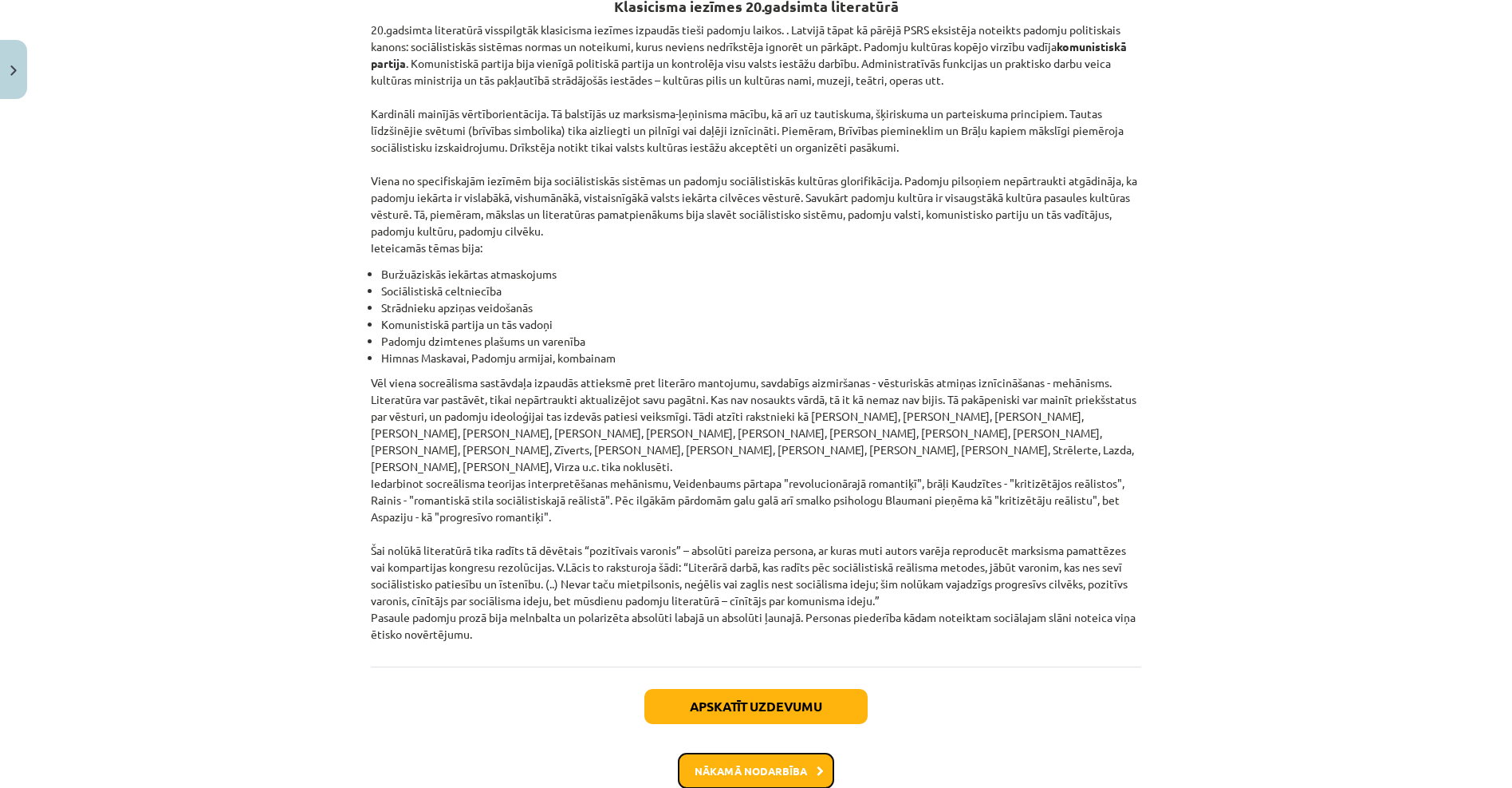
scroll to position [3508, 0]
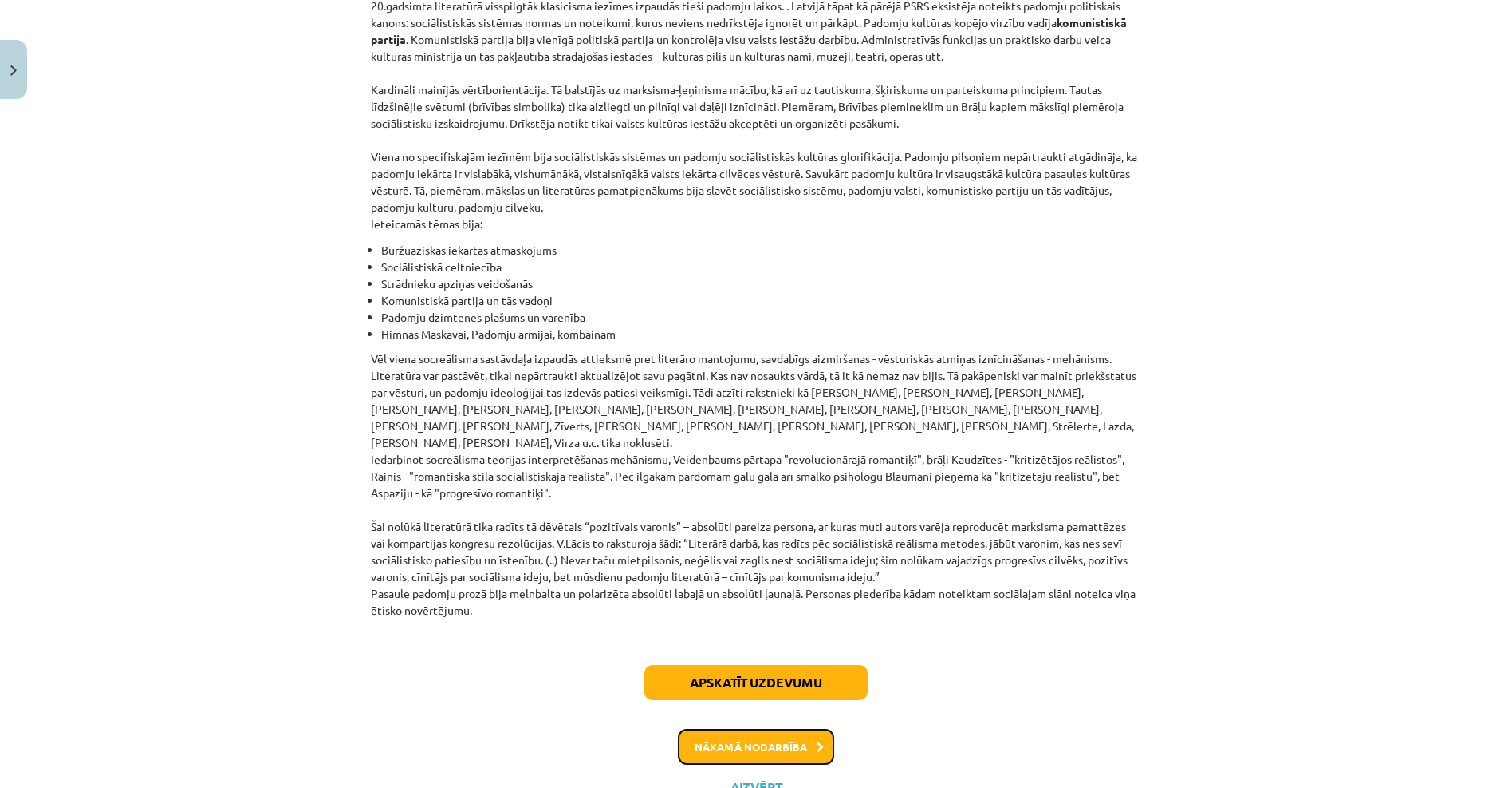
click at [748, 729] on button "Nākamā nodarbība" at bounding box center [756, 747] width 156 height 37
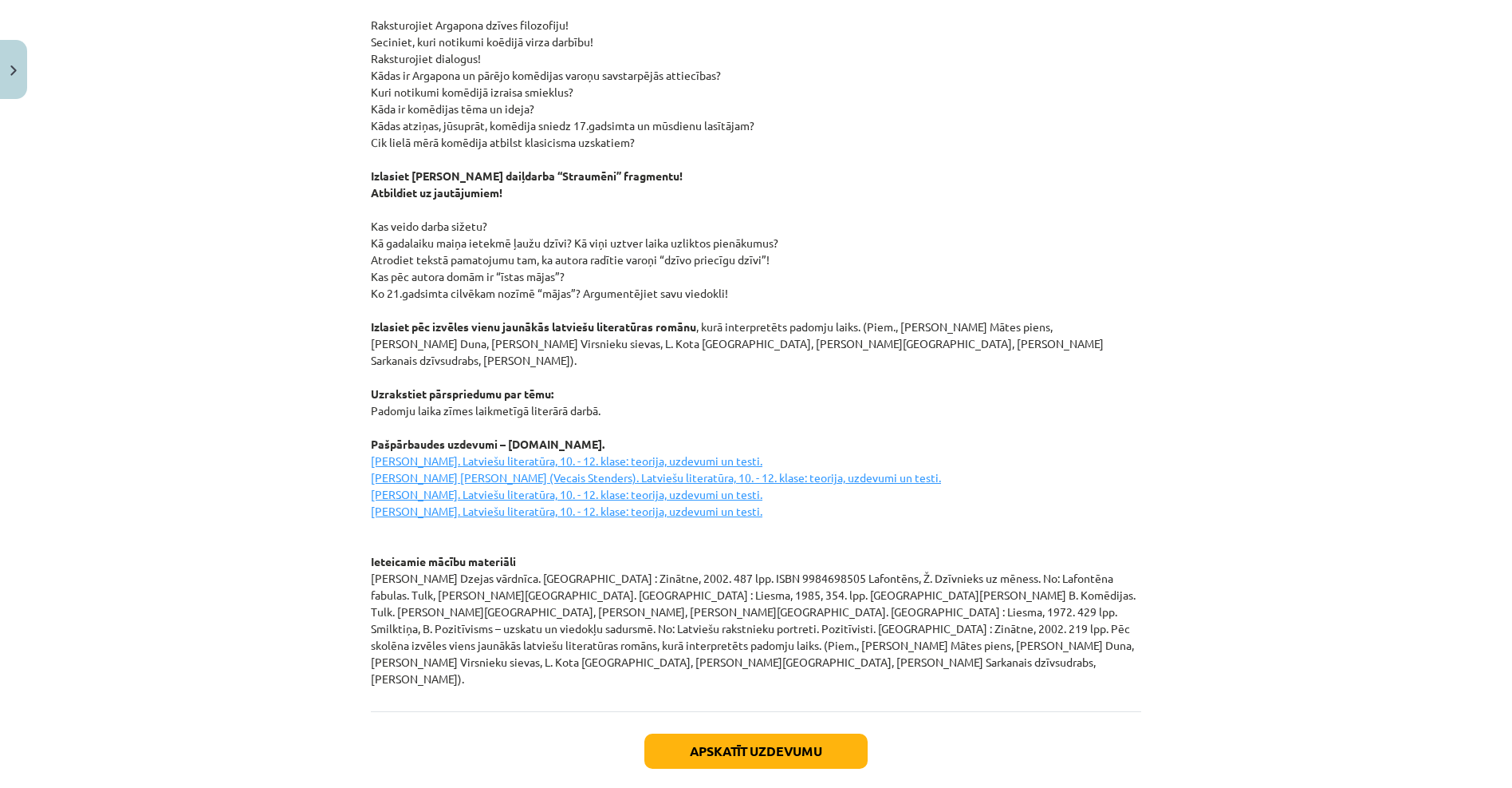
scroll to position [2003, 0]
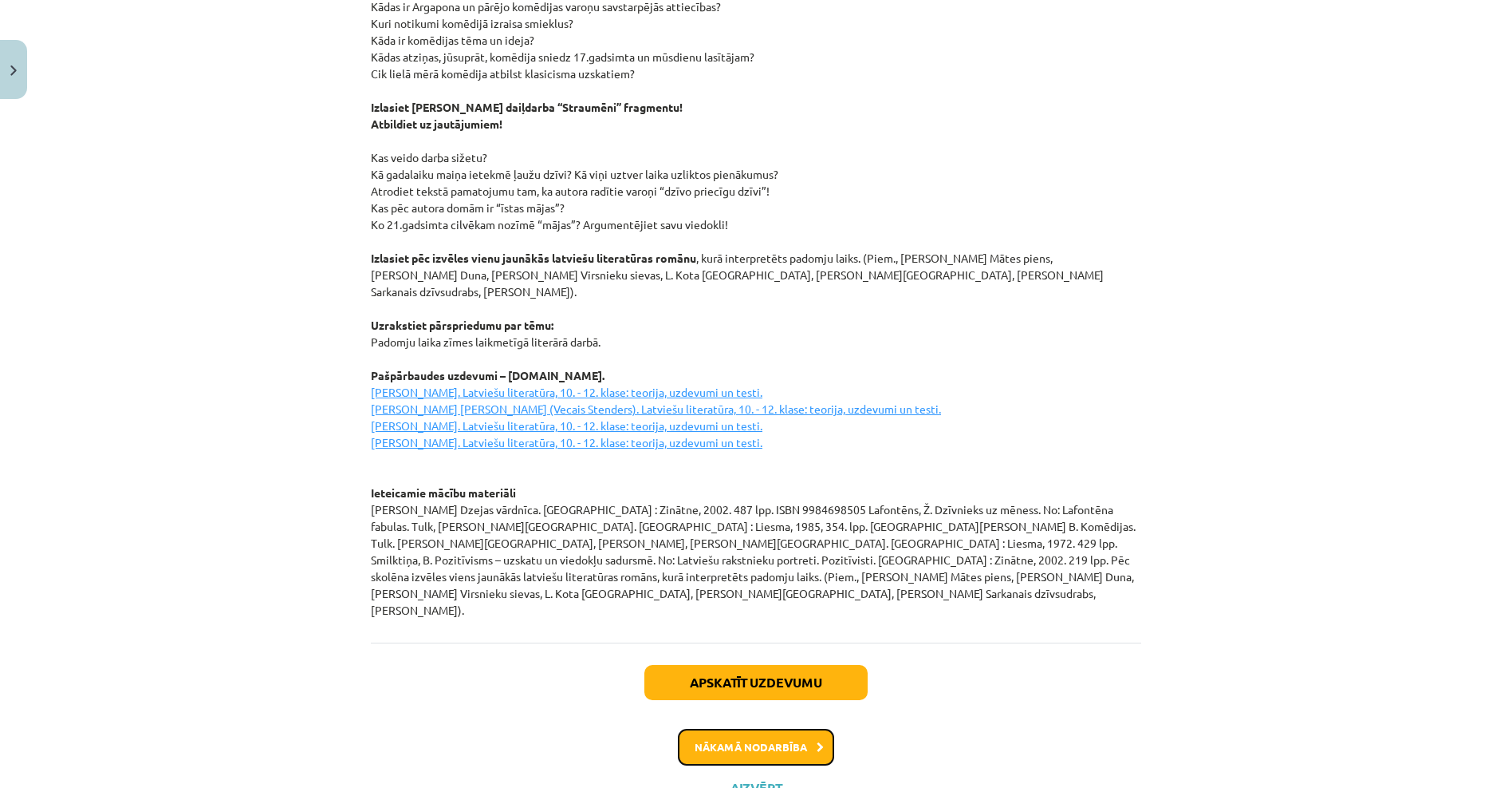
click at [777, 729] on button "Nākamā nodarbība" at bounding box center [756, 747] width 156 height 37
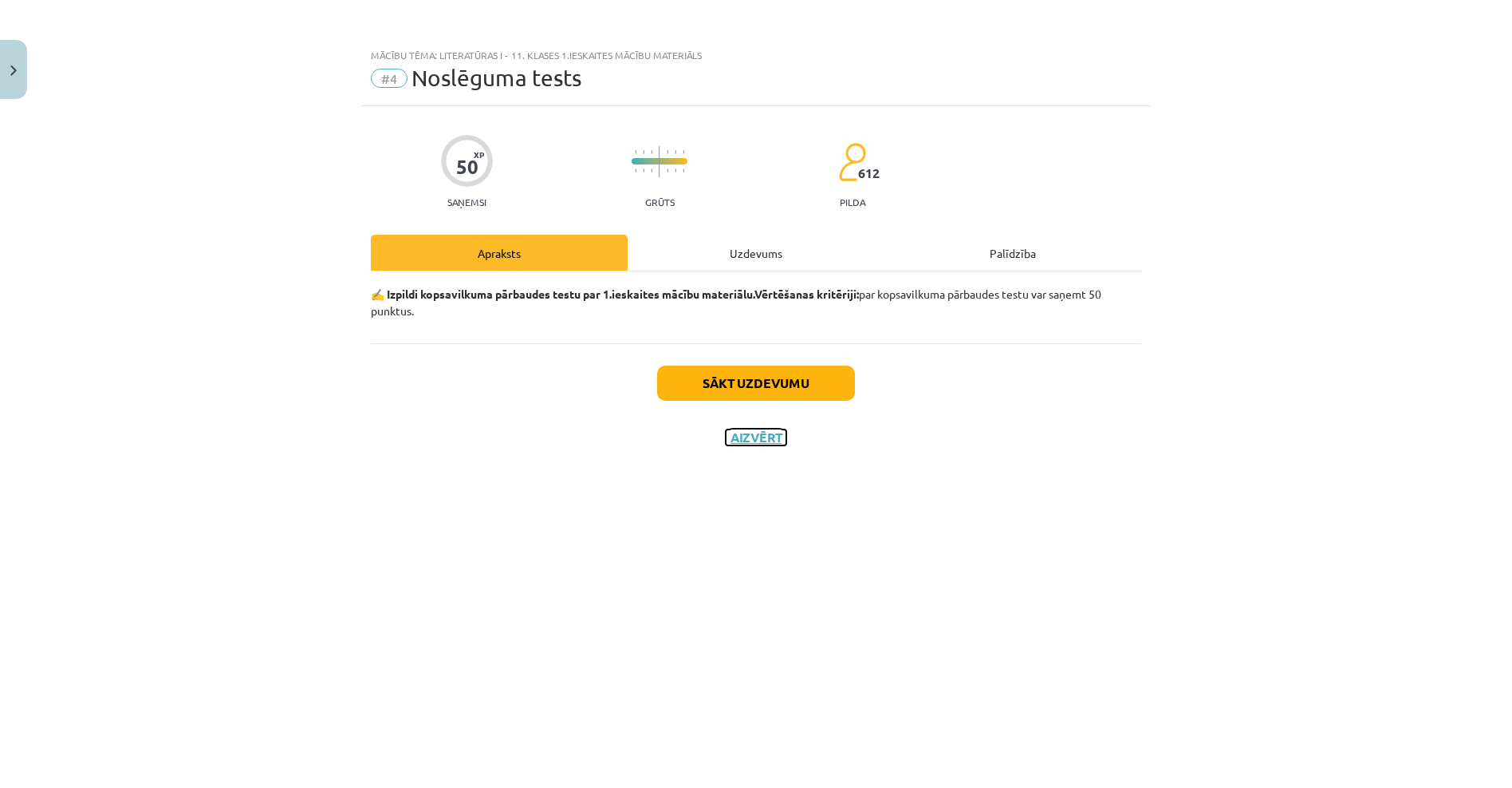
click at [775, 437] on button "Aizvērt" at bounding box center [756, 437] width 60 height 16
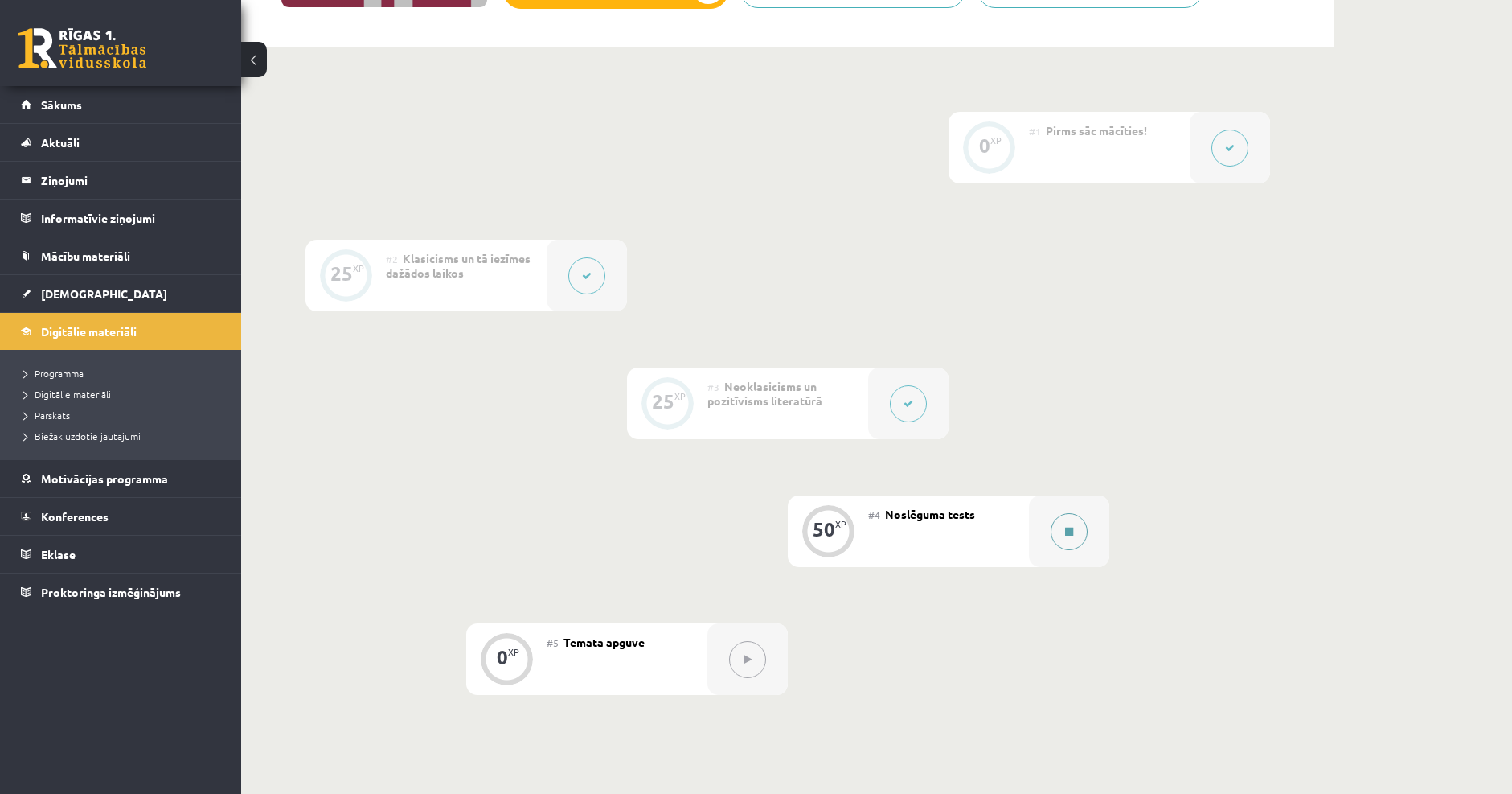
click at [1064, 538] on button at bounding box center [1069, 532] width 37 height 37
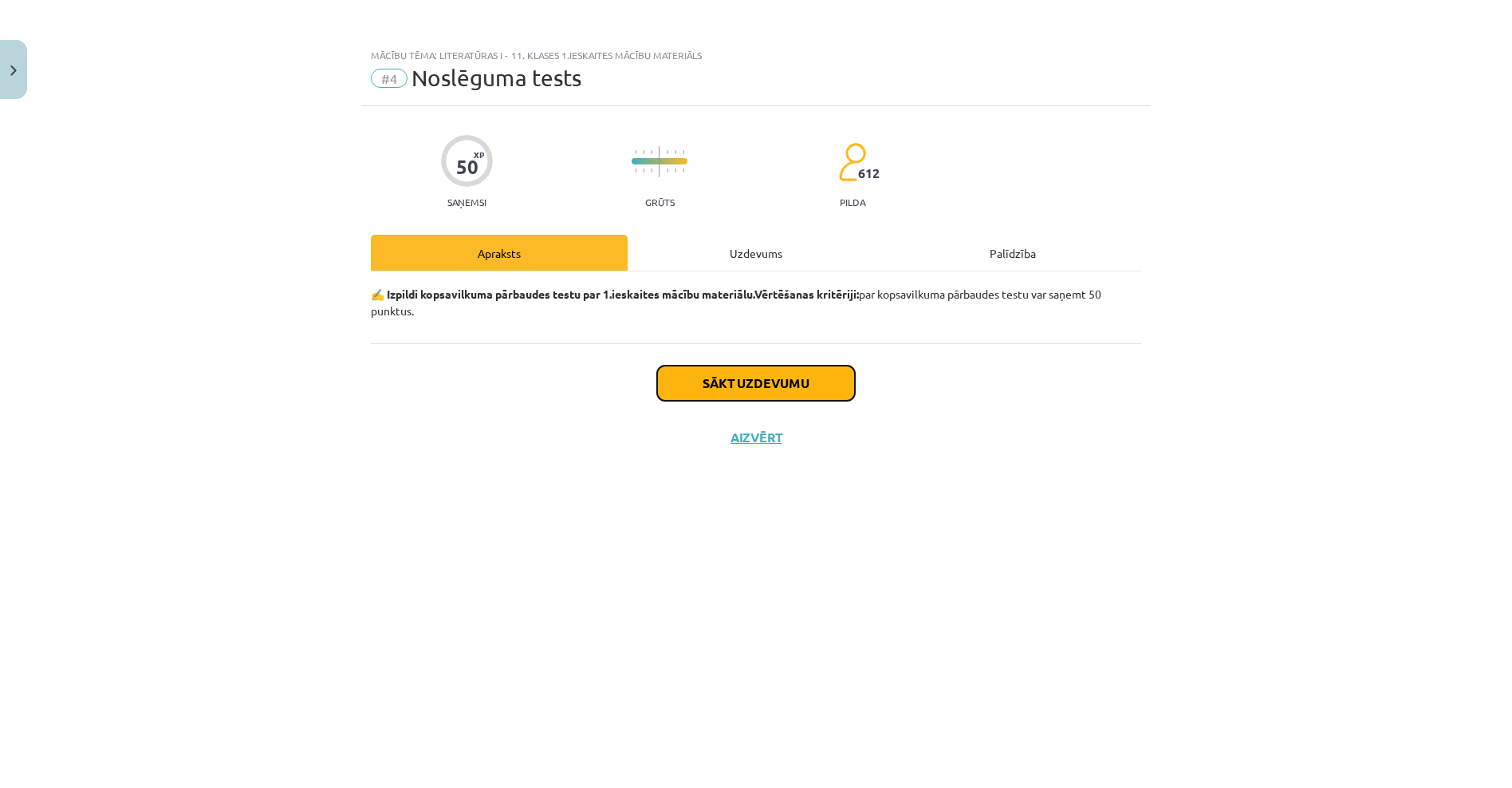
click at [743, 374] on button "Sākt uzdevumu" at bounding box center [756, 383] width 198 height 35
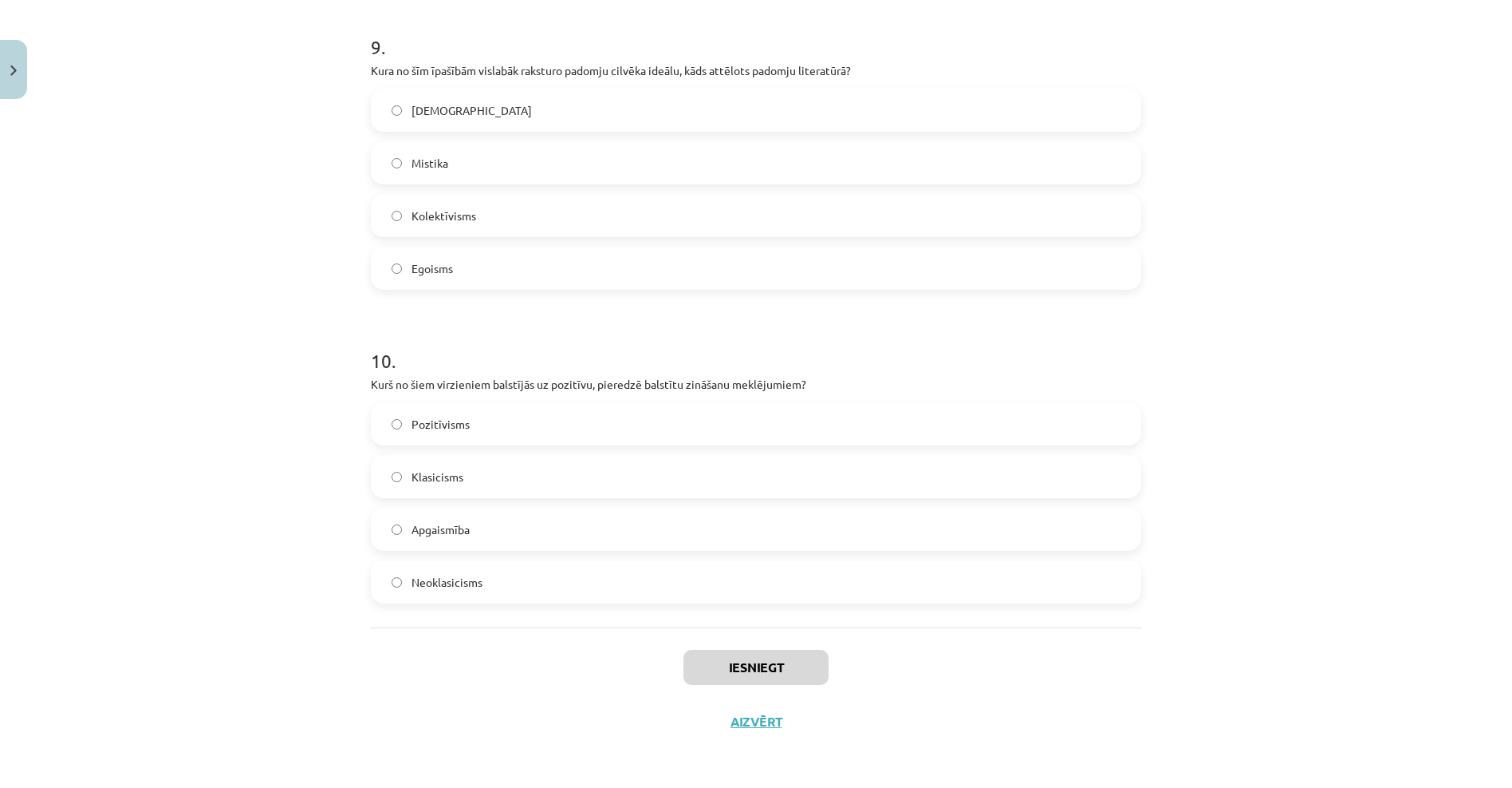
scroll to position [2819, 0]
click at [740, 719] on button "Aizvērt" at bounding box center [756, 720] width 60 height 16
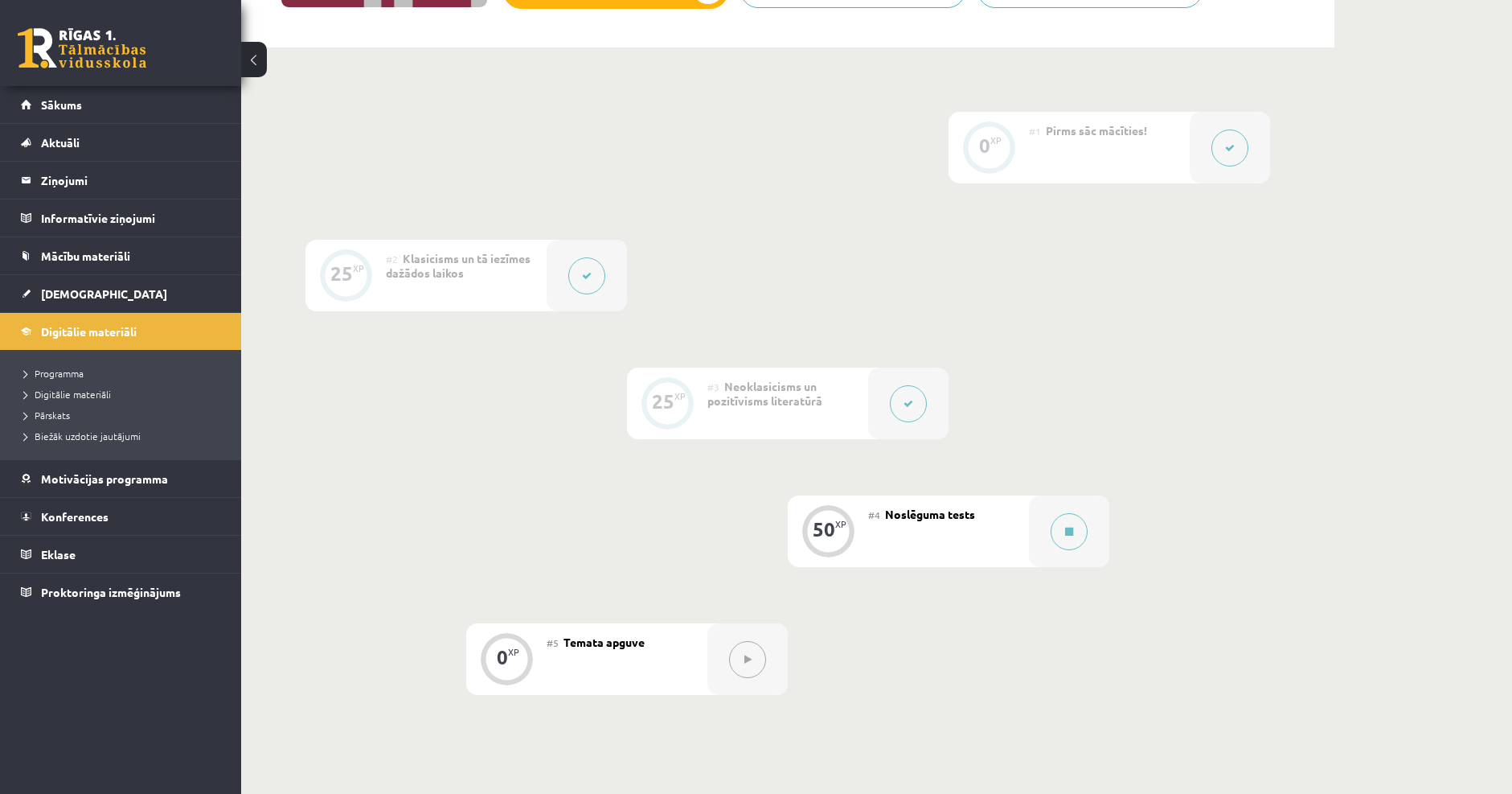
click at [888, 406] on div at bounding box center [908, 403] width 81 height 71
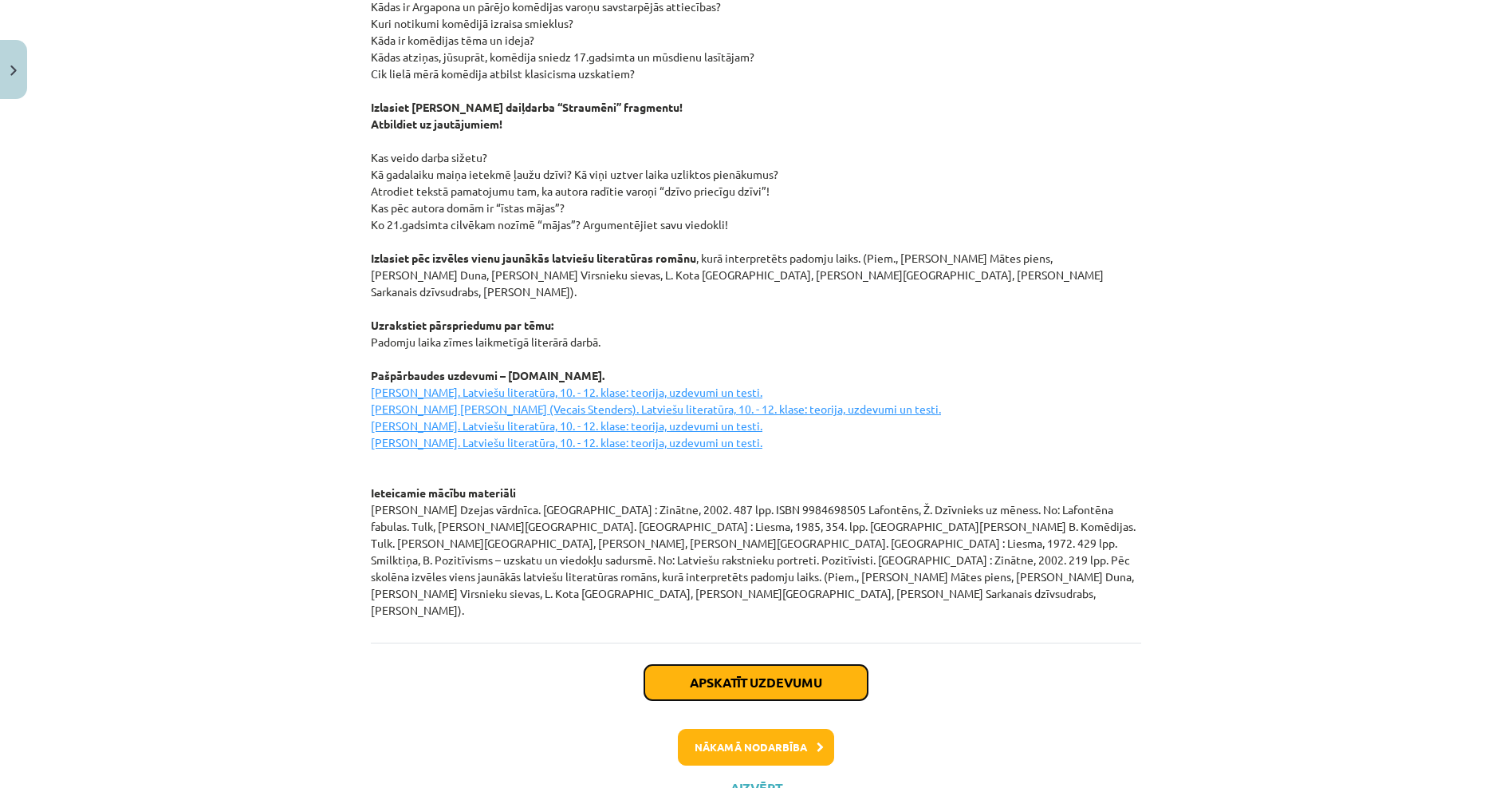
click at [770, 664] on button "Apskatīt uzdevumu" at bounding box center [756, 682] width 223 height 35
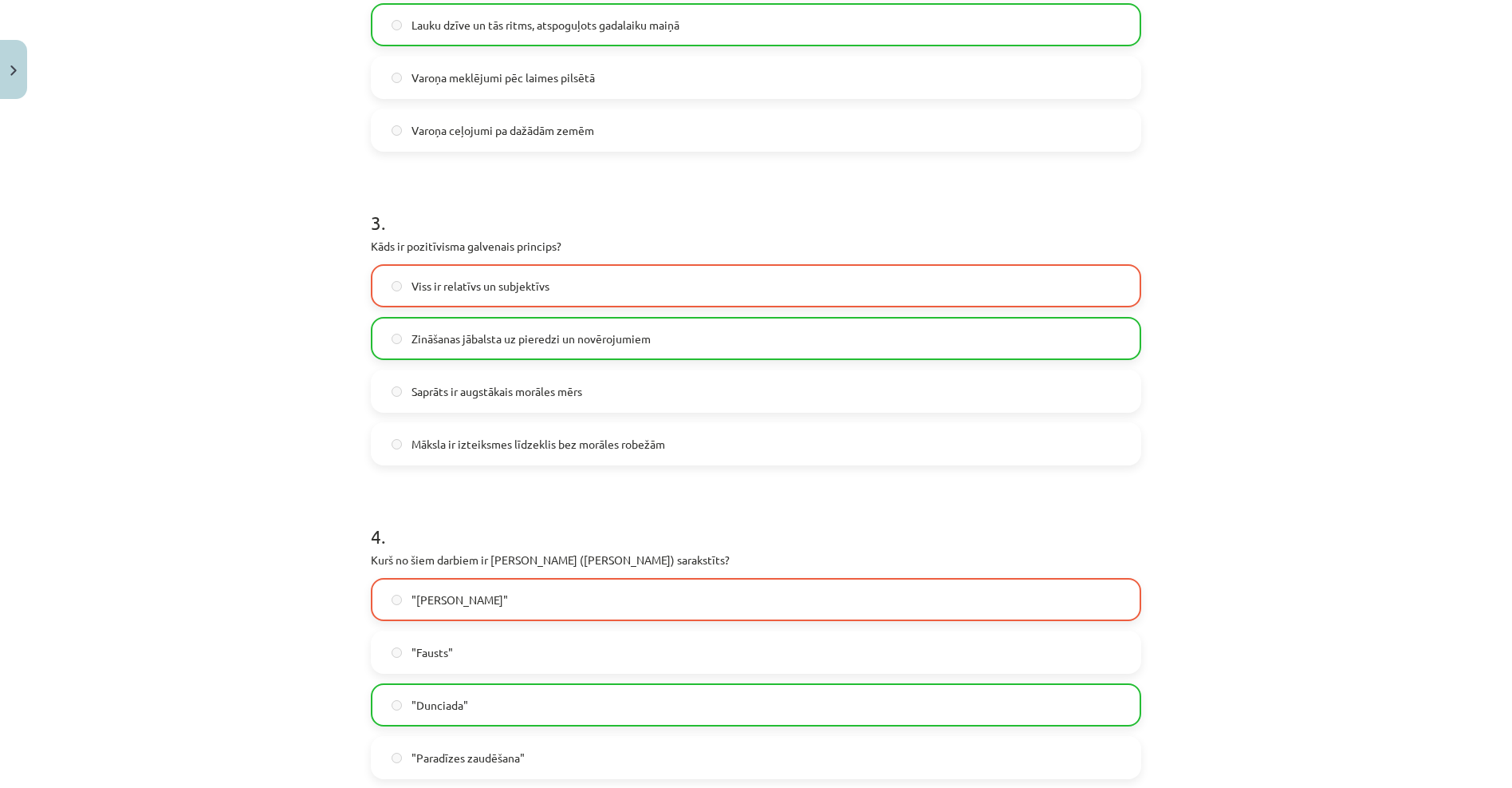
scroll to position [838, 0]
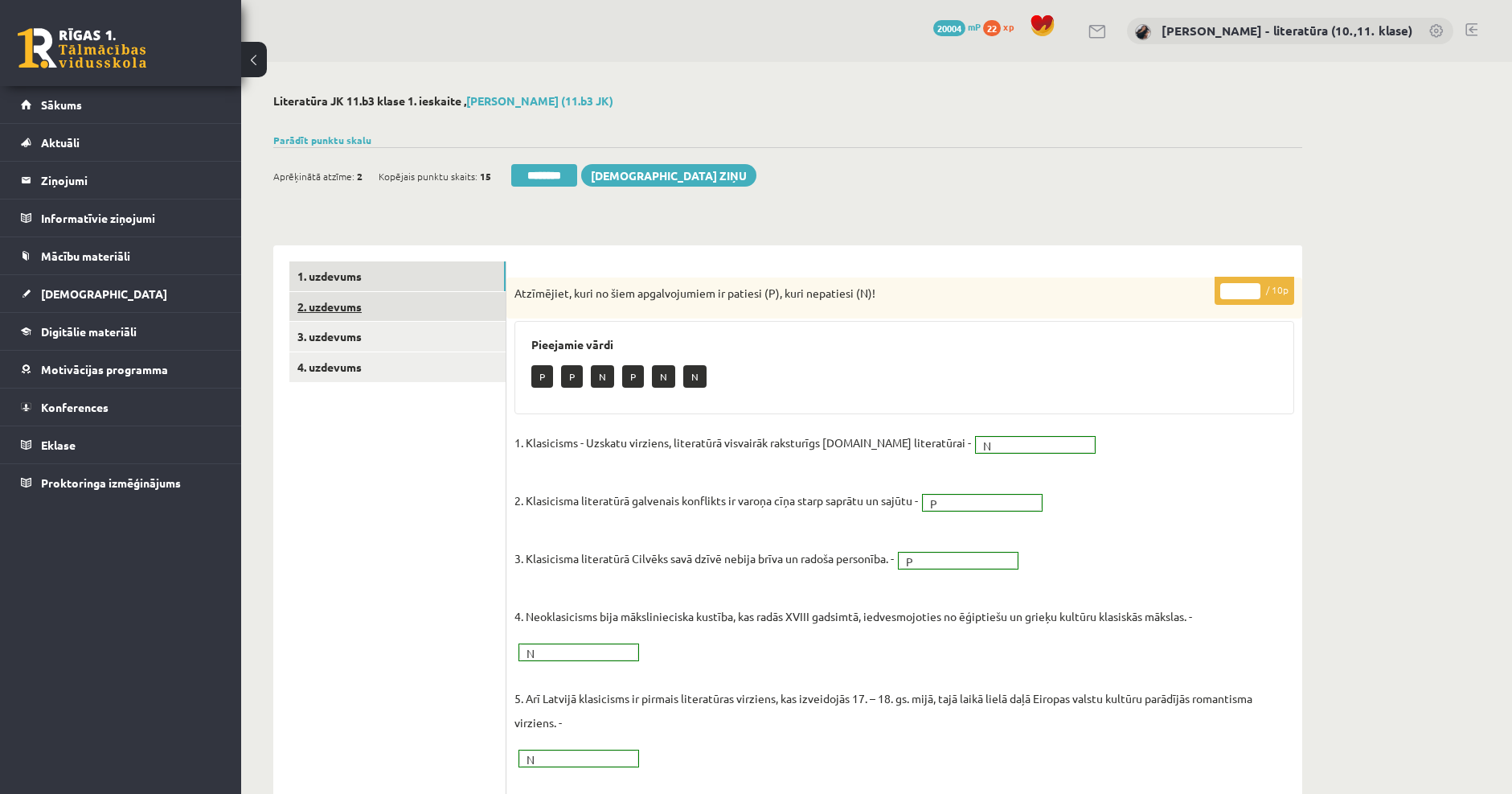
click at [360, 310] on link "2. uzdevums" at bounding box center [397, 307] width 216 height 30
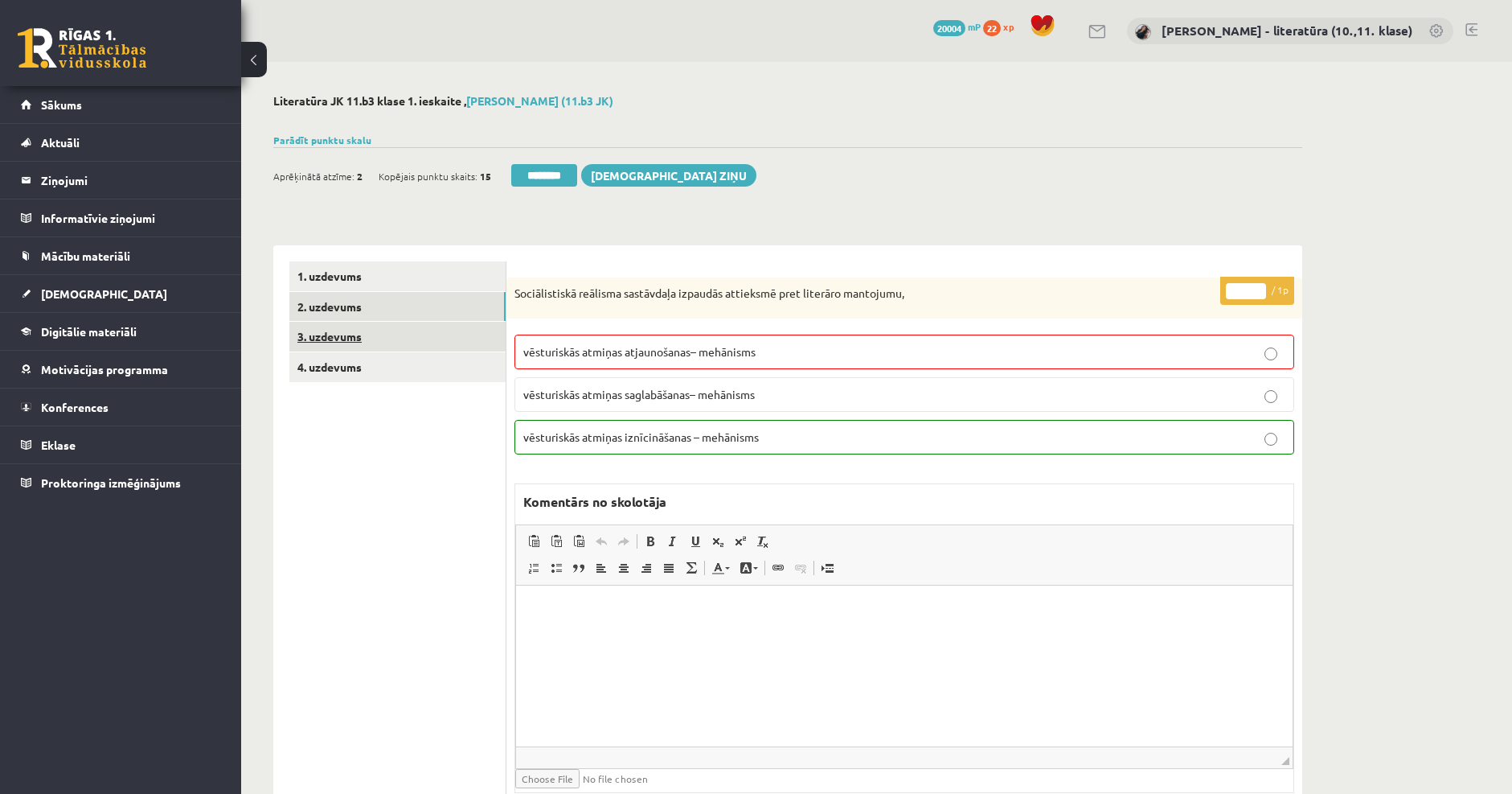
click at [401, 325] on link "3. uzdevums" at bounding box center [397, 337] width 216 height 30
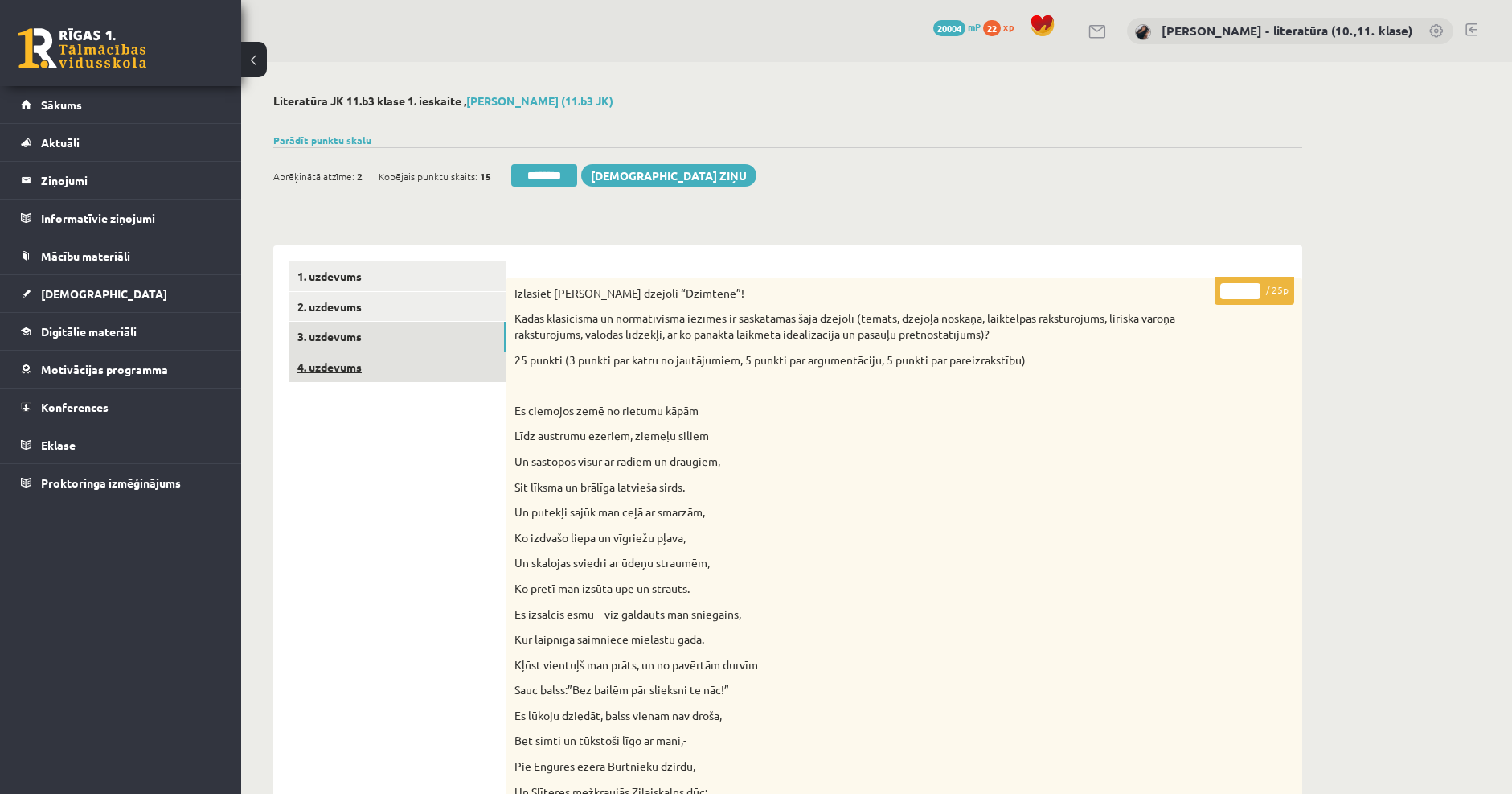
click at [348, 363] on link "4. uzdevums" at bounding box center [397, 367] width 216 height 30
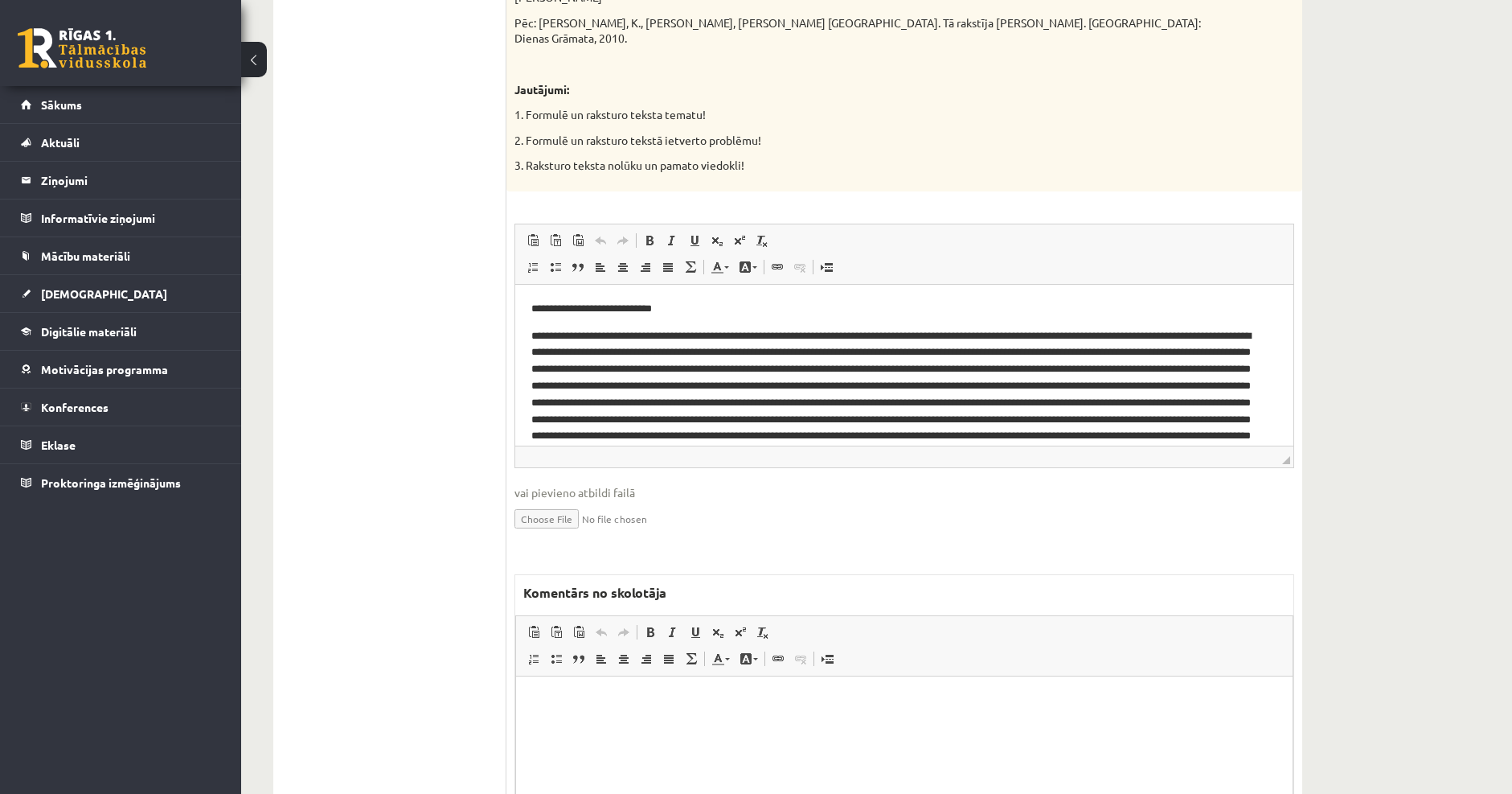
scroll to position [164, 0]
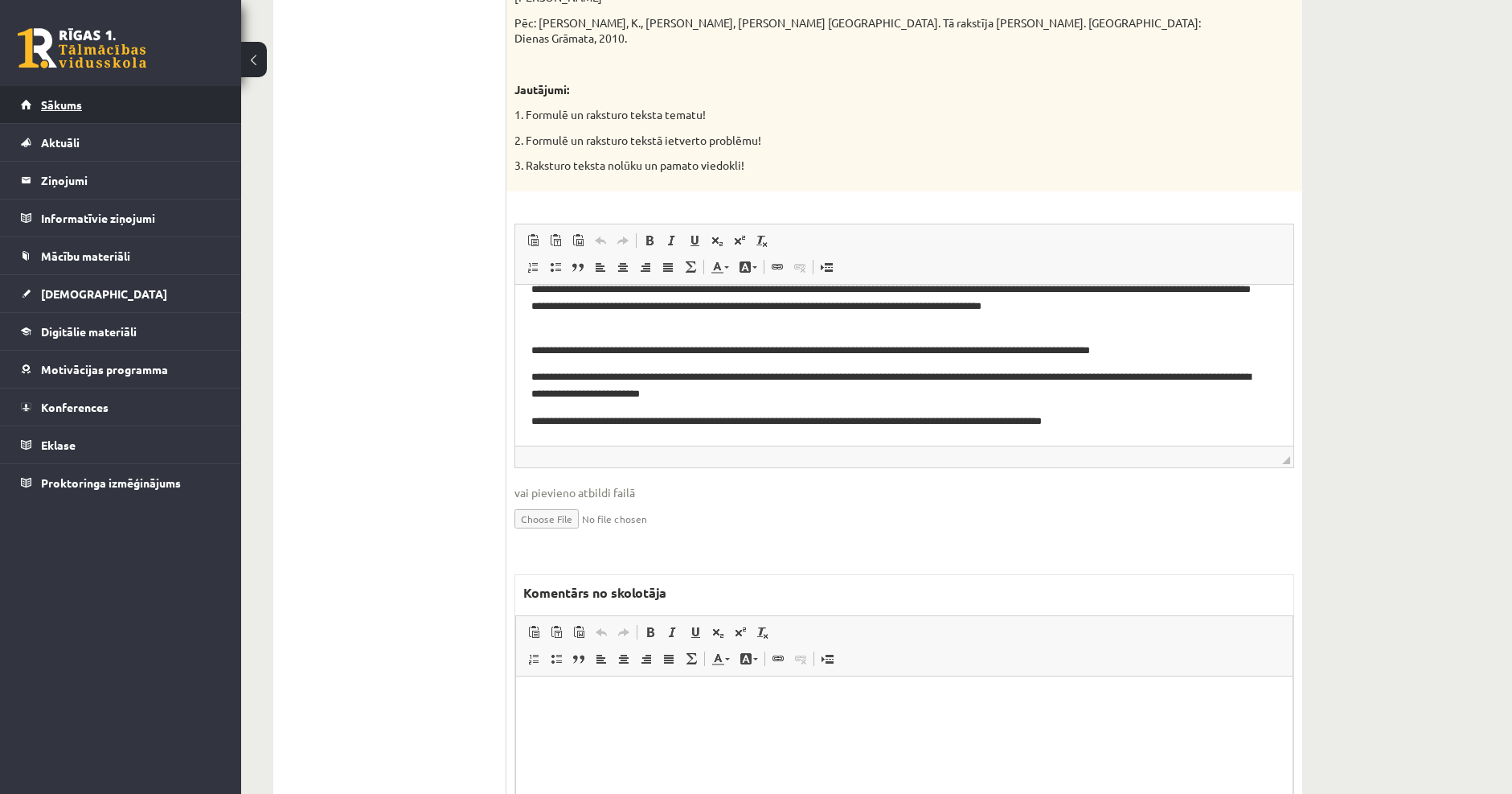
click at [60, 108] on span "Sākums" at bounding box center [62, 104] width 41 height 14
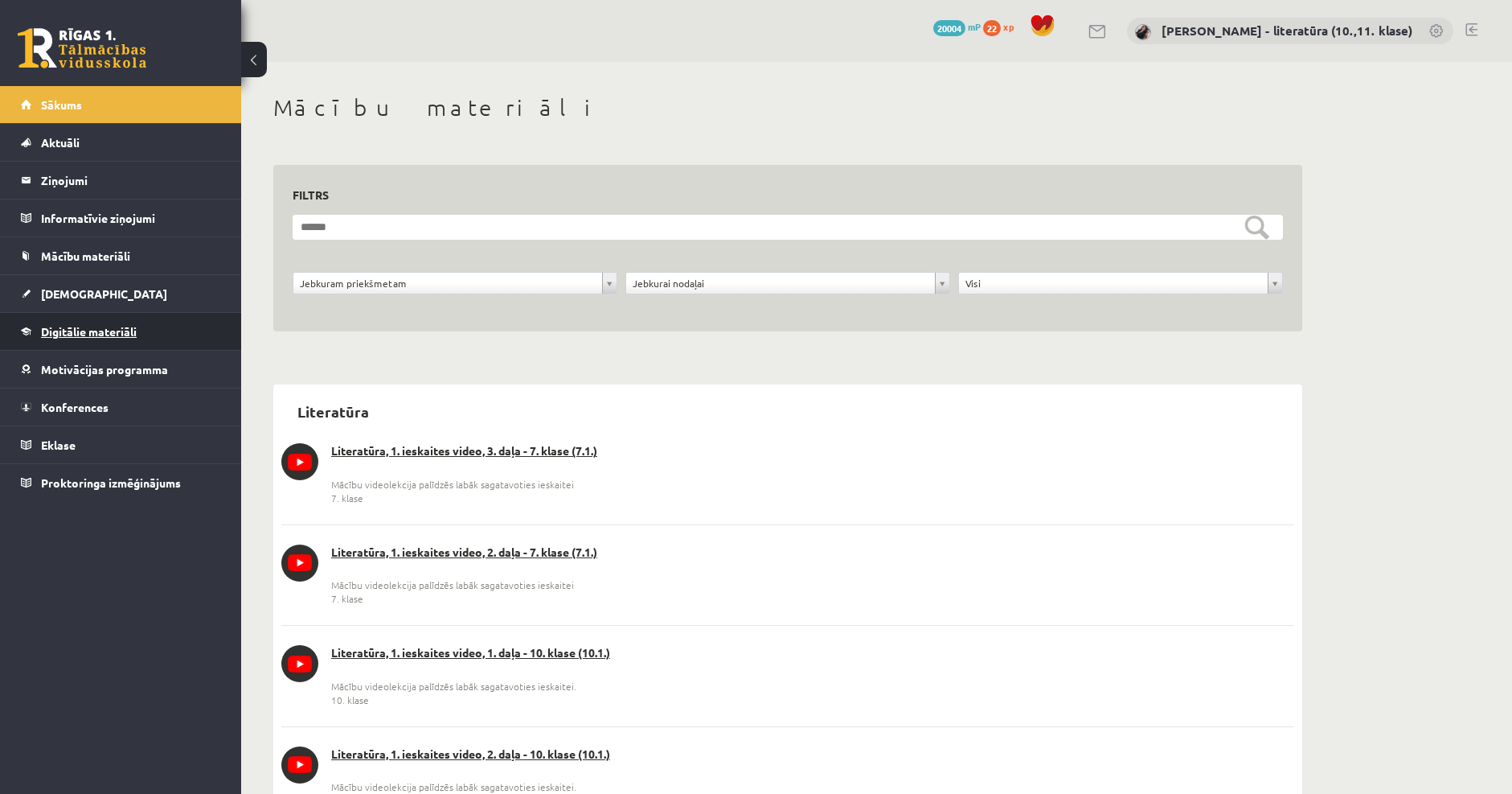
click at [82, 326] on span "Digitālie materiāli" at bounding box center [89, 331] width 95 height 14
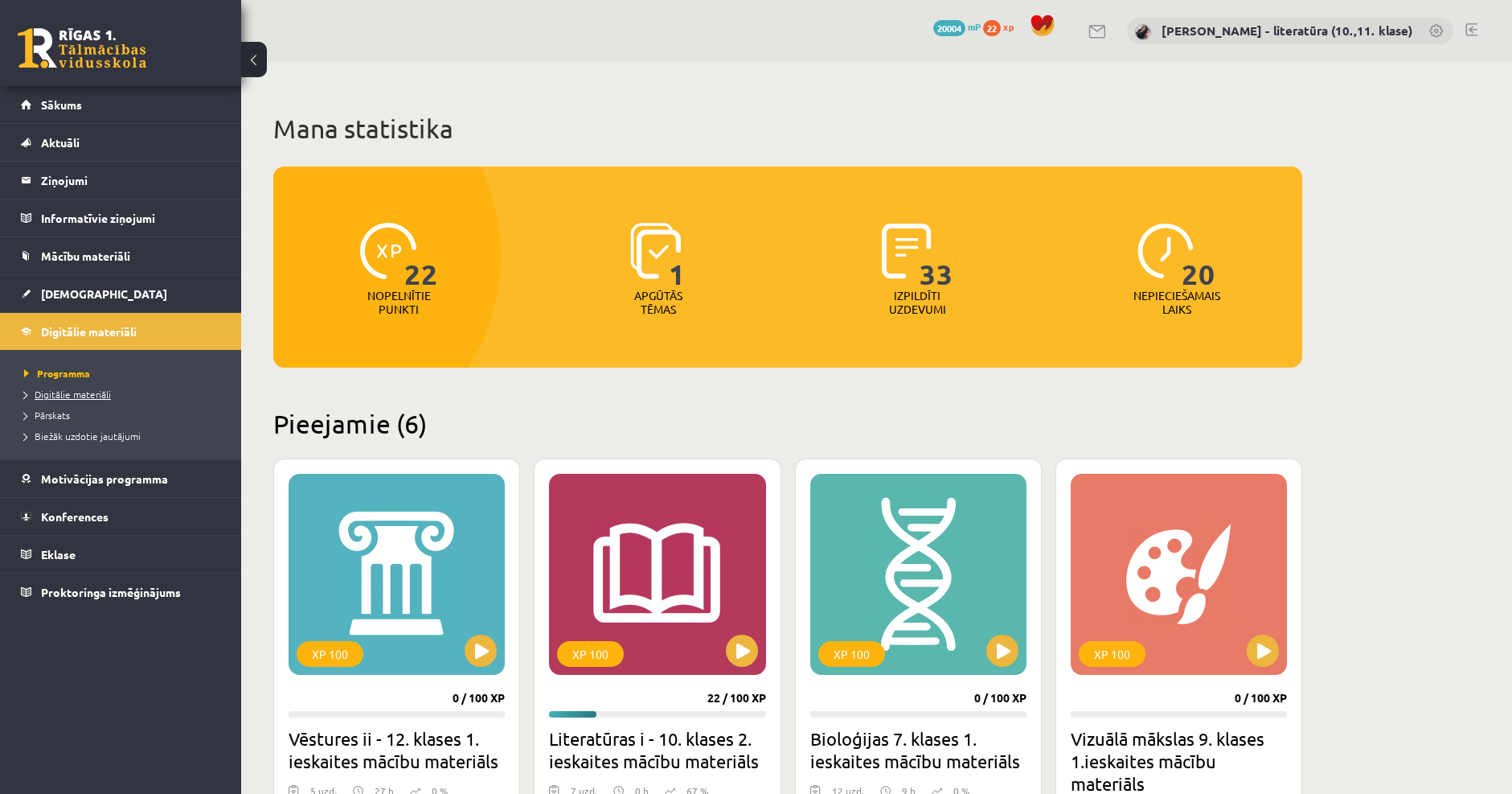
click at [55, 387] on link "Digitālie materiāli" at bounding box center [125, 393] width 201 height 14
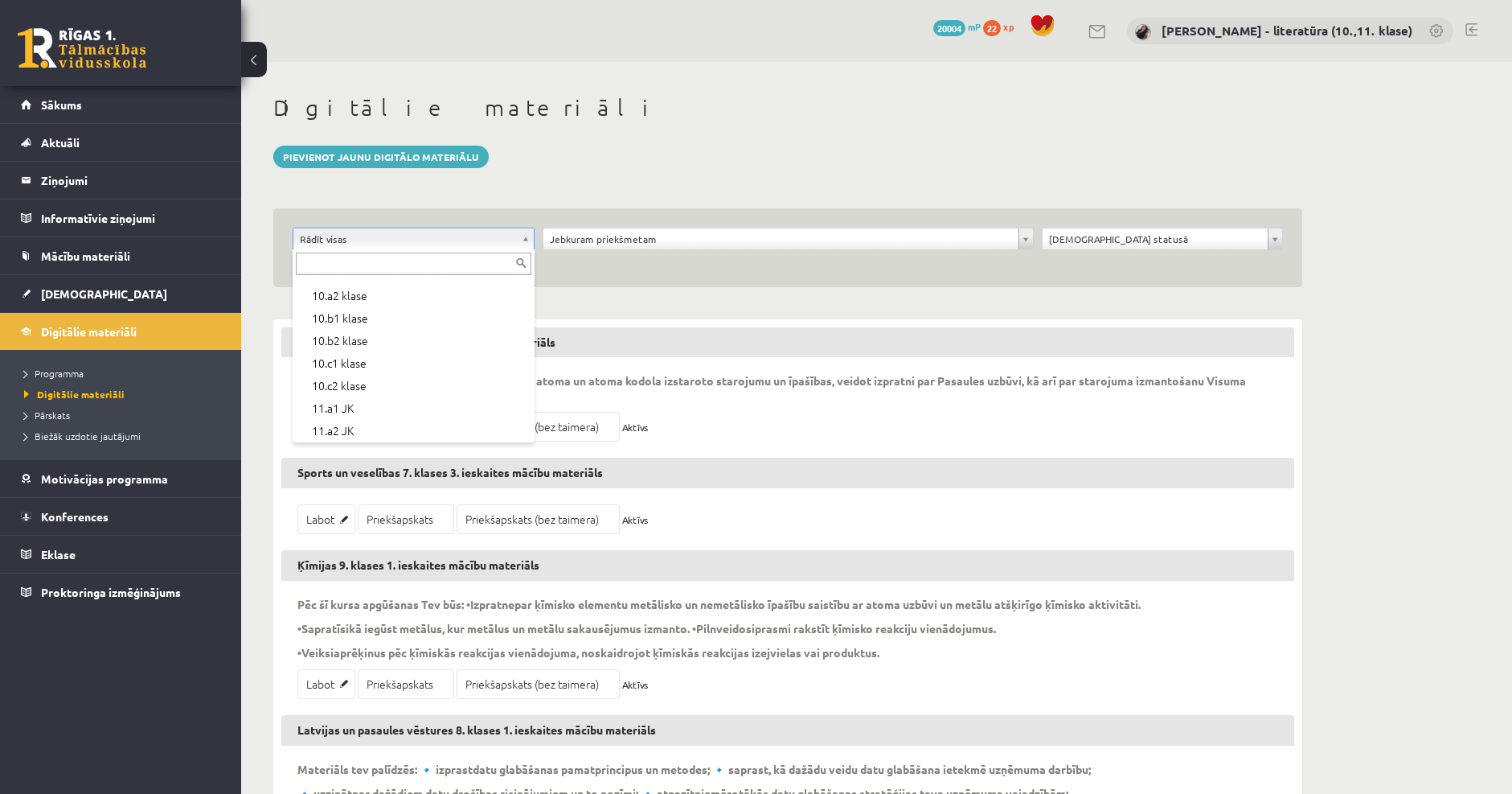
scroll to position [322, 0]
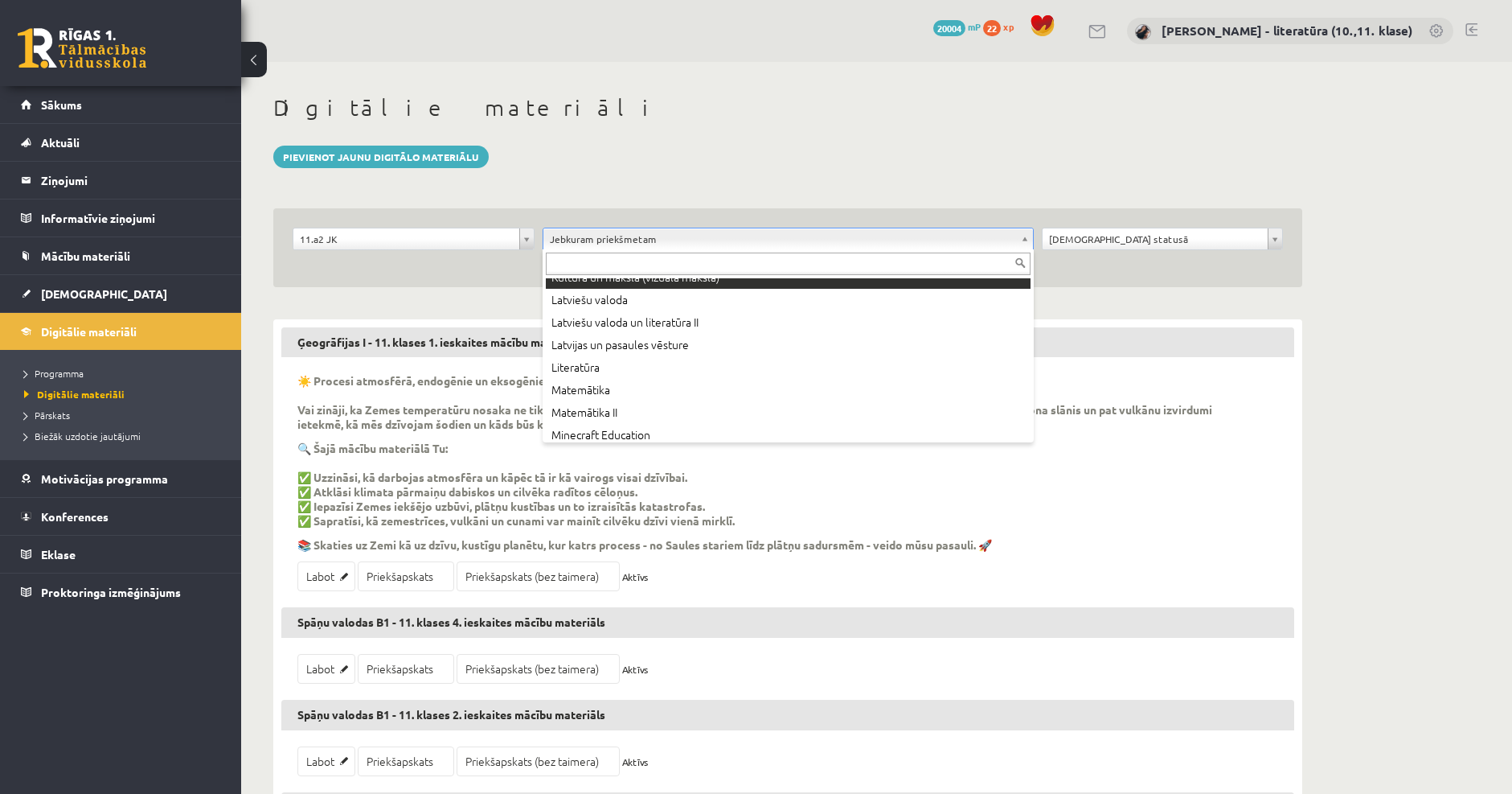
scroll to position [482, 0]
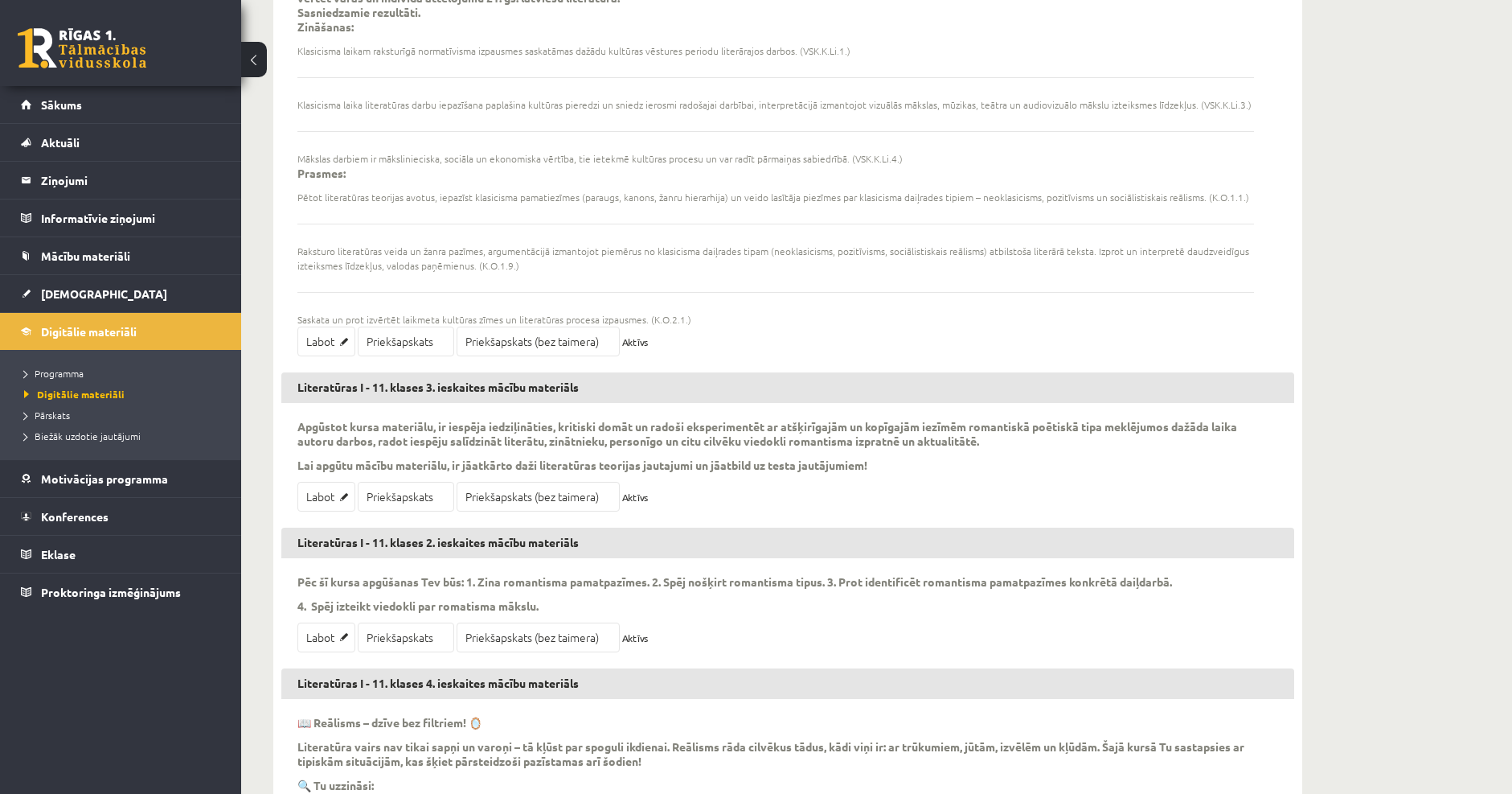
scroll to position [389, 0]
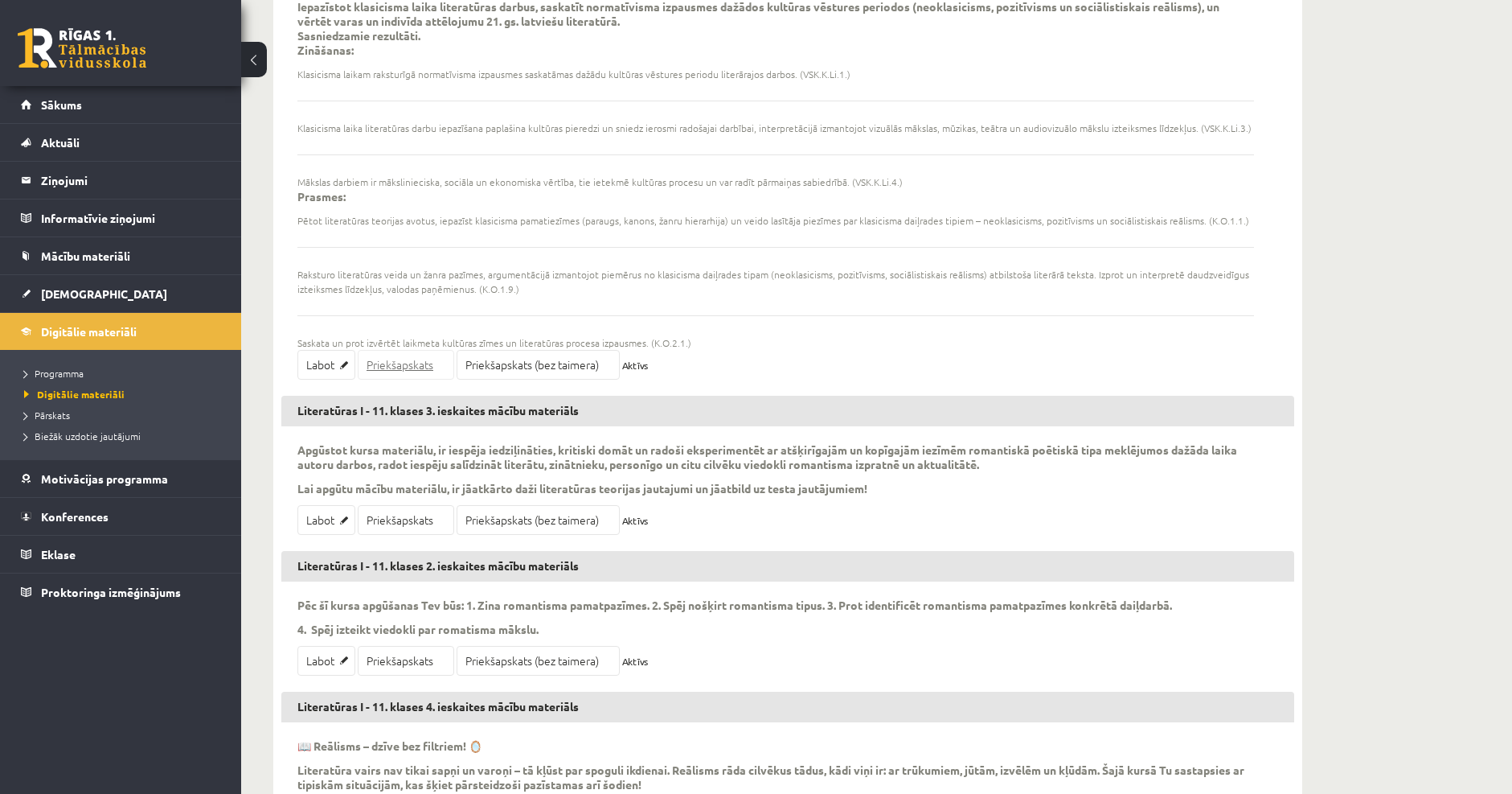
click at [402, 367] on link "Priekšapskats" at bounding box center [405, 365] width 96 height 30
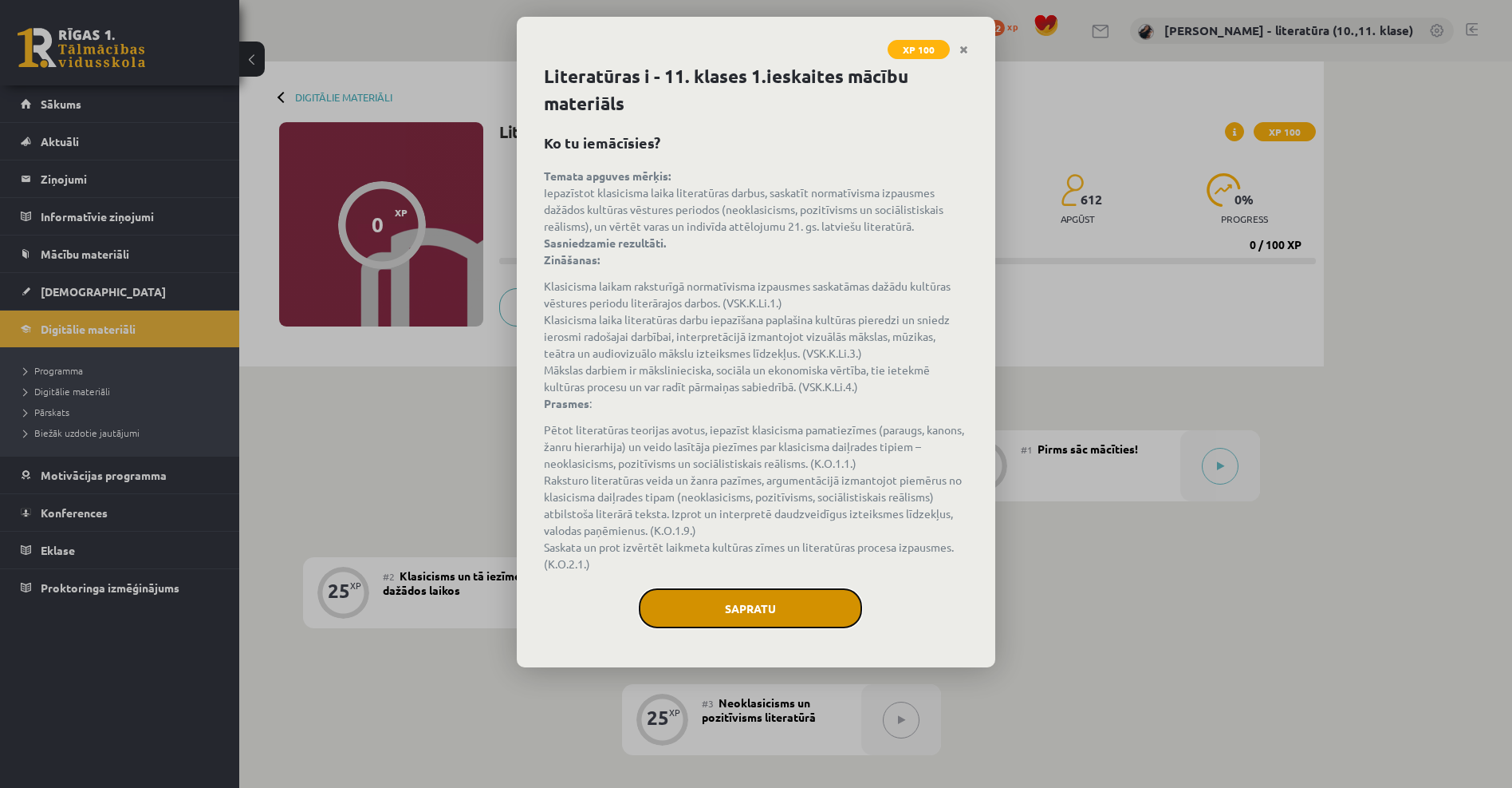
click at [784, 617] on button "Sapratu" at bounding box center [750, 608] width 223 height 40
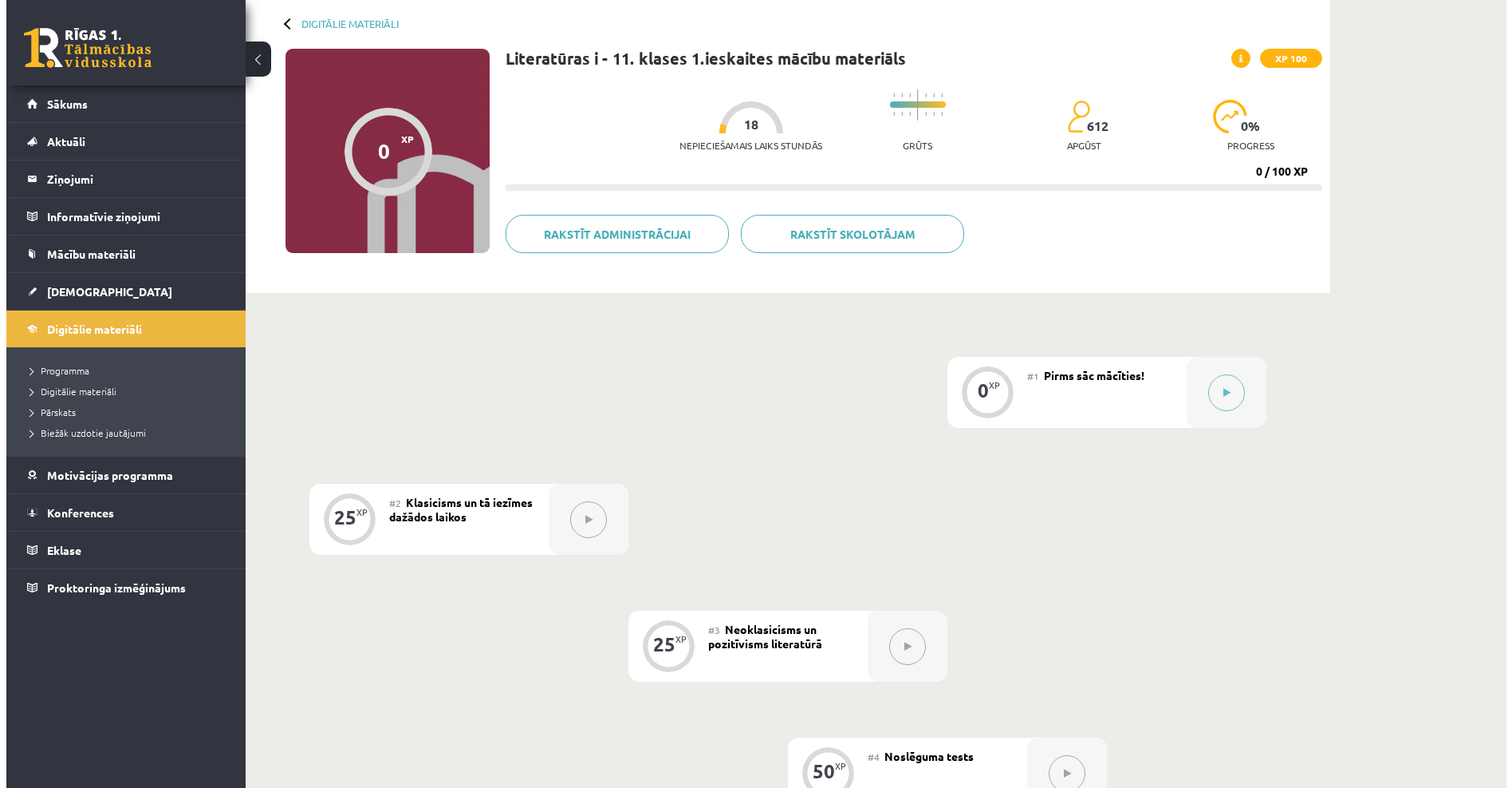
scroll to position [160, 0]
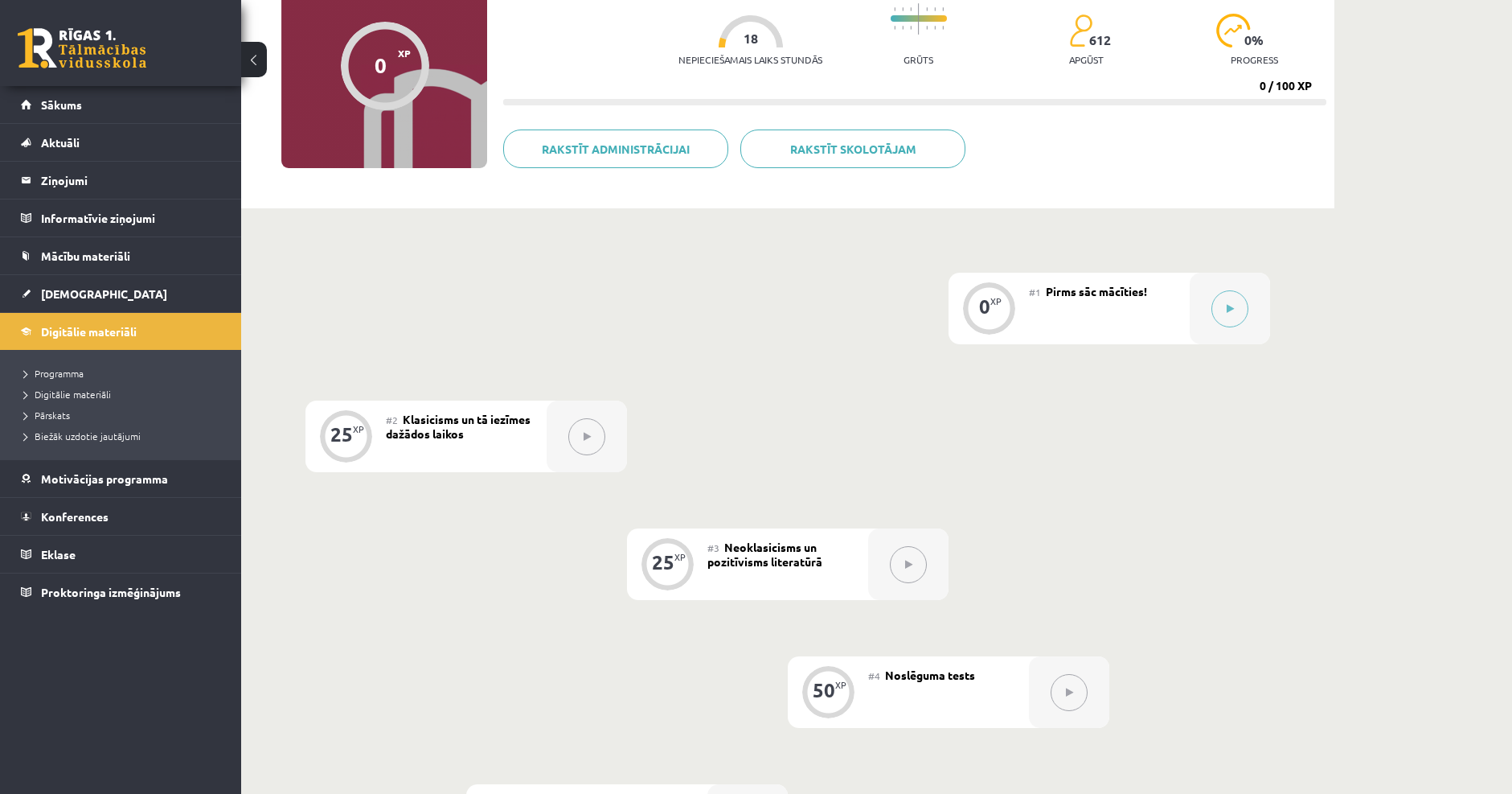
click at [572, 430] on button at bounding box center [587, 437] width 37 height 37
click at [1235, 309] on button at bounding box center [1230, 309] width 37 height 37
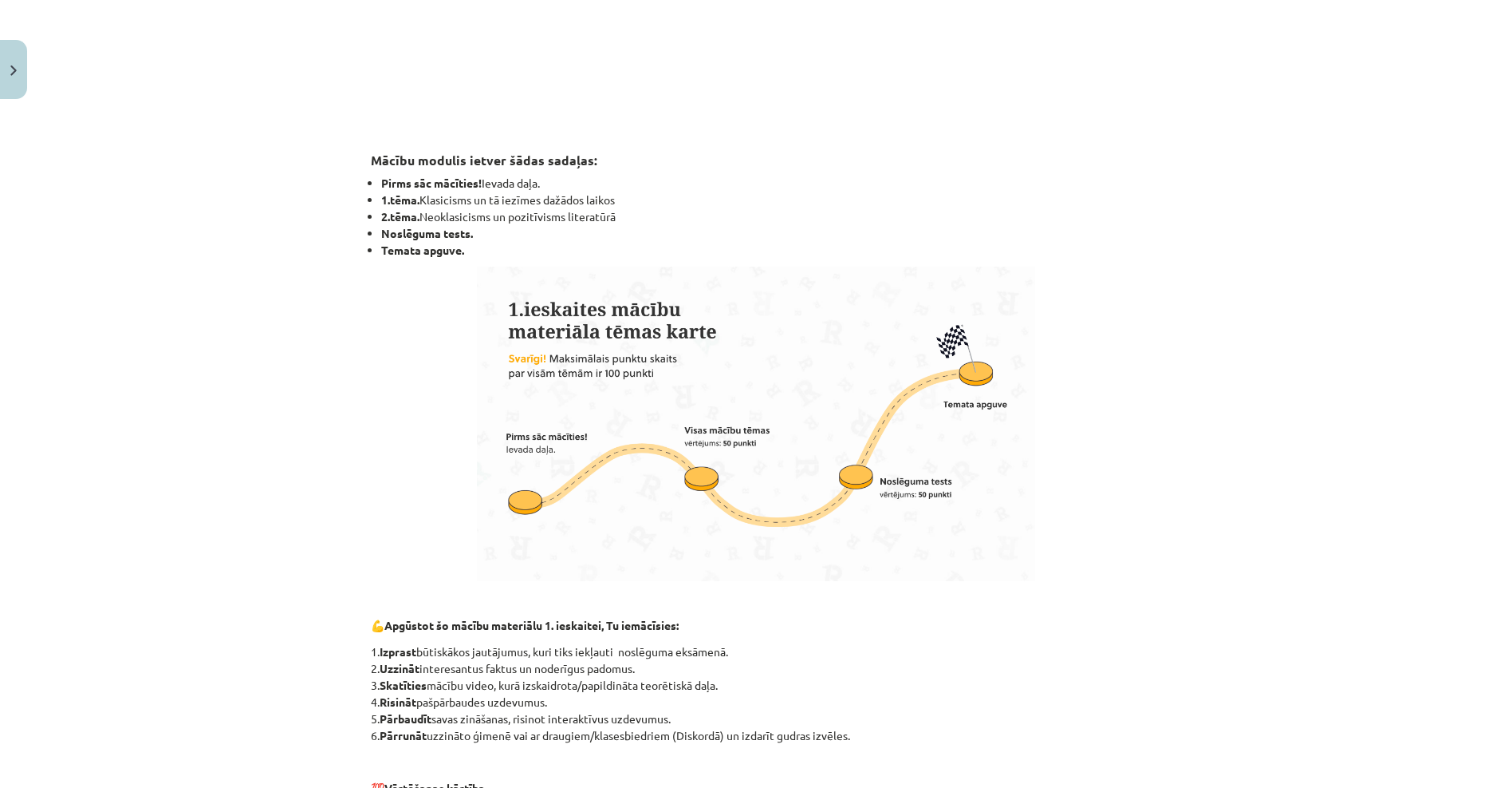
scroll to position [882, 0]
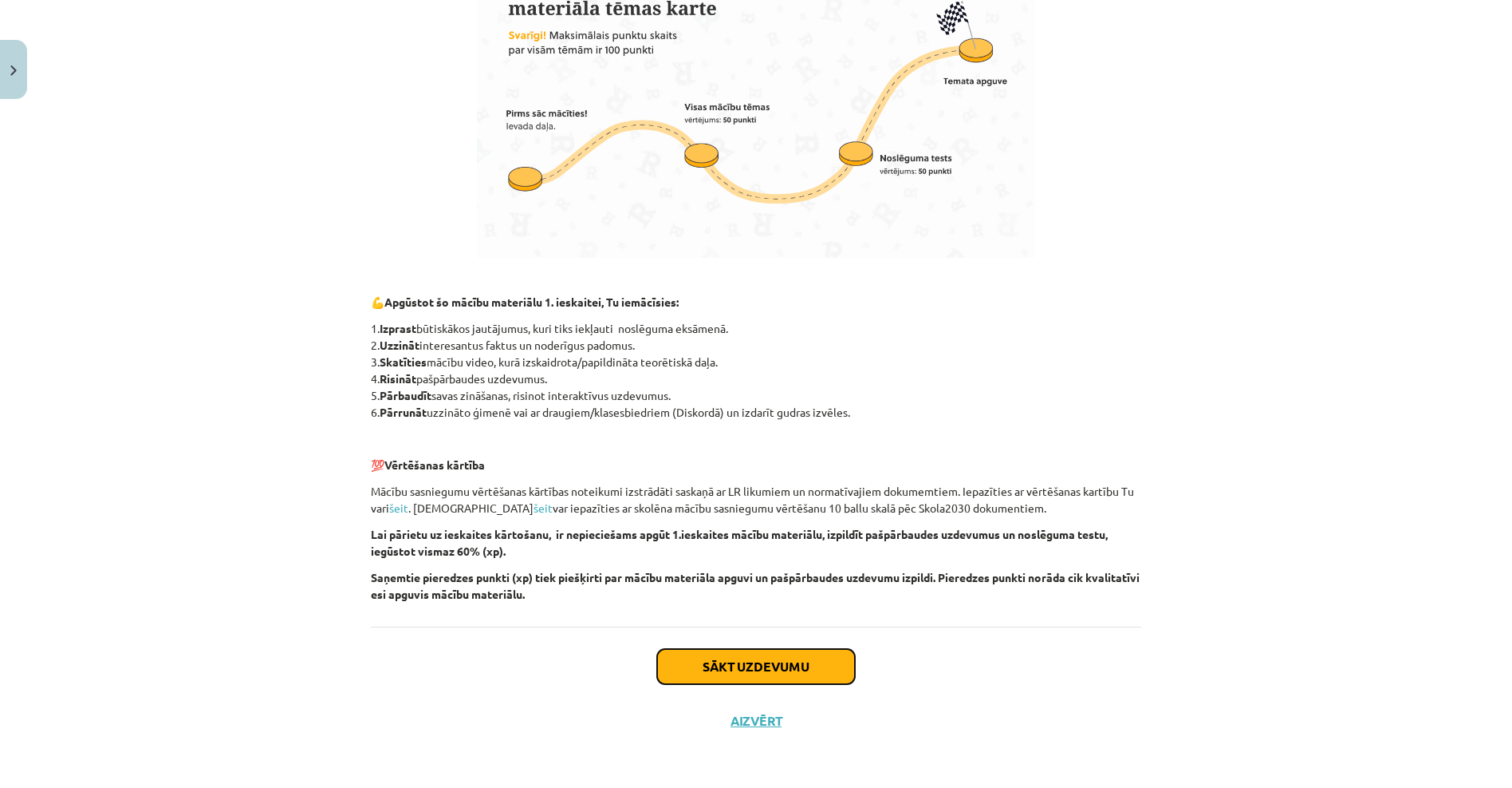
click at [765, 658] on button "Sākt uzdevumu" at bounding box center [756, 666] width 198 height 35
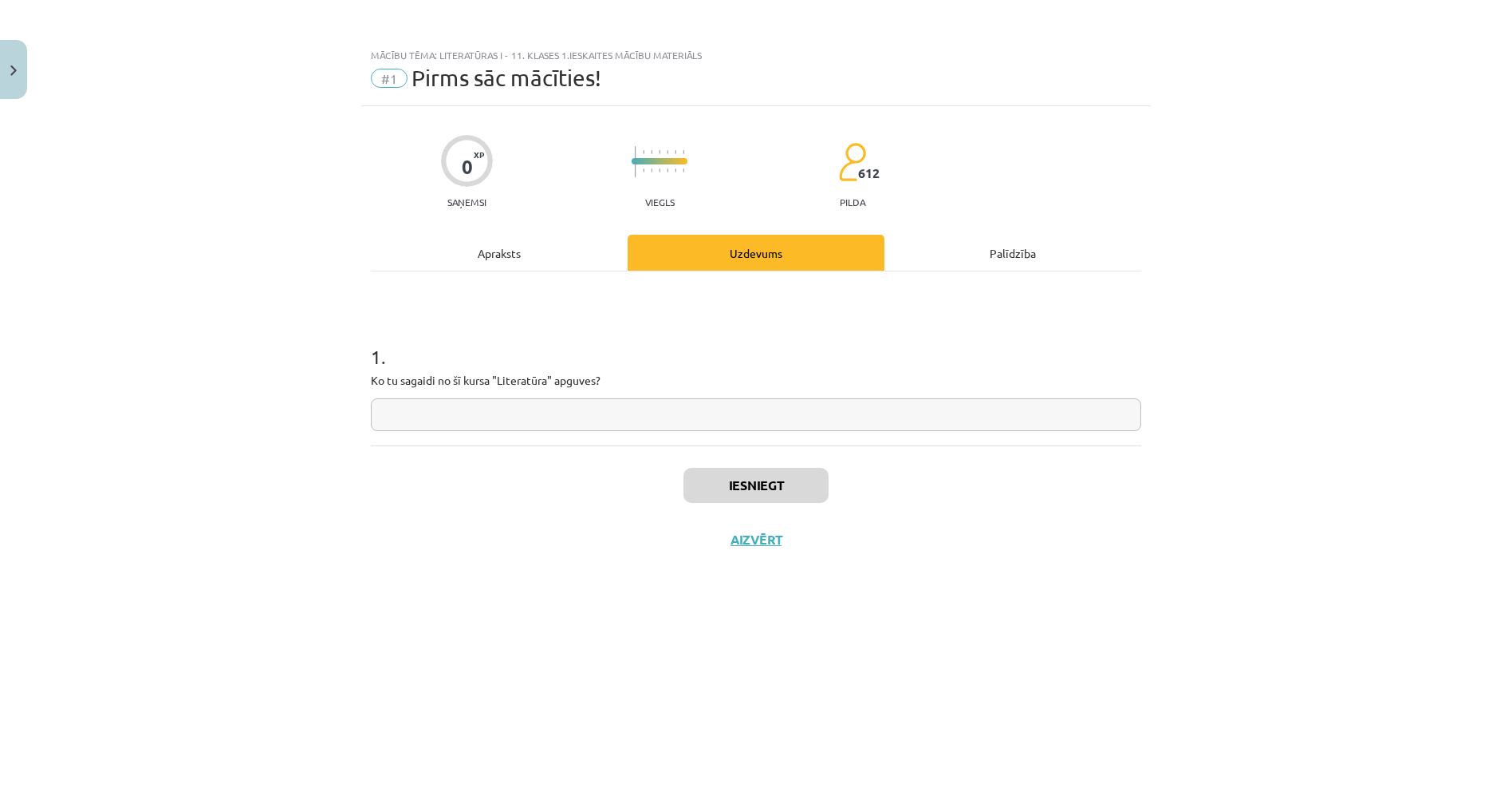
scroll to position [0, 0]
click at [671, 427] on input "text" at bounding box center [756, 414] width 771 height 33
type input "*"
click at [763, 482] on button "Iesniegt" at bounding box center [756, 485] width 145 height 35
click at [744, 554] on button "Nākamā nodarbība" at bounding box center [756, 550] width 156 height 37
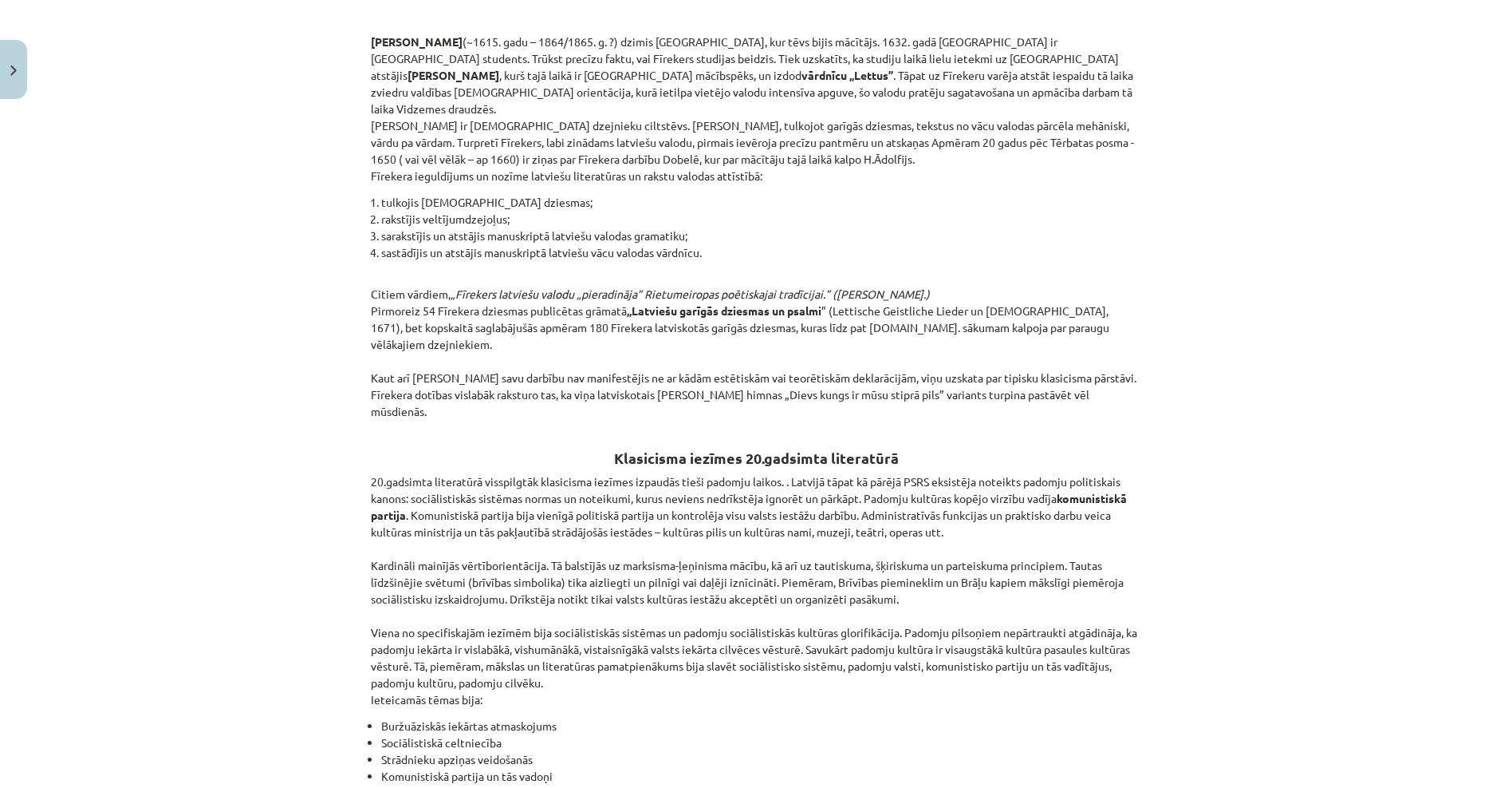
scroll to position [3458, 0]
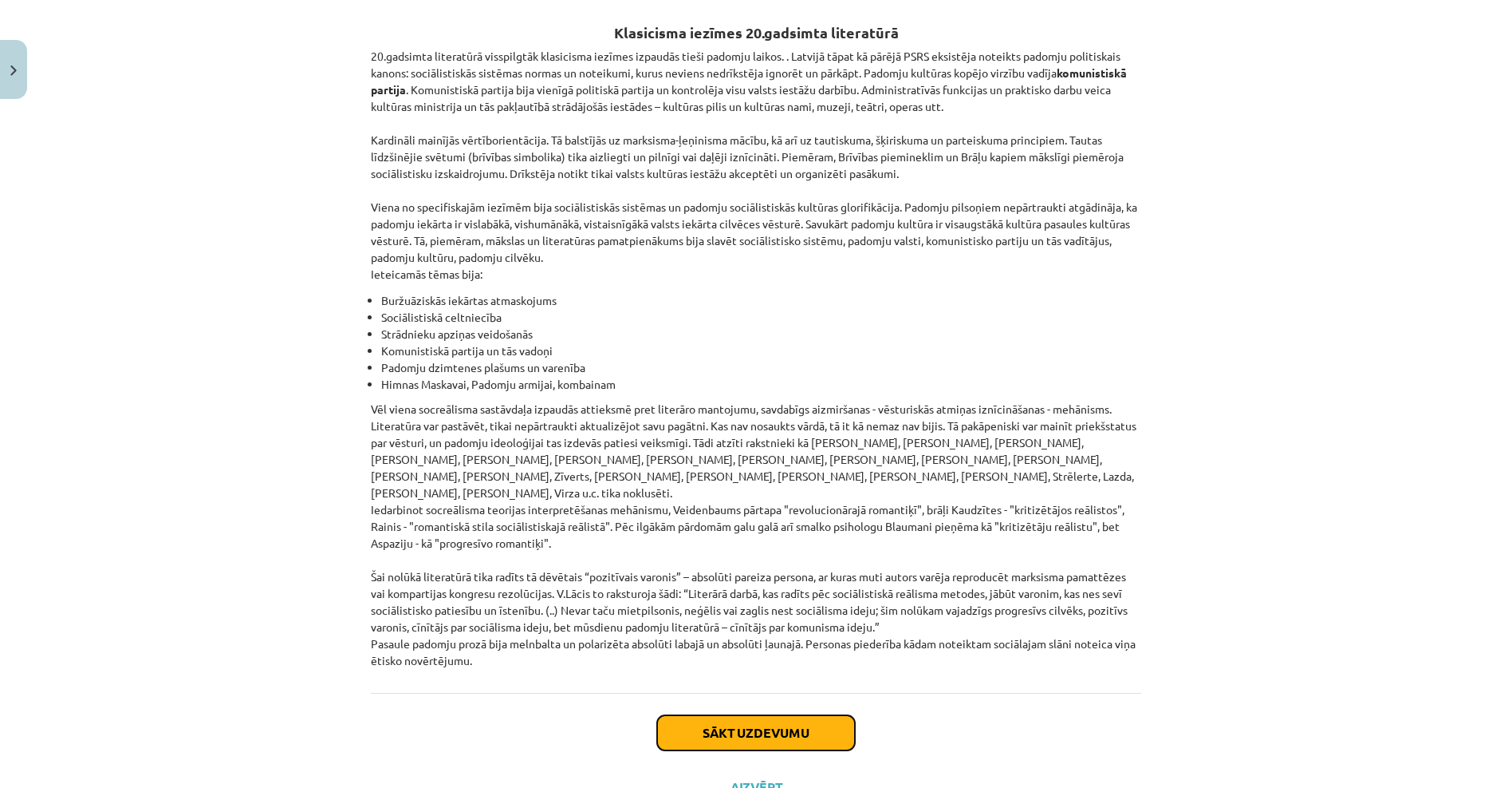
click at [773, 715] on button "Sākt uzdevumu" at bounding box center [756, 732] width 198 height 35
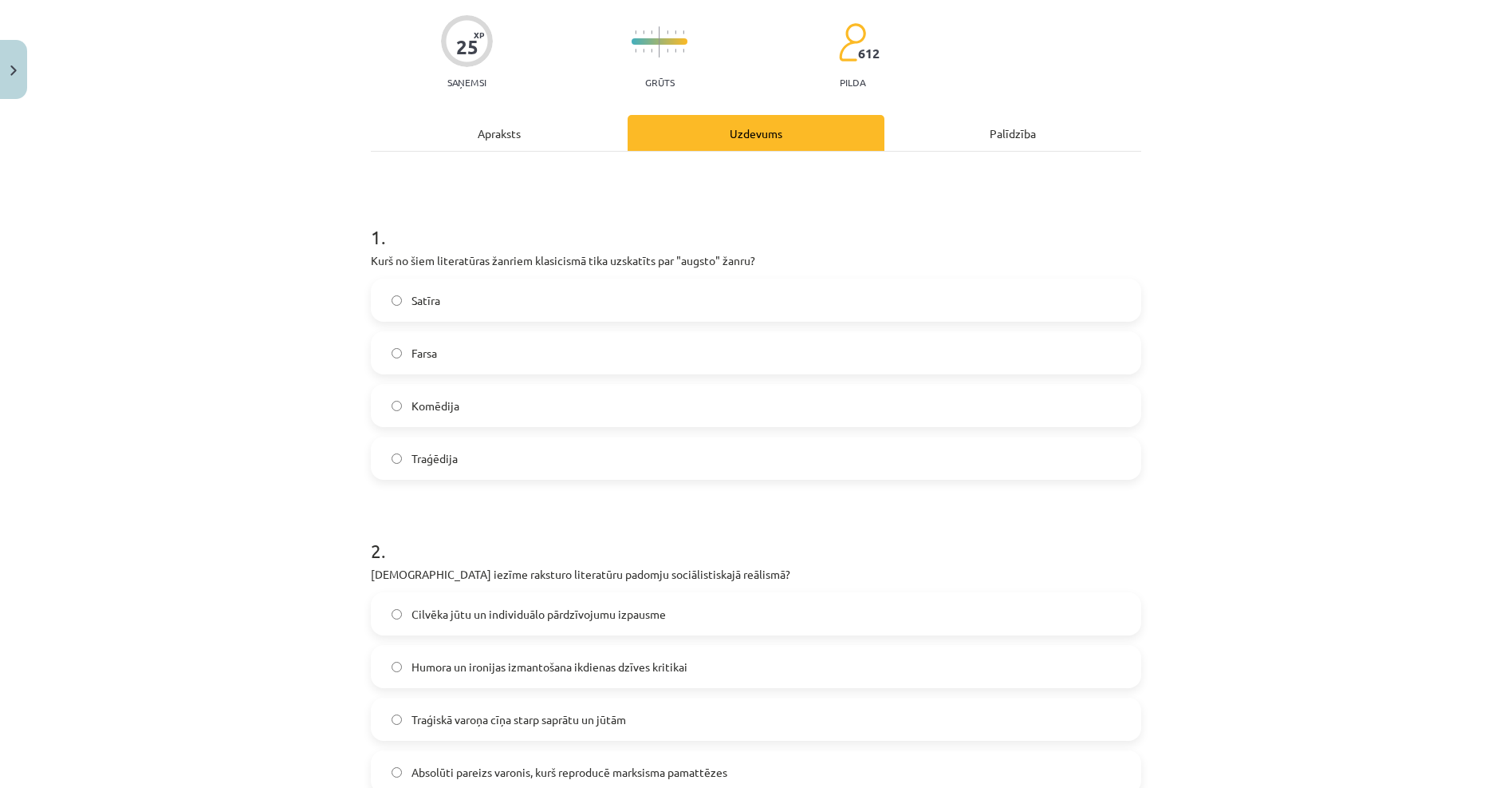
click at [502, 293] on label "Satīra" at bounding box center [756, 299] width 767 height 40
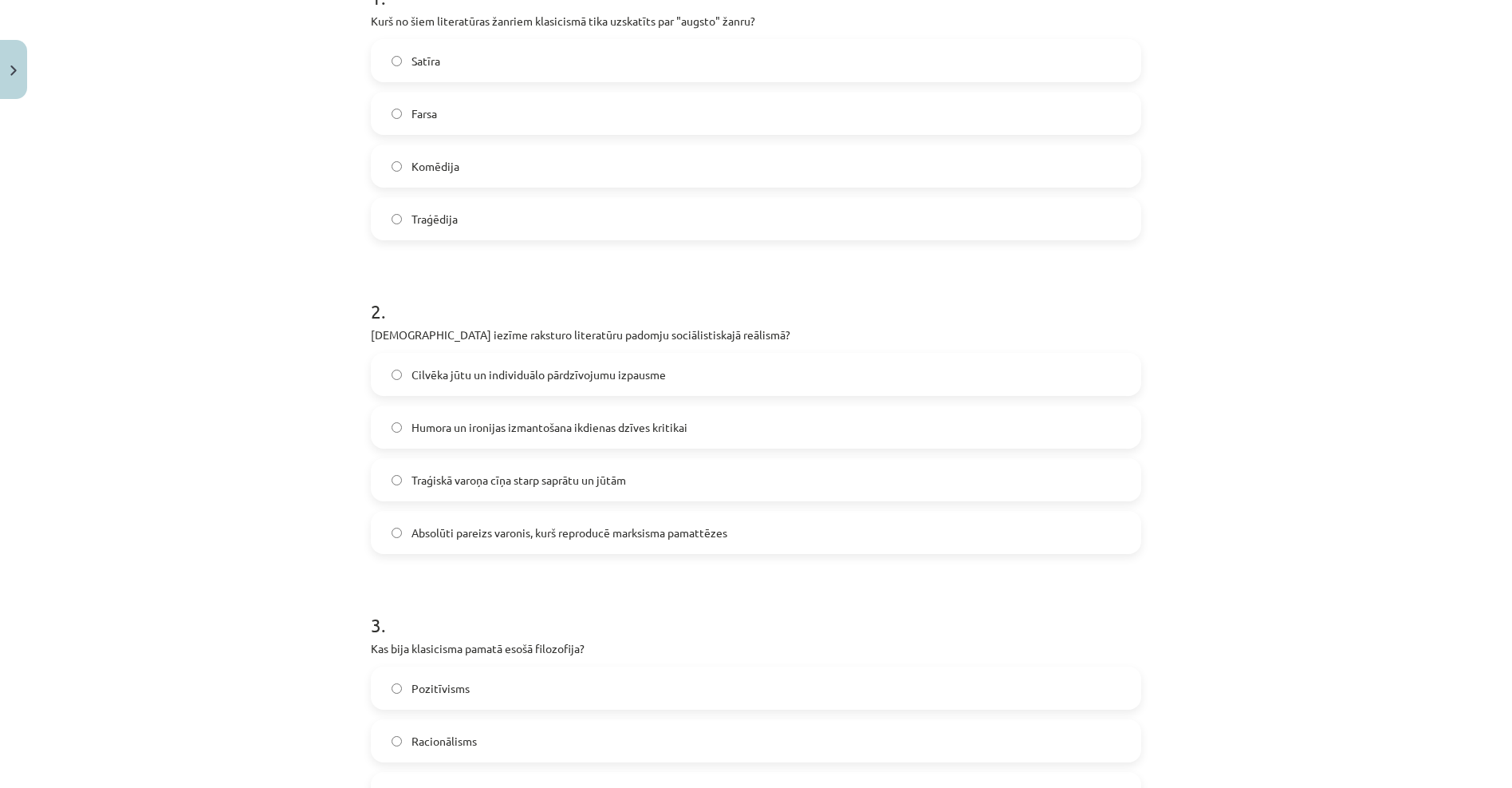
click at [483, 382] on span "Cilvēka jūtu un individuālo pārdzīvojumu izpausme" at bounding box center [539, 374] width 254 height 17
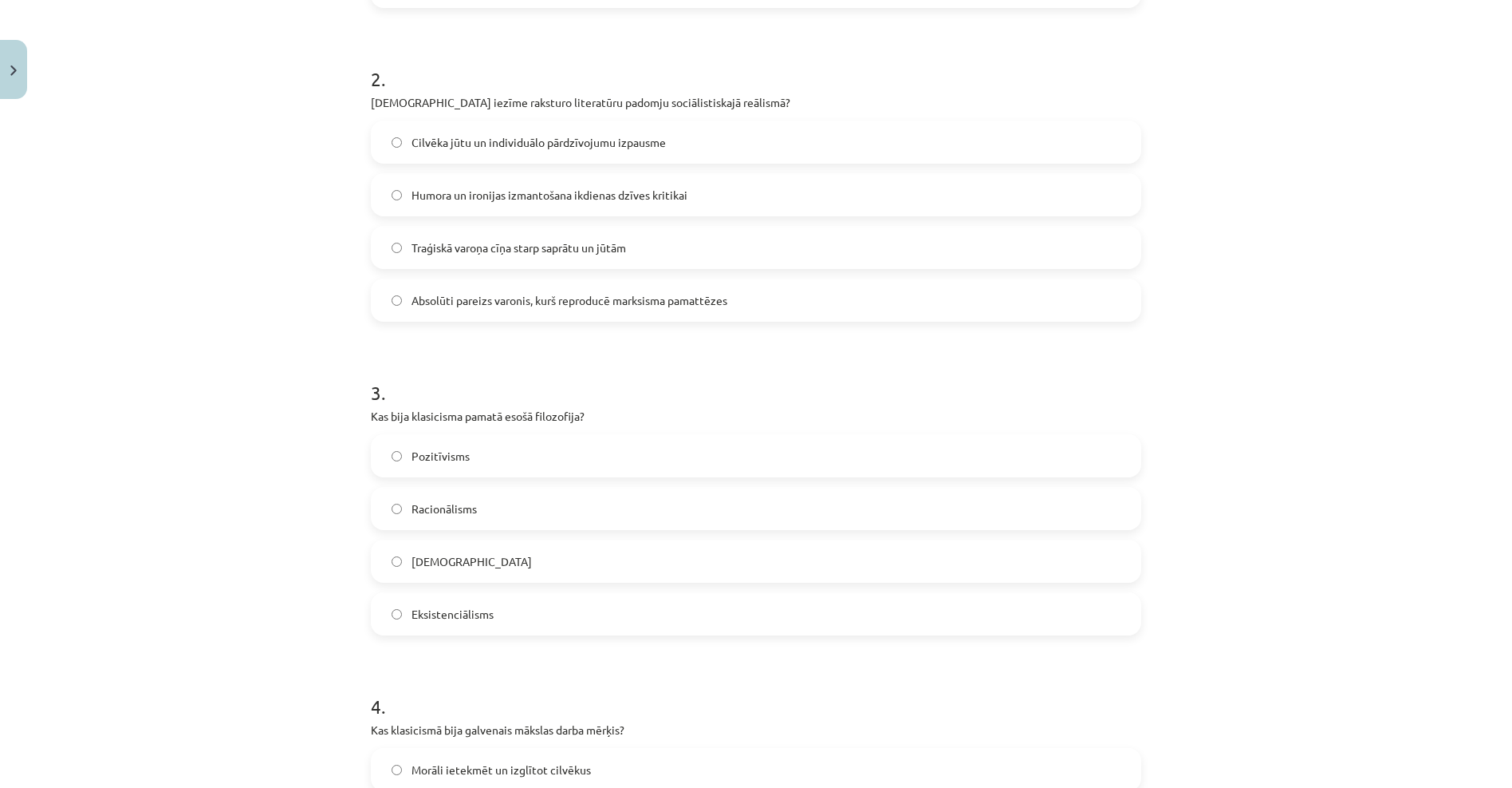
scroll to position [678, 0]
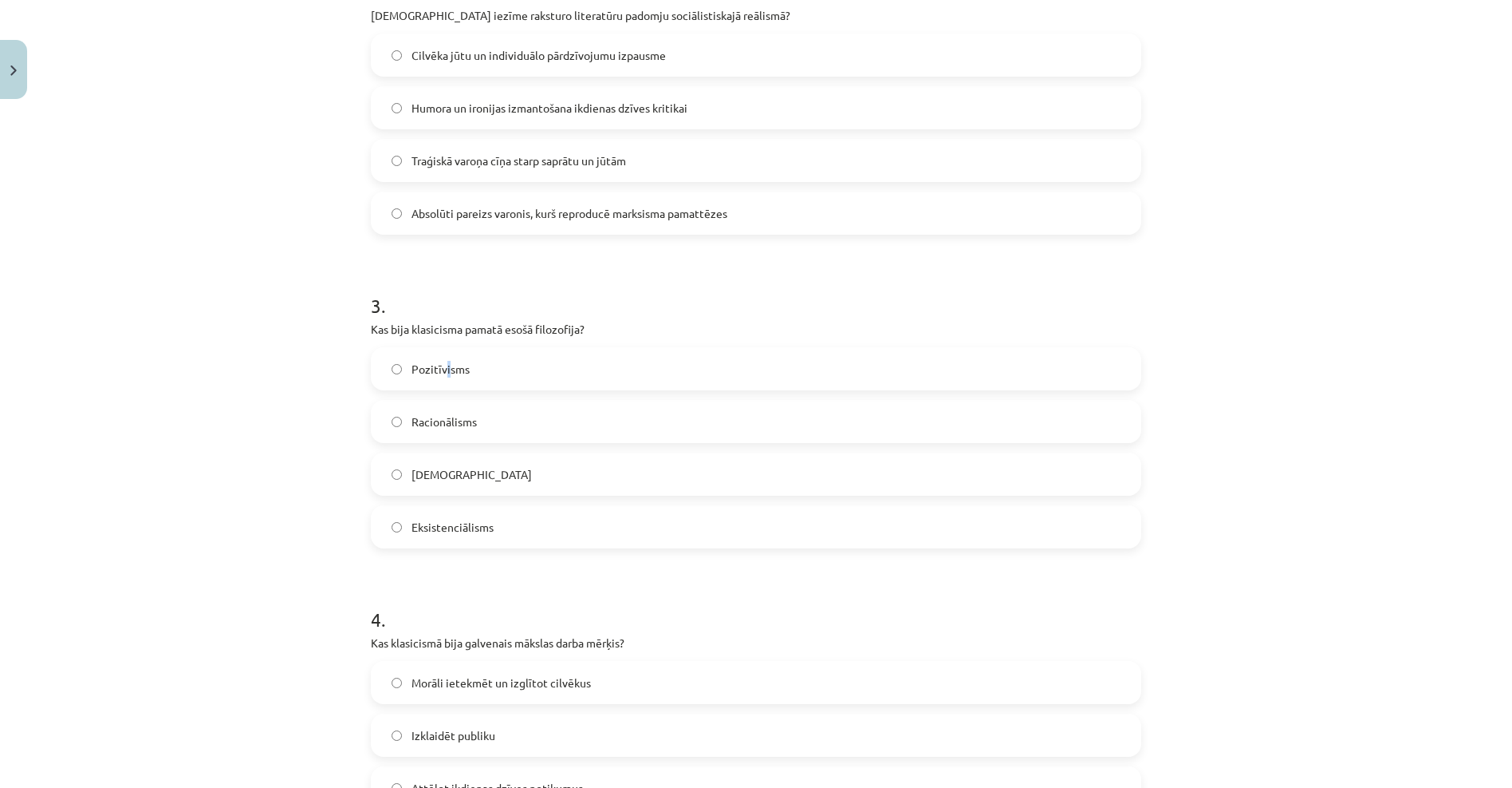
click at [442, 384] on label "Pozitīvisms" at bounding box center [756, 368] width 767 height 40
drag, startPoint x: 442, startPoint y: 384, endPoint x: 420, endPoint y: 349, distance: 41.3
click at [420, 349] on label "Pozitīvisms" at bounding box center [756, 368] width 767 height 40
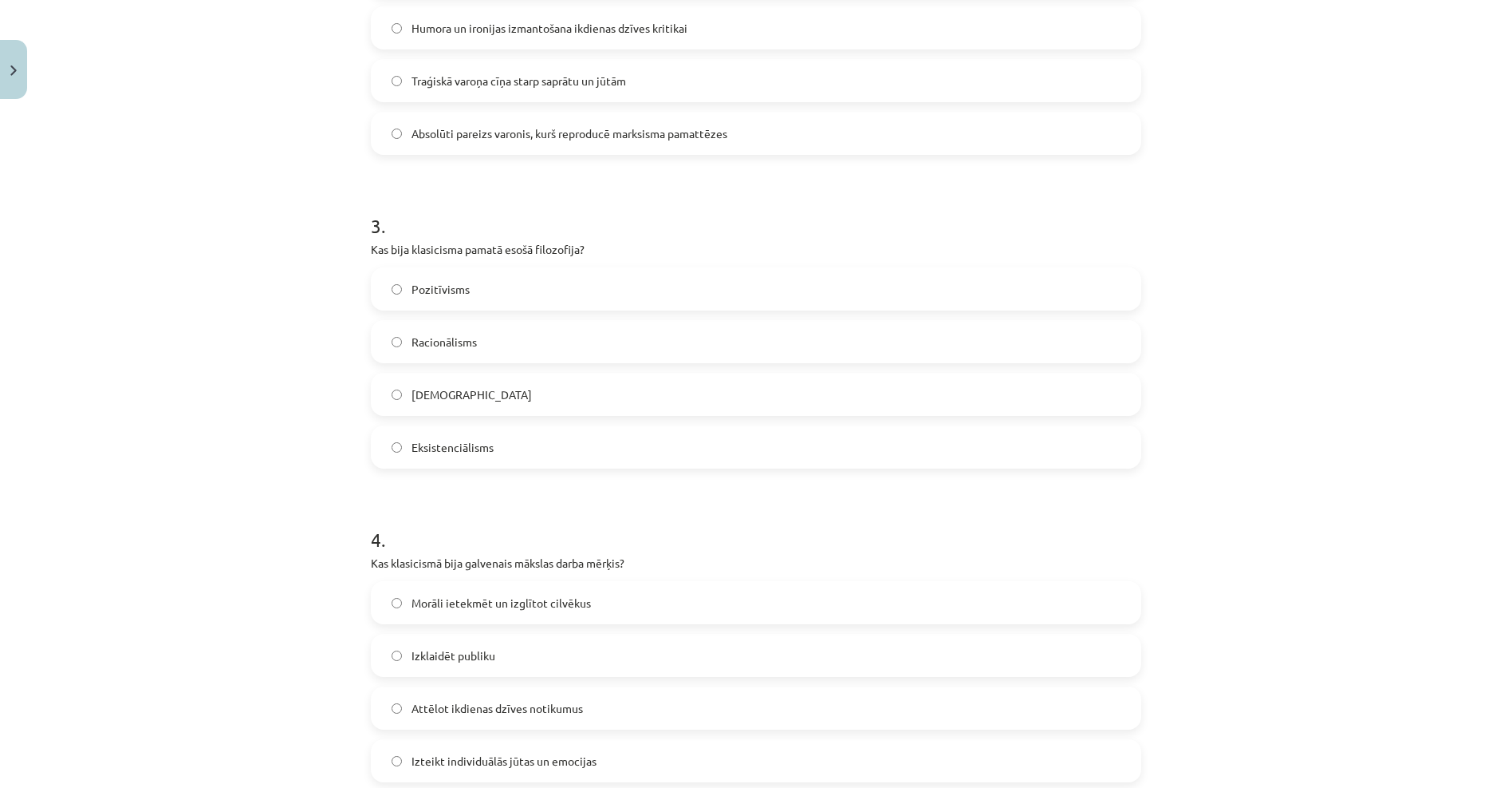
click at [460, 590] on label "Morāli ietekmēt un izglītot cilvēkus" at bounding box center [756, 602] width 767 height 40
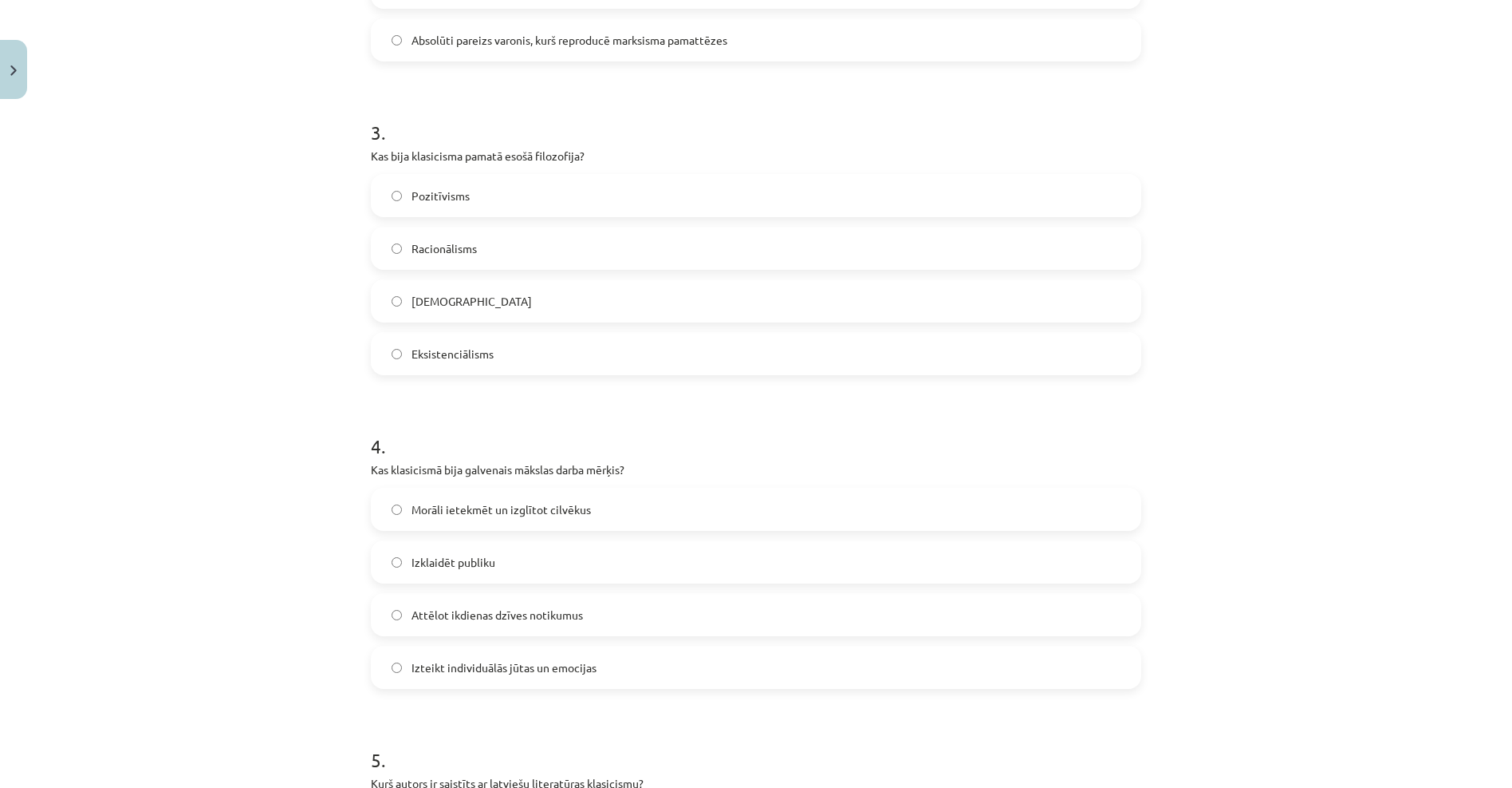
scroll to position [997, 0]
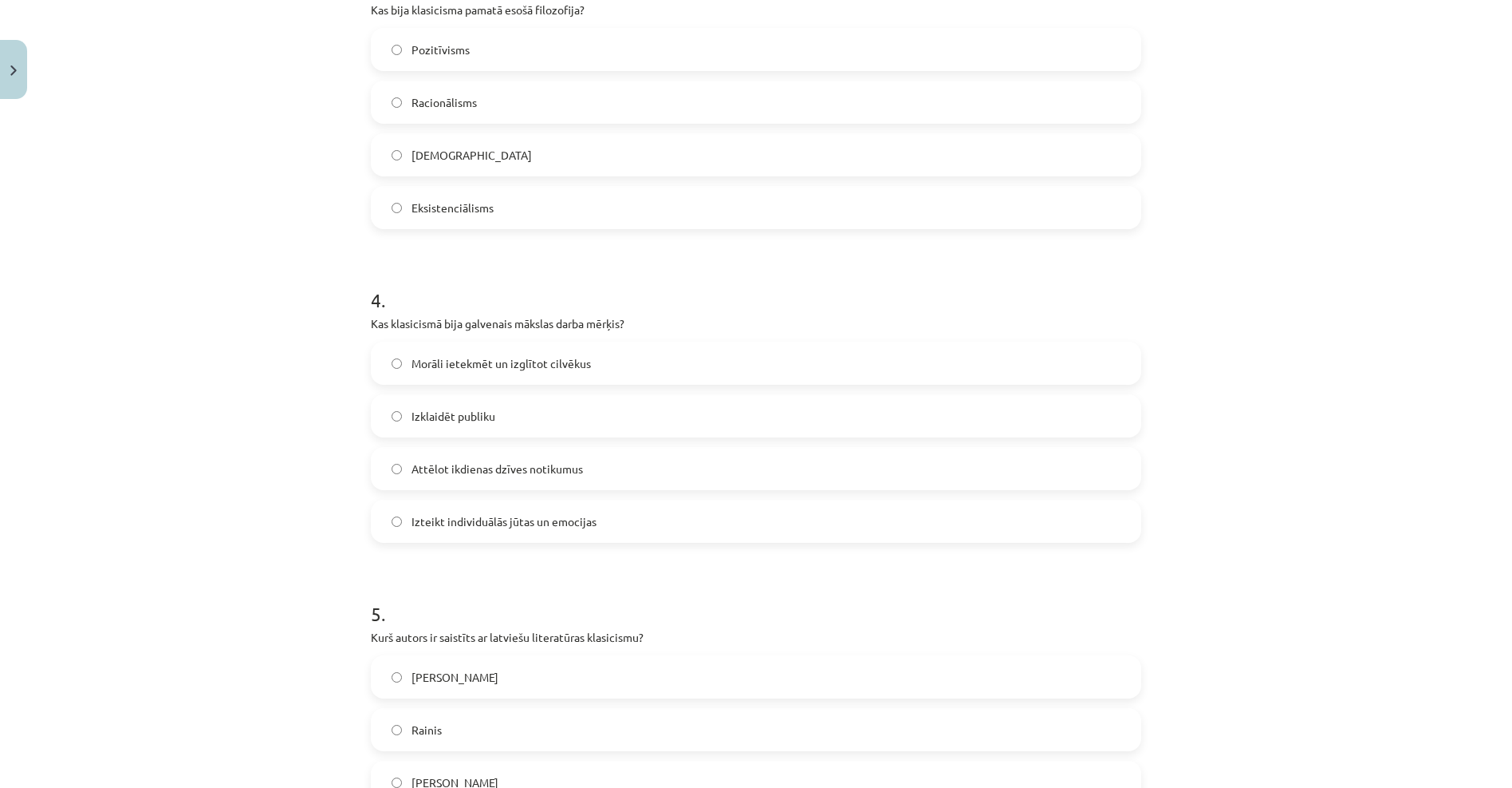
click at [455, 681] on label "[PERSON_NAME]" at bounding box center [756, 676] width 767 height 40
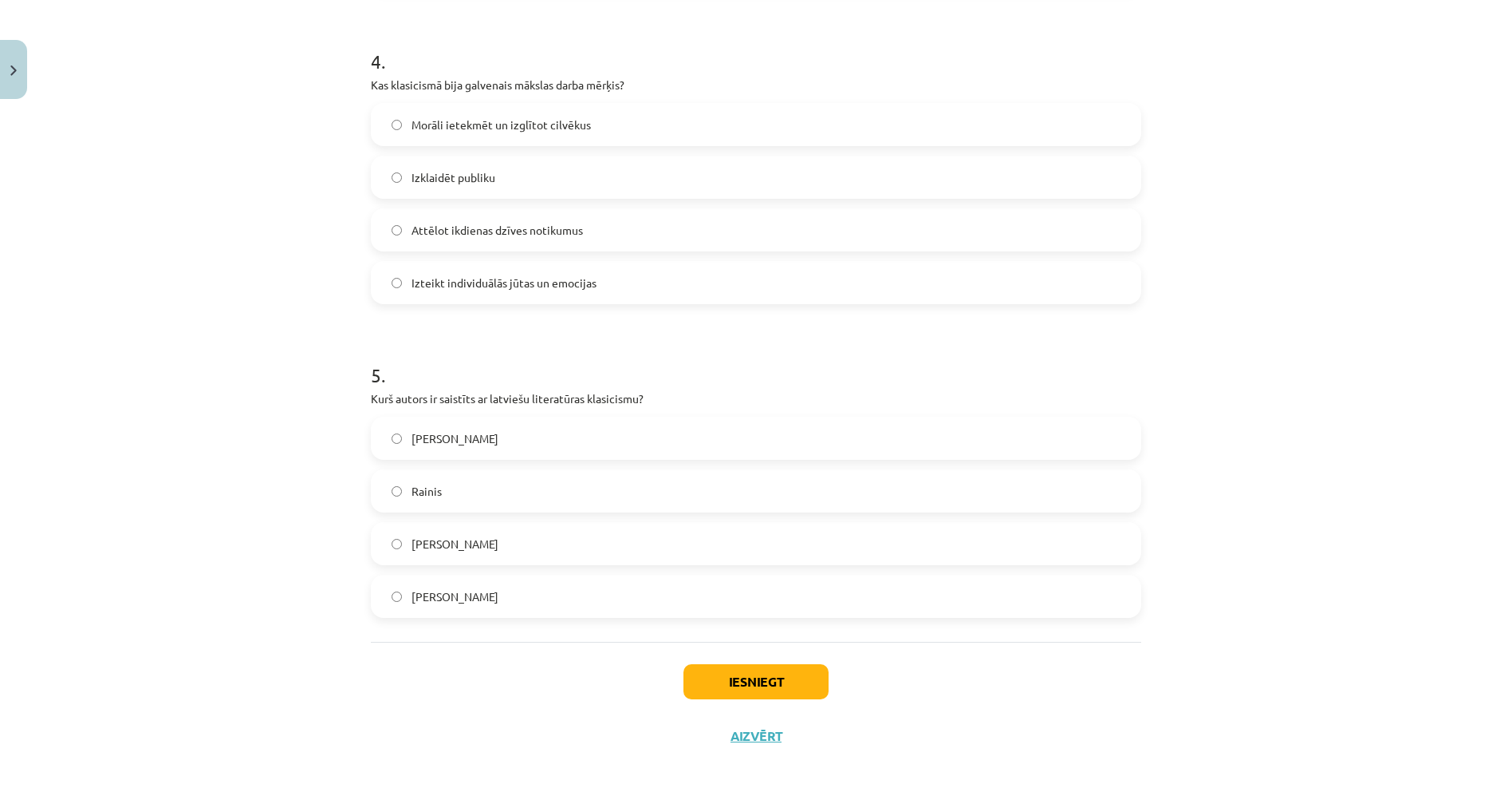
scroll to position [1252, 0]
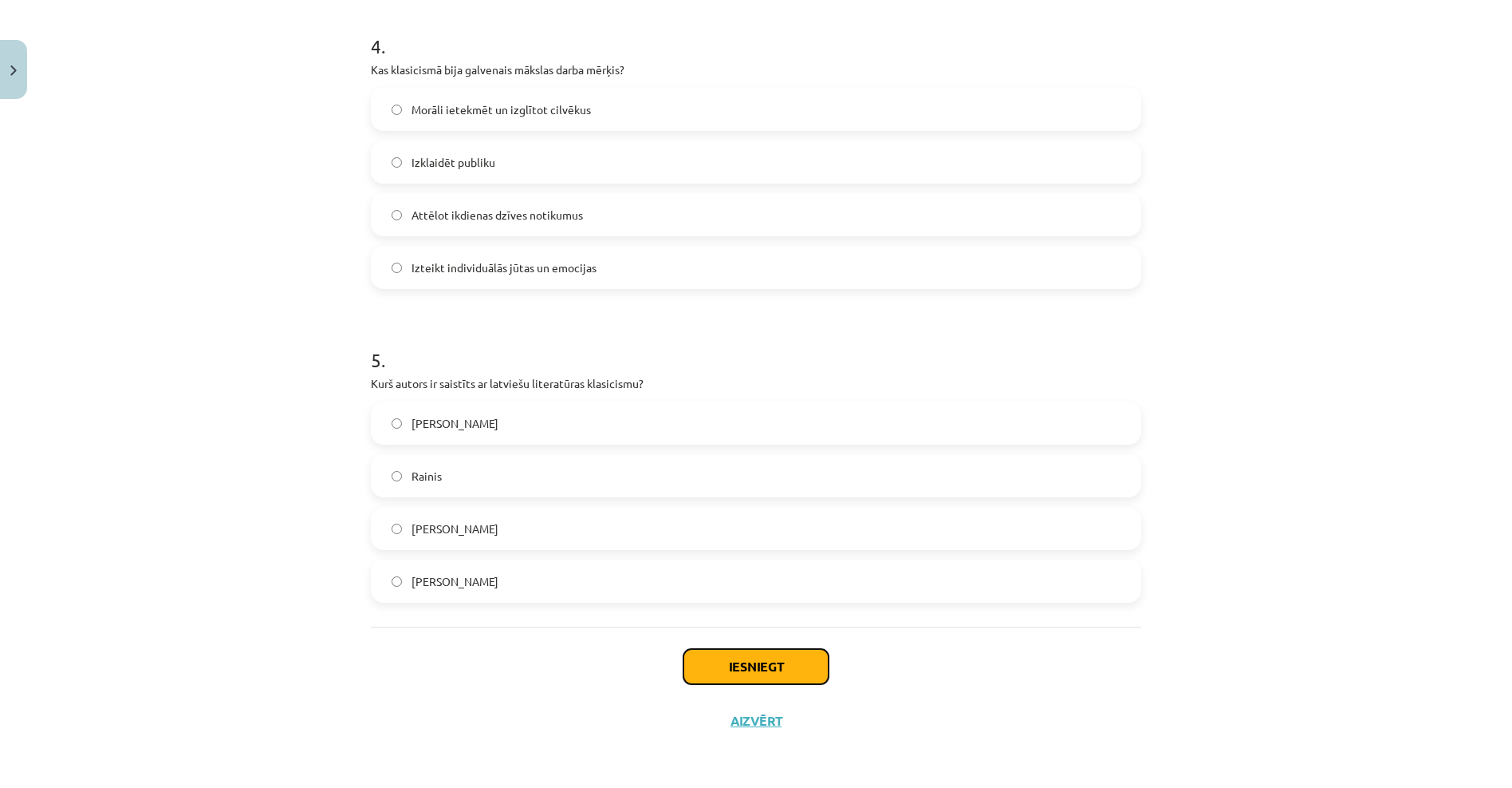
click at [793, 663] on button "Iesniegt" at bounding box center [756, 666] width 145 height 35
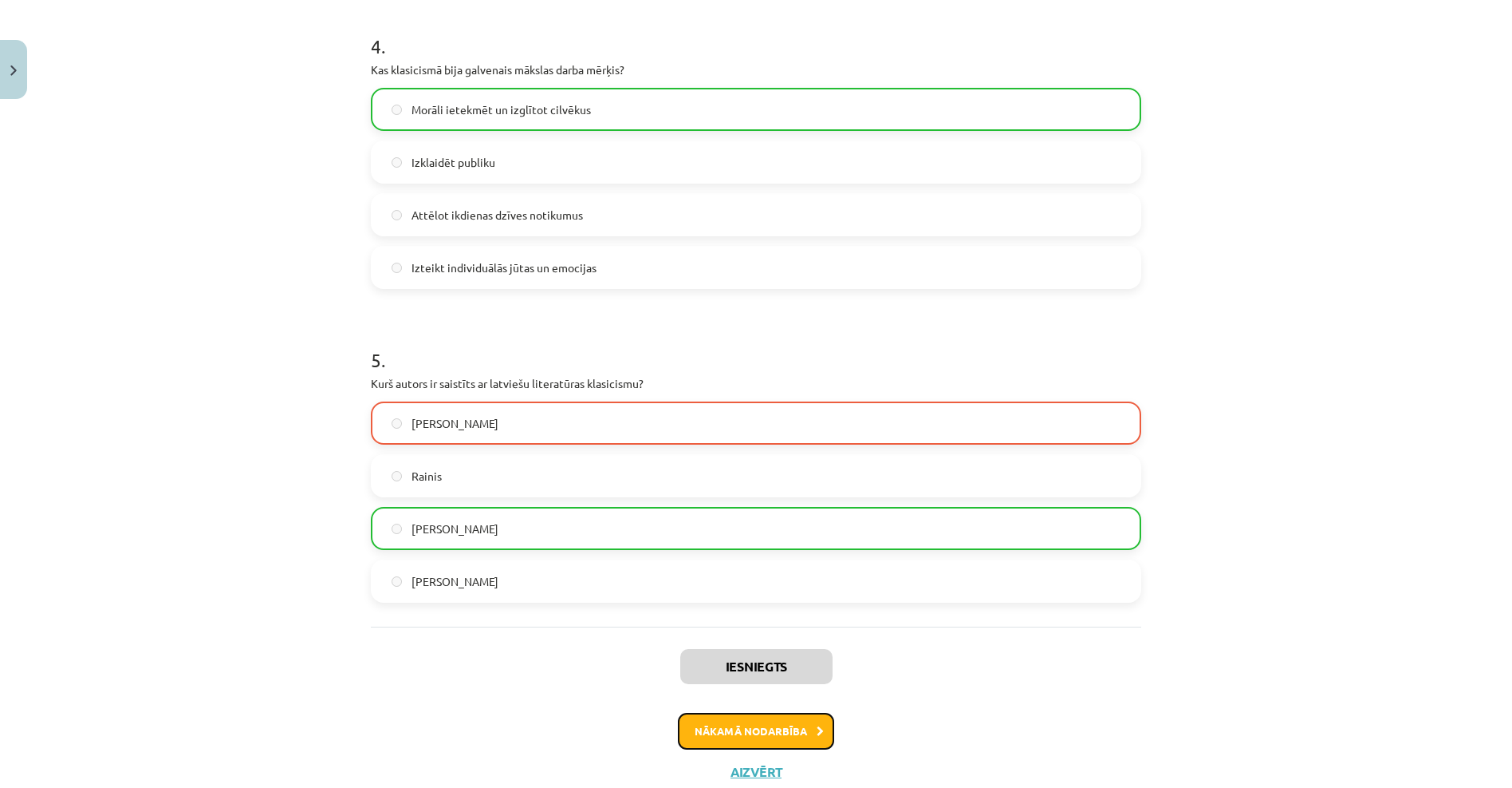
click at [753, 725] on button "Nākamā nodarbība" at bounding box center [756, 731] width 156 height 37
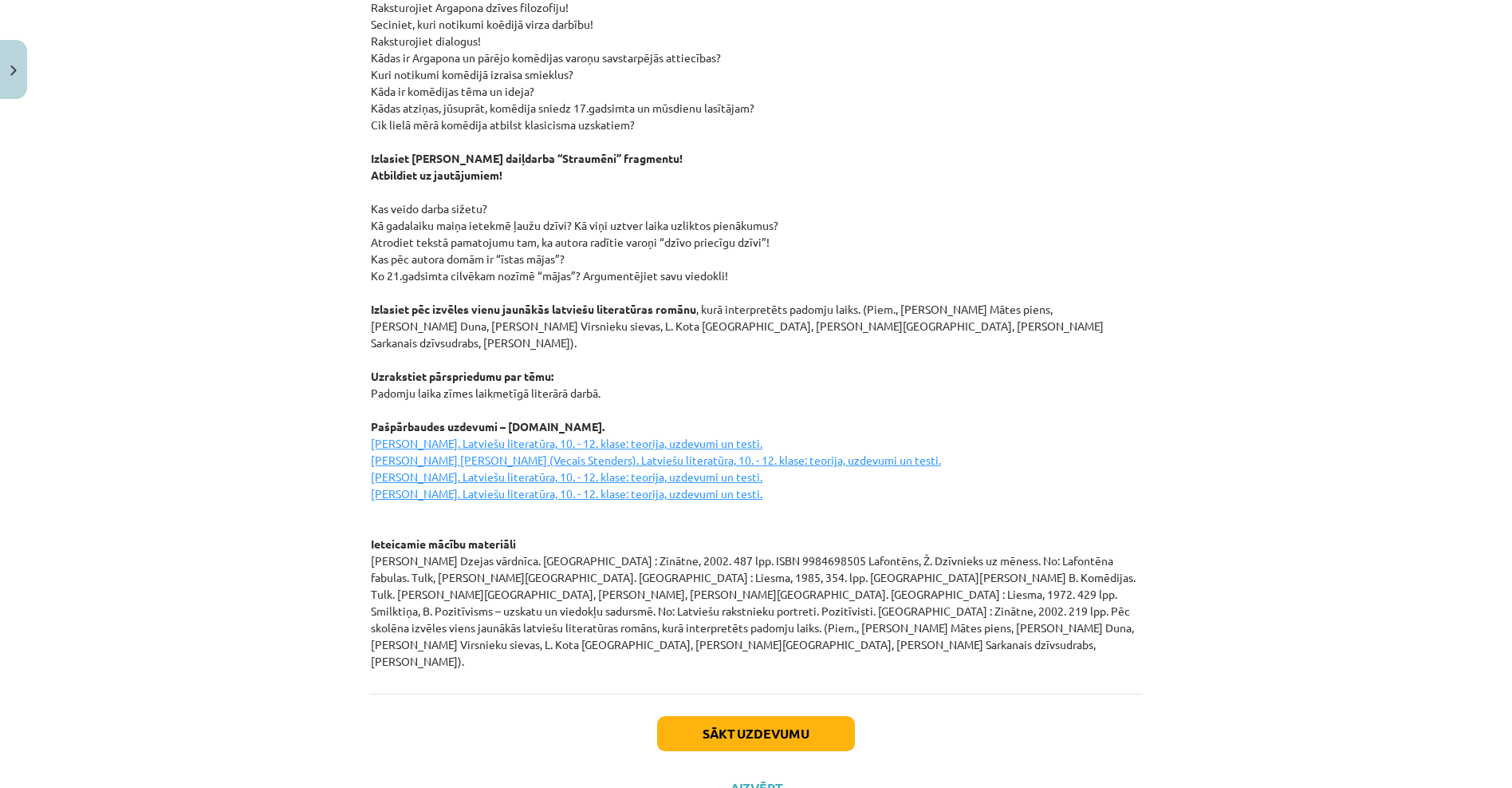
scroll to position [1793, 0]
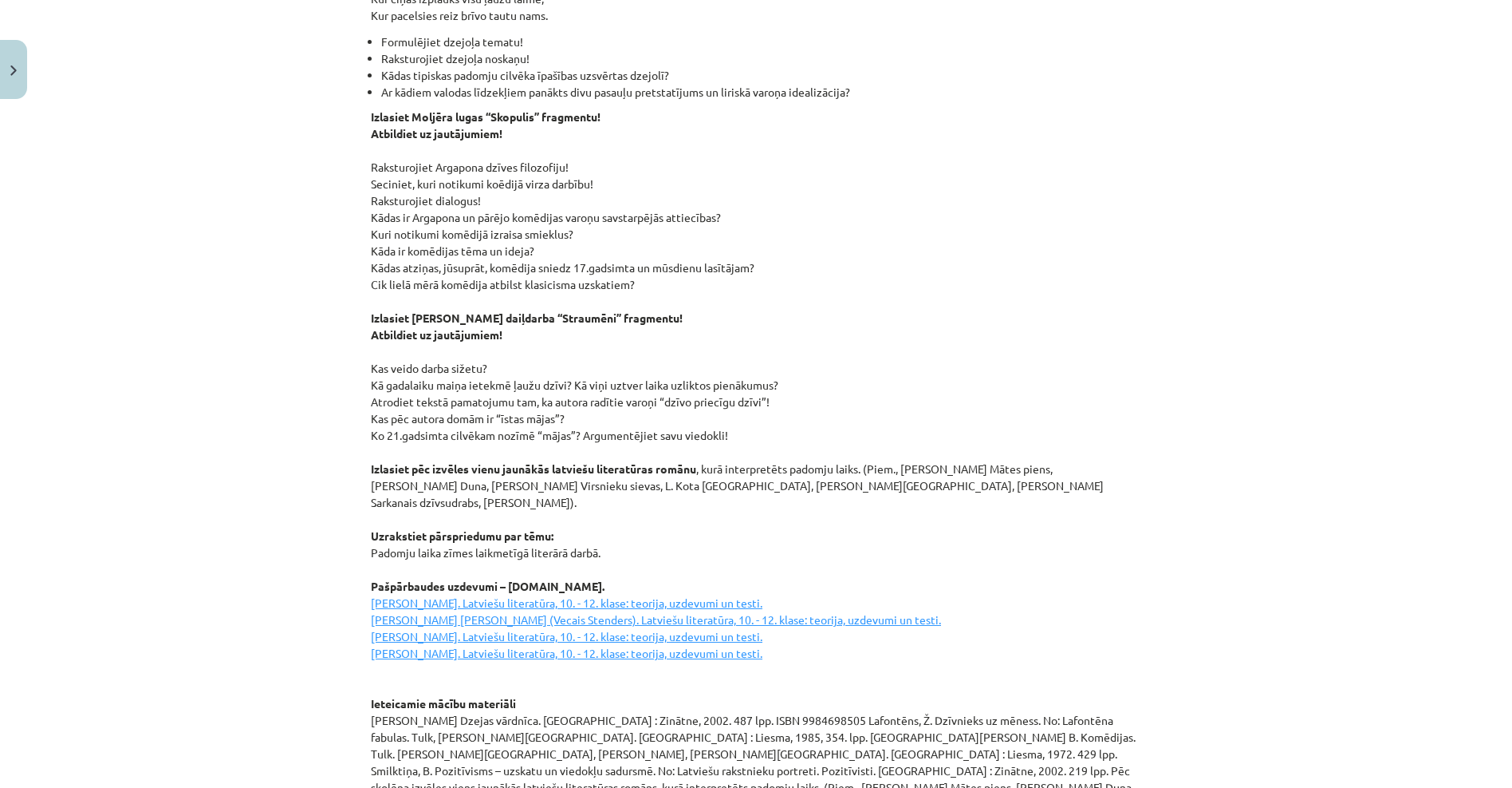
drag, startPoint x: 364, startPoint y: 99, endPoint x: 703, endPoint y: 270, distance: 379.7
click at [703, 270] on p "Izlasiet Moljēra lugas “Skopulis” fragmentu! Atbildiet uz jautājumiem! Raksturo…" at bounding box center [756, 468] width 771 height 720
copy p "Izlasiet Moljēra lugas “Skopulis” fragmentu! Atbildiet uz jautājumiem! Raksturo…"
click at [944, 196] on p "Izlasiet Moljēra lugas “Skopulis” fragmentu! Atbildiet uz jautājumiem! Raksturo…" at bounding box center [756, 468] width 771 height 720
